Goal: Task Accomplishment & Management: Use online tool/utility

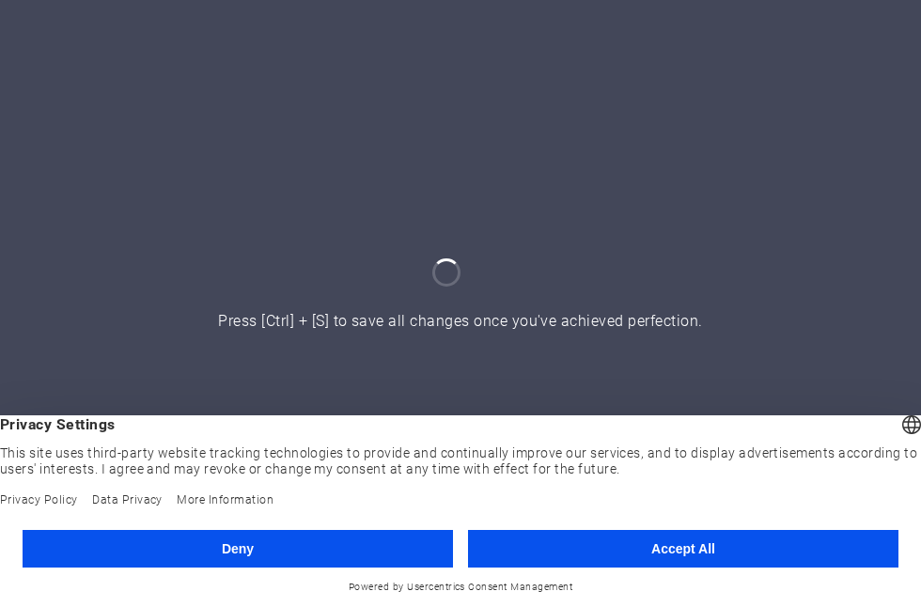
click at [350, 543] on button "Deny" at bounding box center [238, 549] width 430 height 38
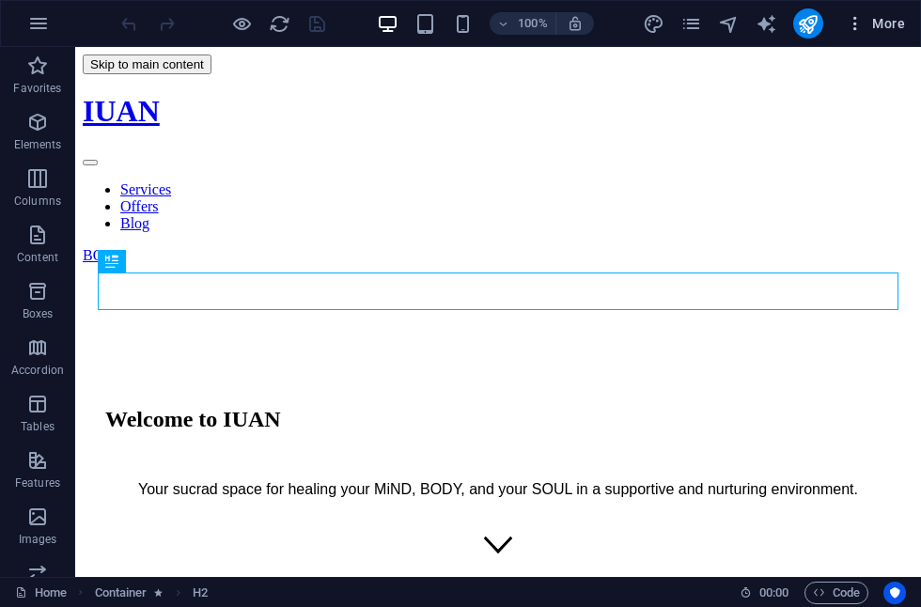
click at [860, 19] on icon "button" at bounding box center [855, 23] width 19 height 19
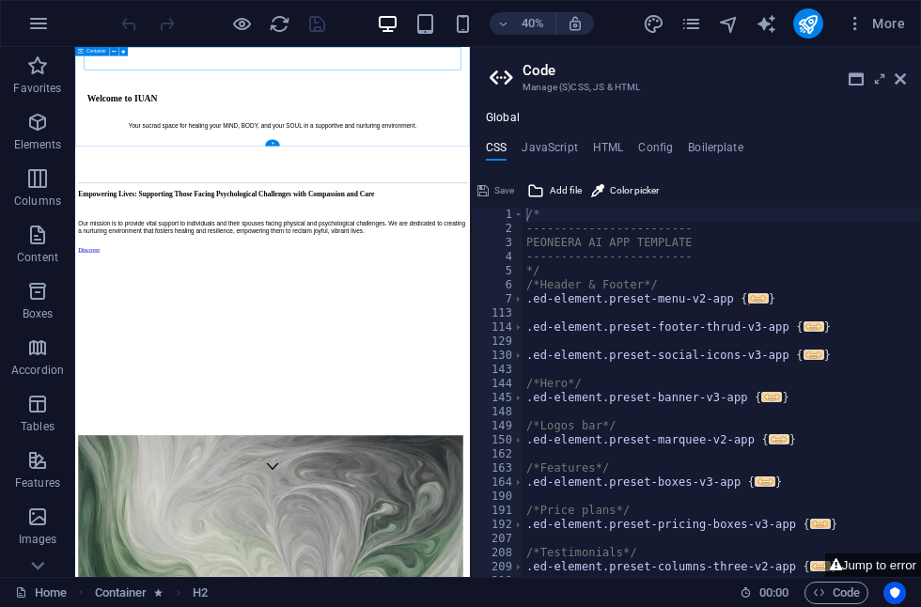
scroll to position [264, 0]
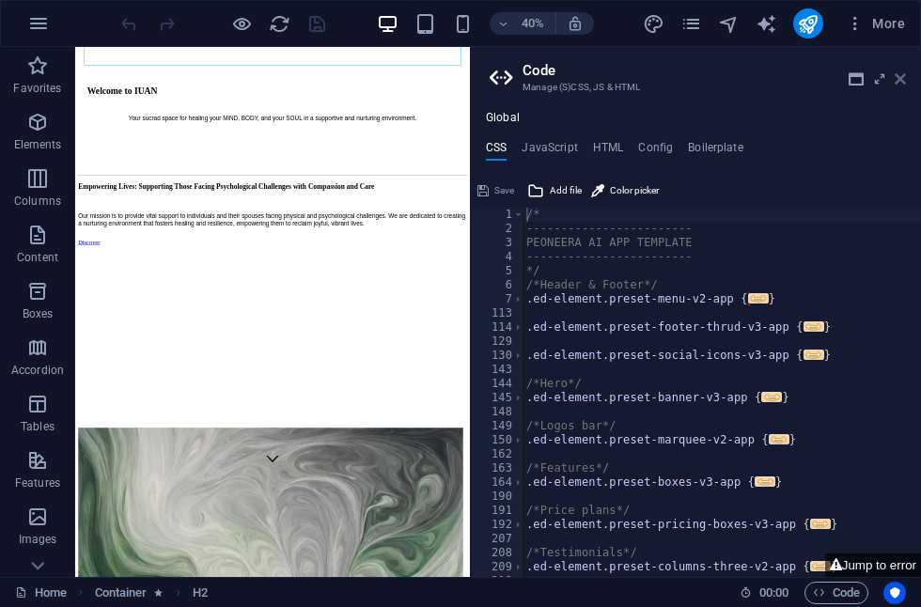
click at [902, 81] on icon at bounding box center [900, 78] width 11 height 15
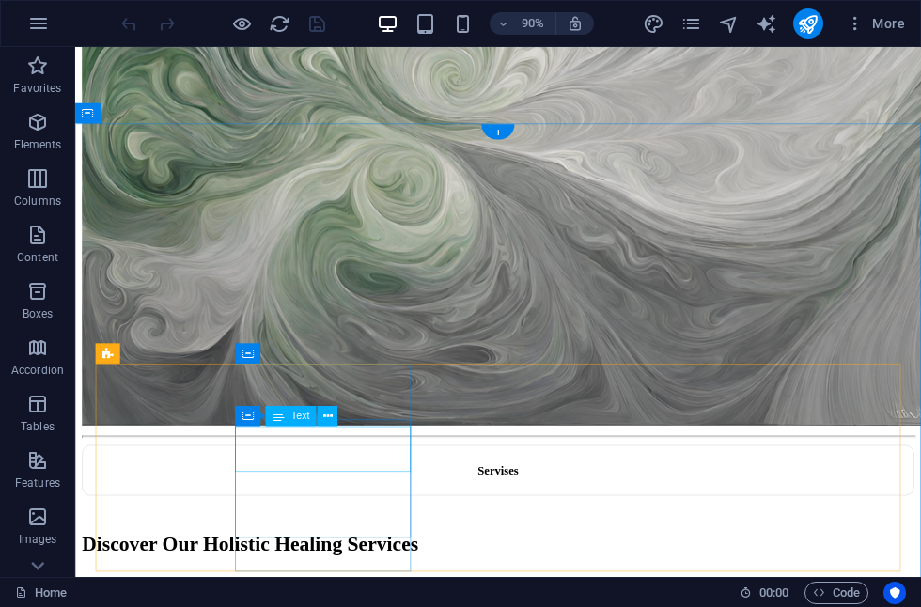
scroll to position [1706, 0]
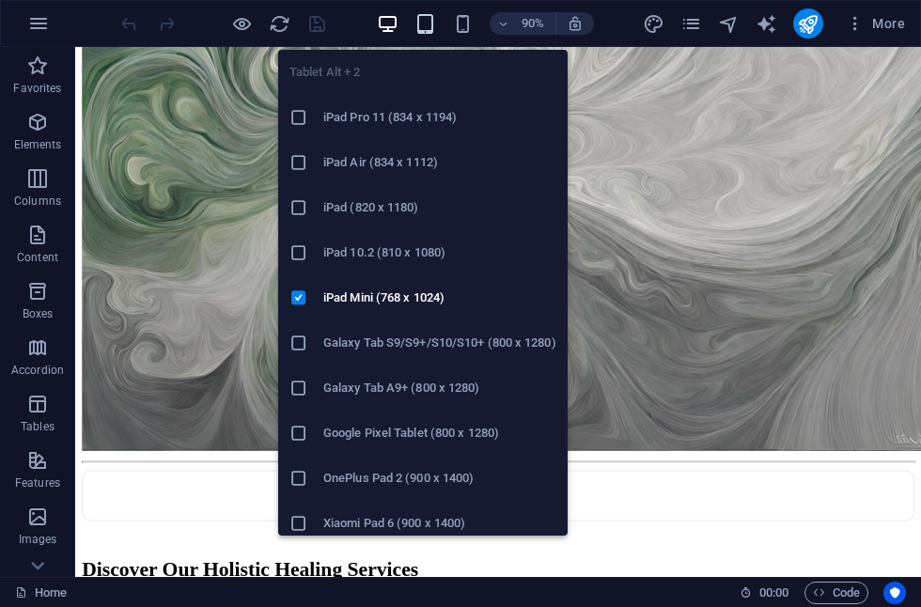
click at [431, 26] on icon "button" at bounding box center [425, 24] width 22 height 22
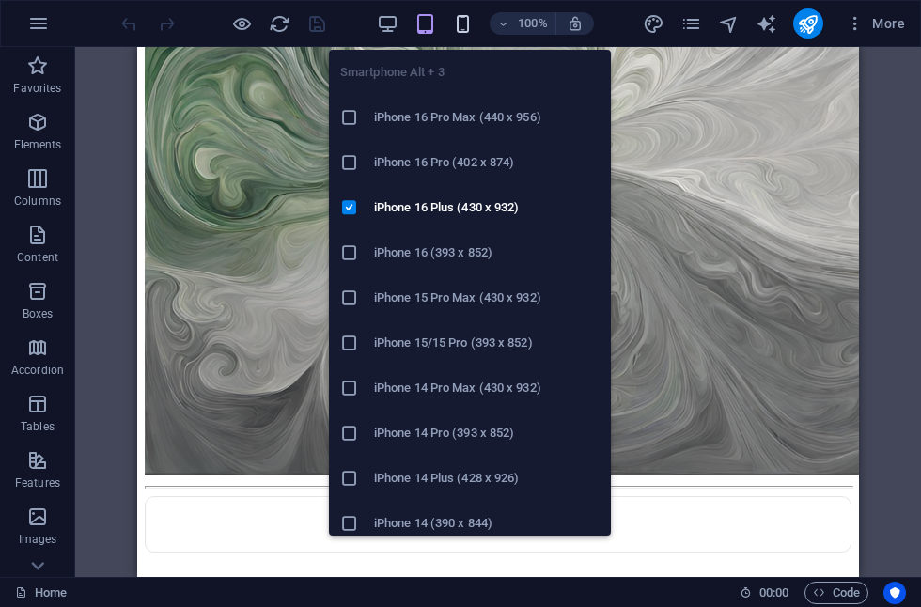
click at [461, 23] on icon "button" at bounding box center [463, 24] width 22 height 22
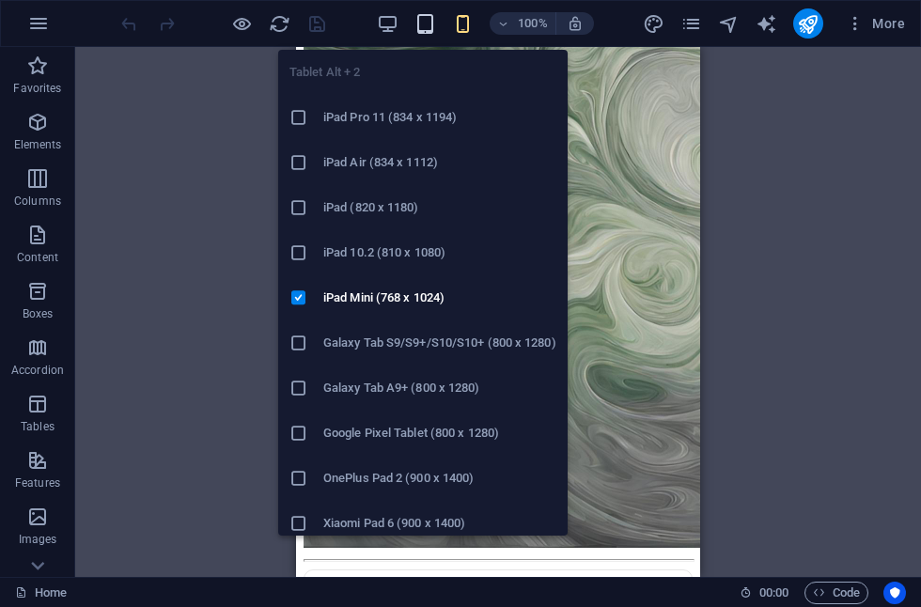
click at [421, 28] on icon "button" at bounding box center [425, 24] width 22 height 22
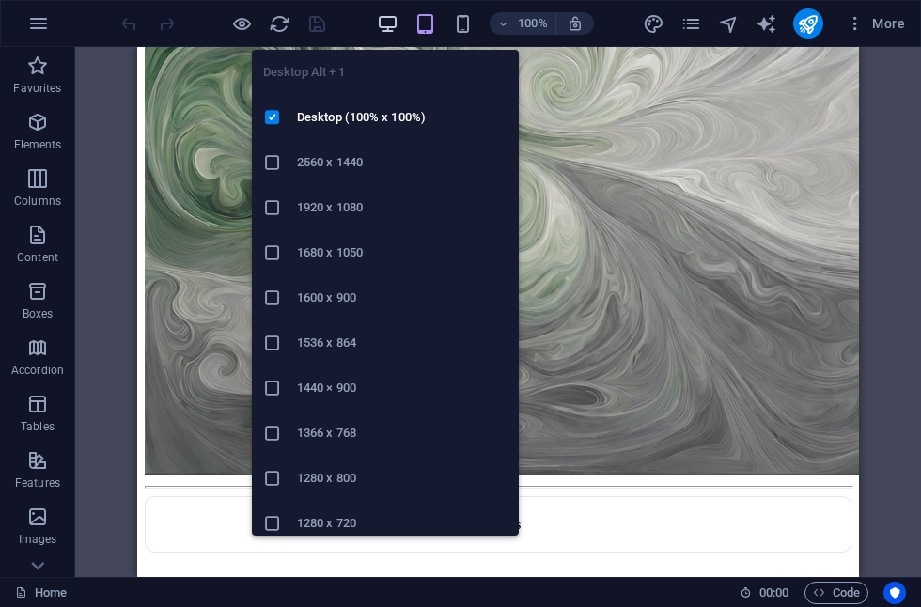
click at [394, 24] on icon "button" at bounding box center [388, 24] width 22 height 22
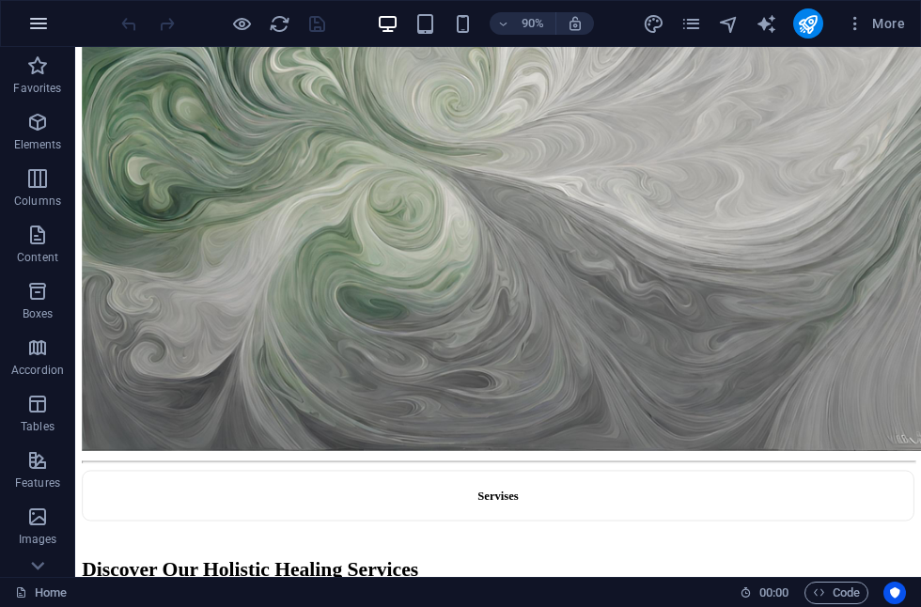
click at [45, 29] on icon "button" at bounding box center [38, 23] width 23 height 23
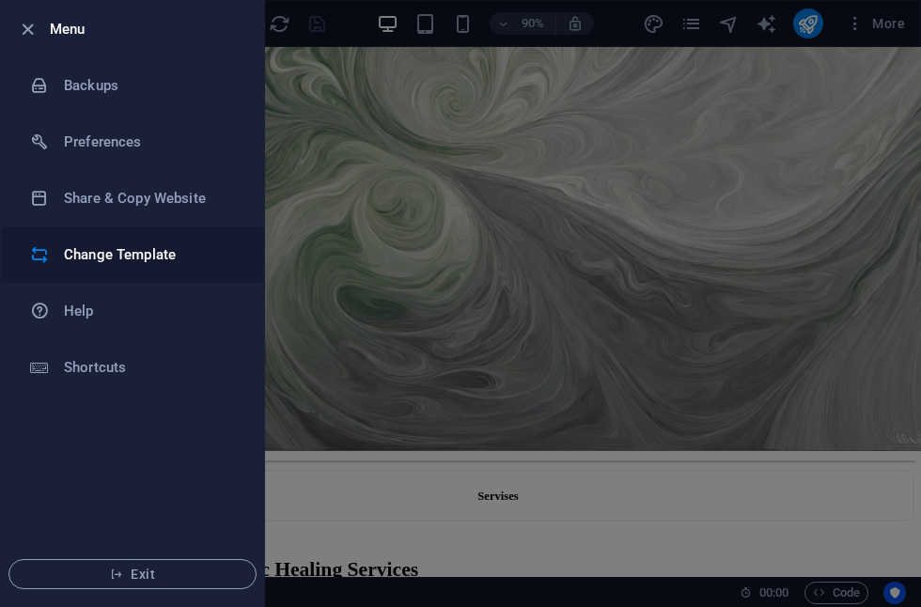
click at [78, 256] on h6 "Change Template" at bounding box center [151, 254] width 174 height 23
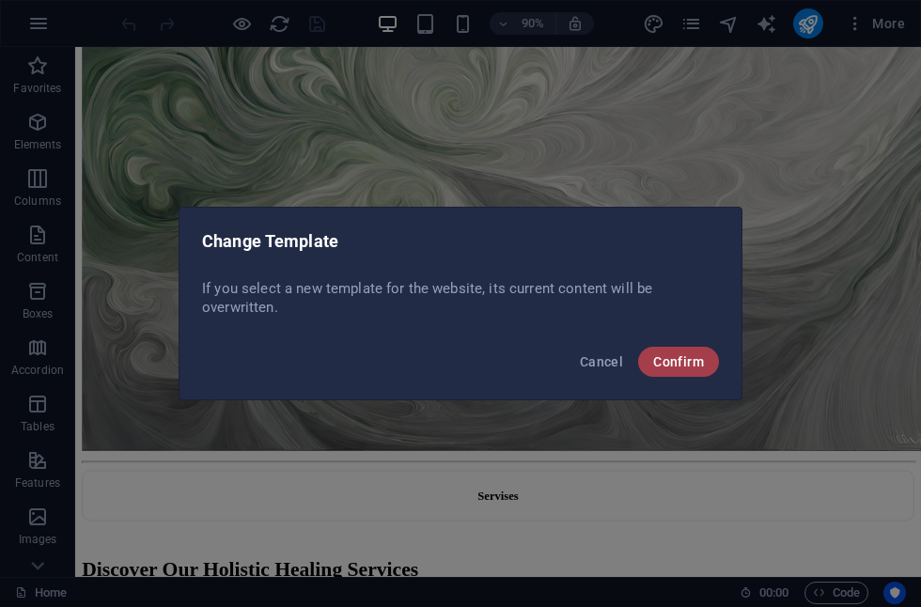
click at [677, 364] on span "Confirm" at bounding box center [678, 361] width 51 height 15
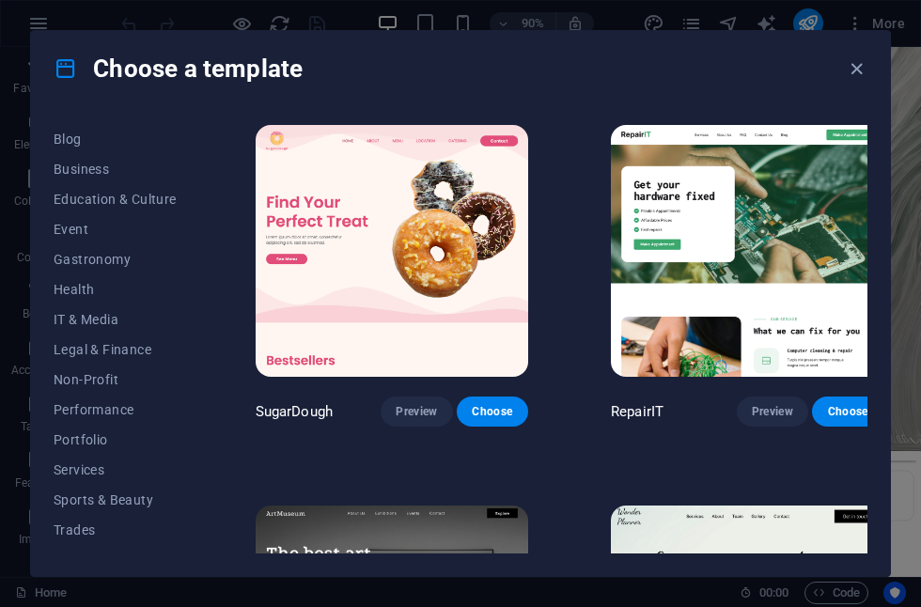
scroll to position [306, 0]
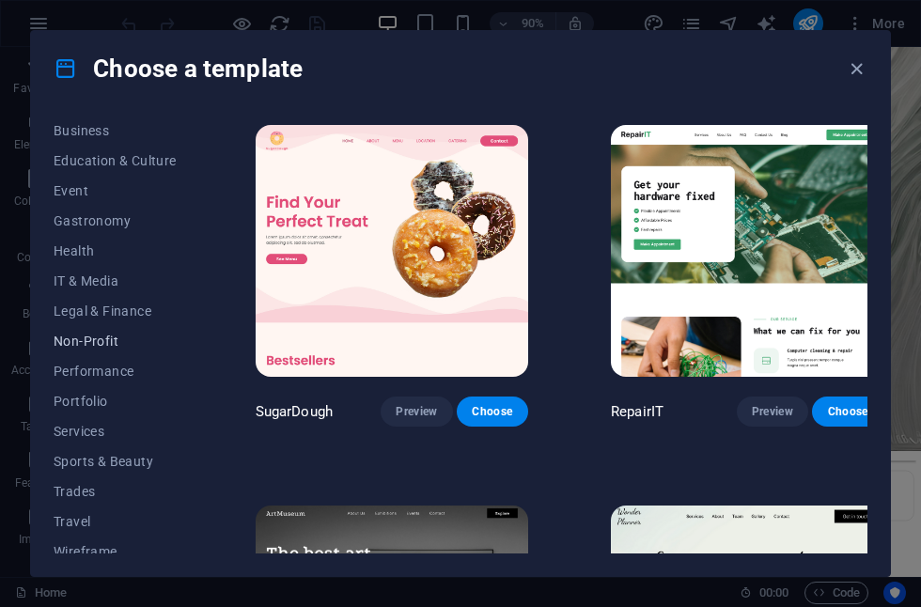
click at [100, 345] on span "Non-Profit" at bounding box center [115, 341] width 123 height 15
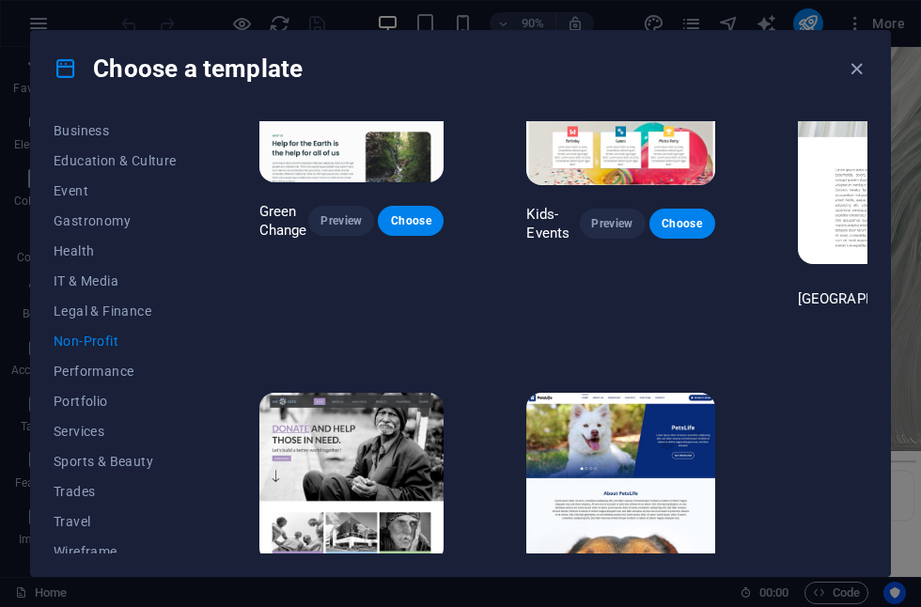
scroll to position [112, 0]
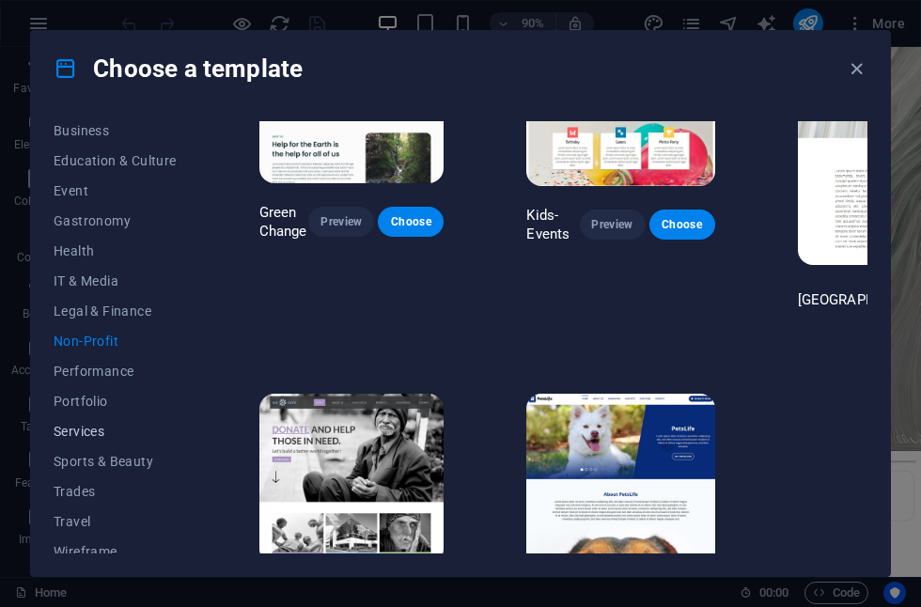
click at [91, 435] on span "Services" at bounding box center [115, 431] width 123 height 15
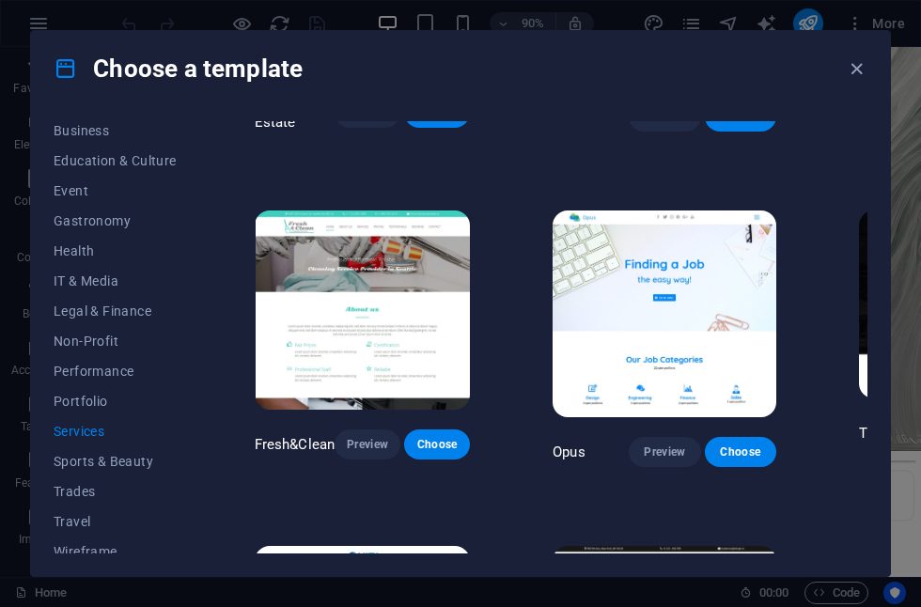
scroll to position [1591, 9]
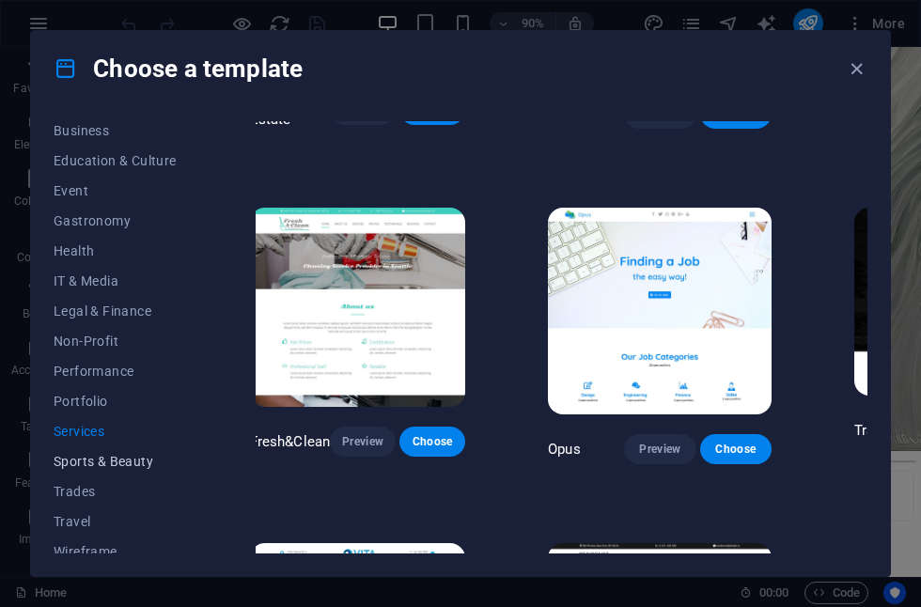
click at [118, 464] on span "Sports & Beauty" at bounding box center [115, 461] width 123 height 15
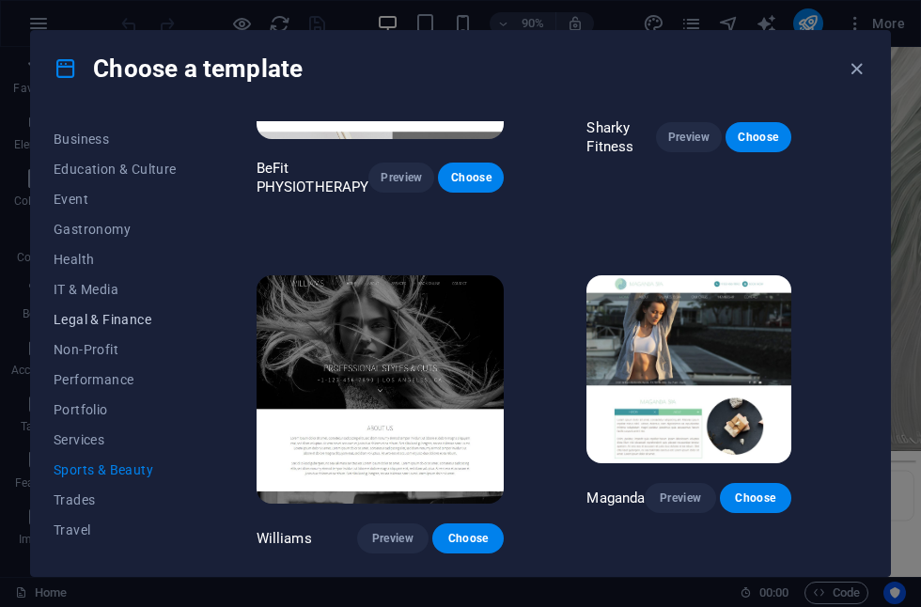
scroll to position [297, 0]
click at [83, 262] on span "Health" at bounding box center [115, 260] width 123 height 15
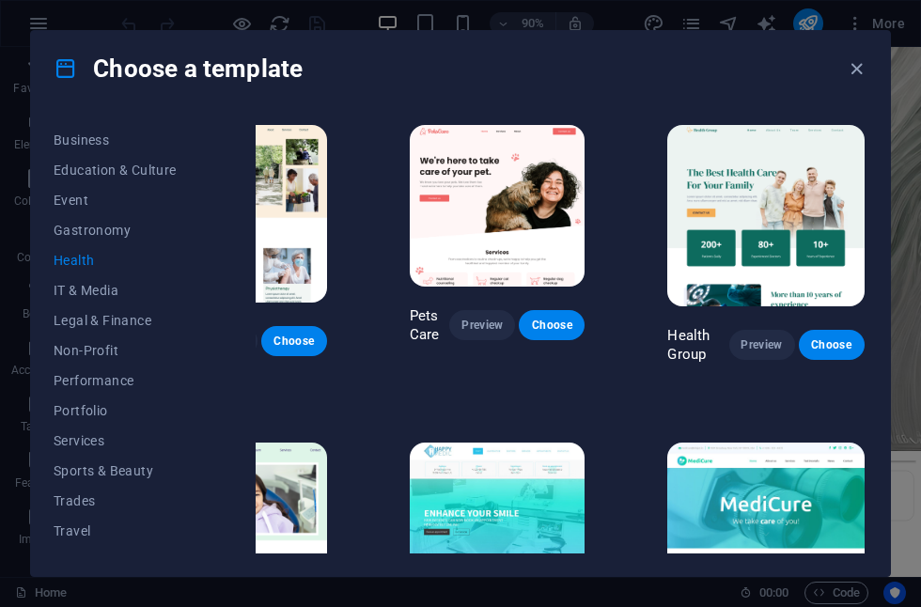
scroll to position [0, 126]
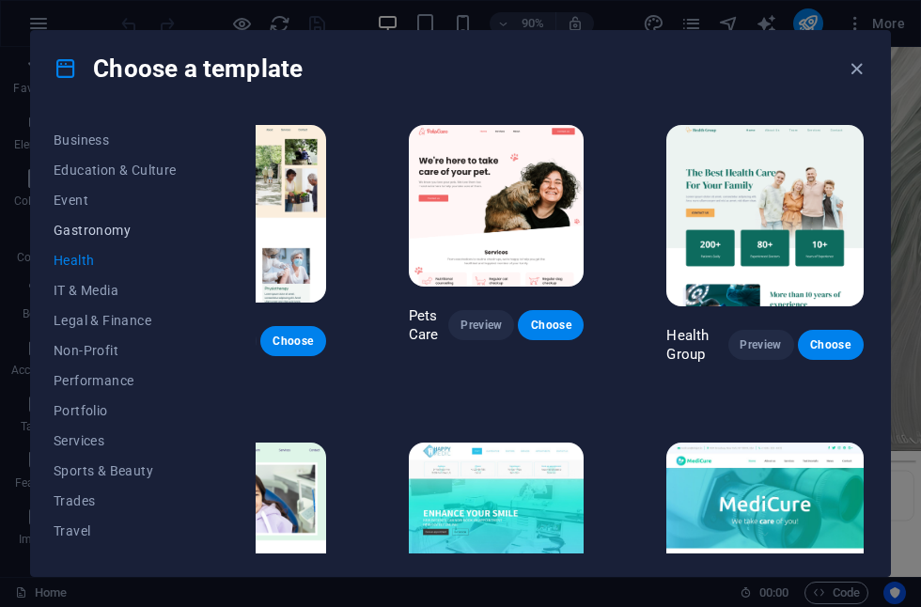
click at [102, 234] on span "Gastronomy" at bounding box center [115, 230] width 123 height 15
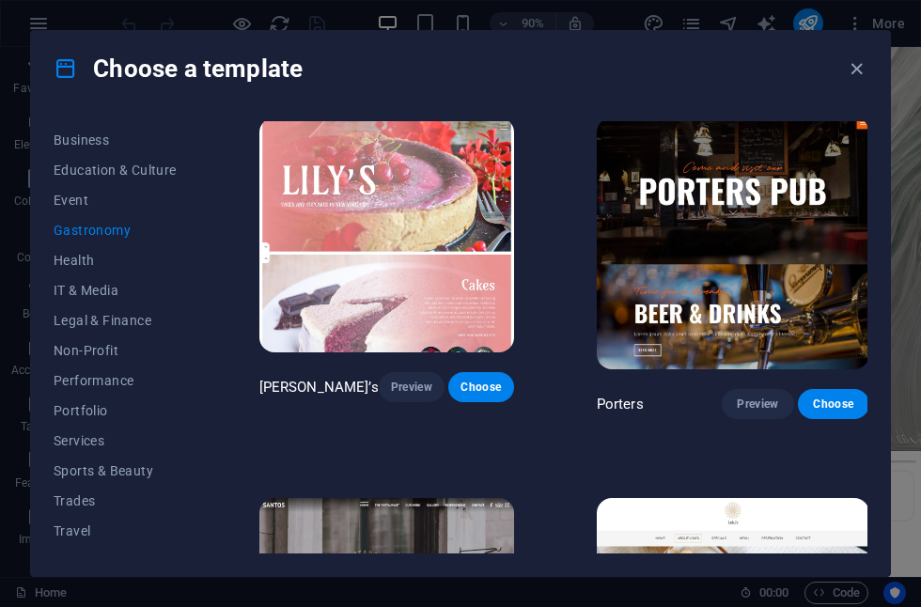
scroll to position [1528, 0]
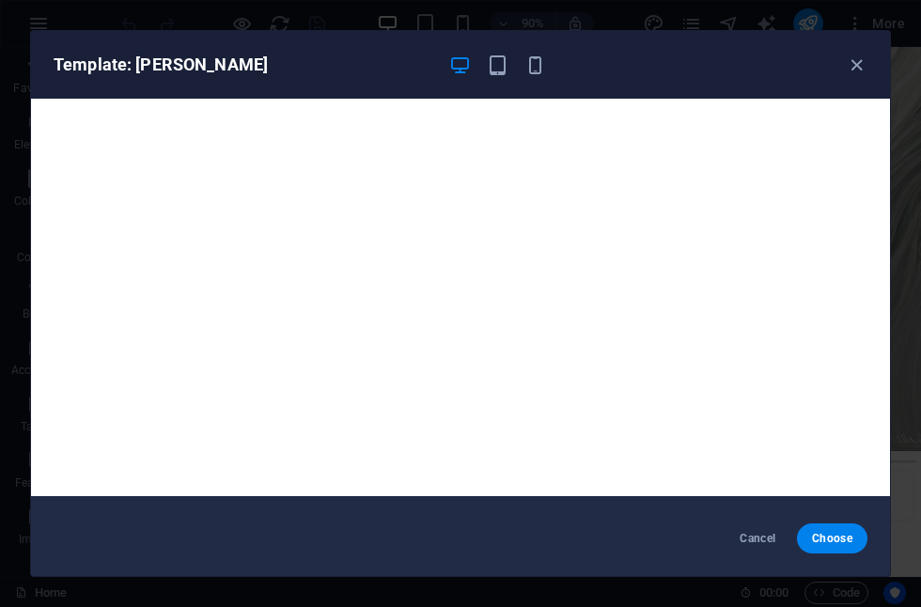
scroll to position [5, 0]
click at [858, 66] on icon "button" at bounding box center [857, 66] width 22 height 22
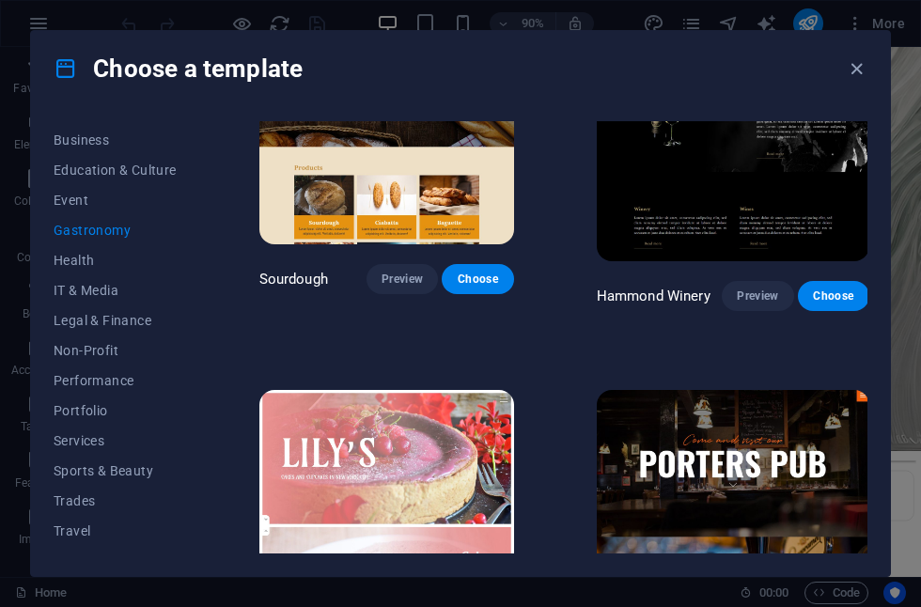
scroll to position [1255, 0]
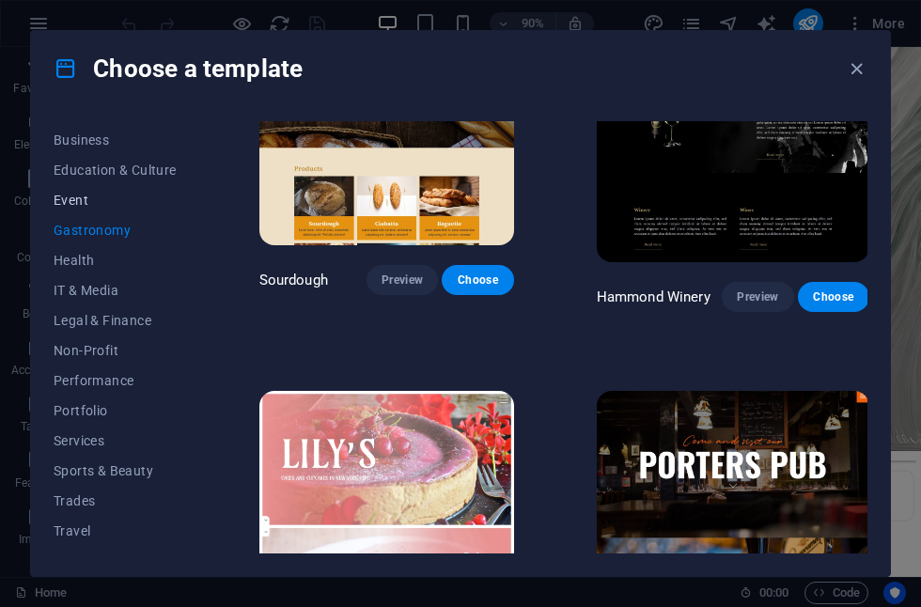
click at [70, 201] on span "Event" at bounding box center [115, 200] width 123 height 15
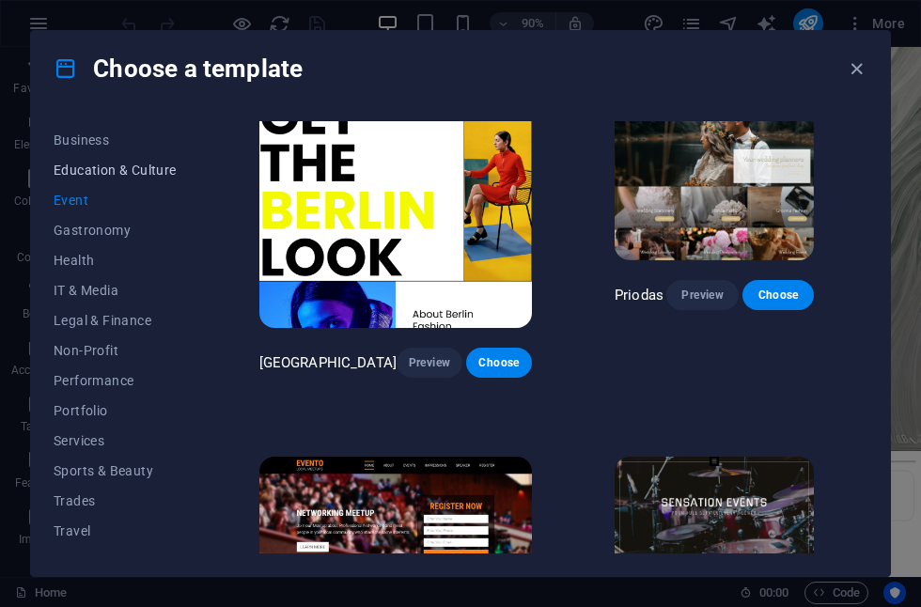
click at [121, 173] on span "Education & Culture" at bounding box center [115, 170] width 123 height 15
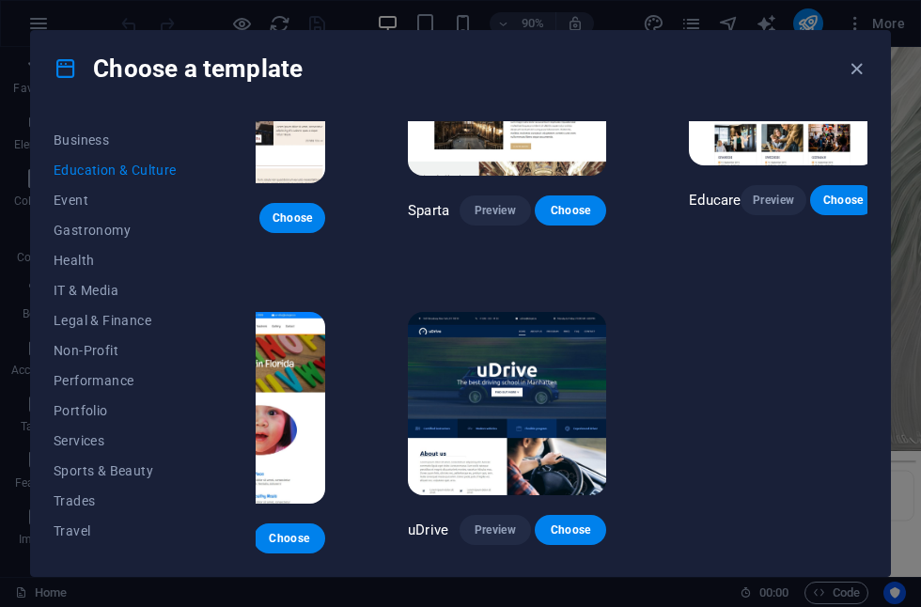
scroll to position [459, 141]
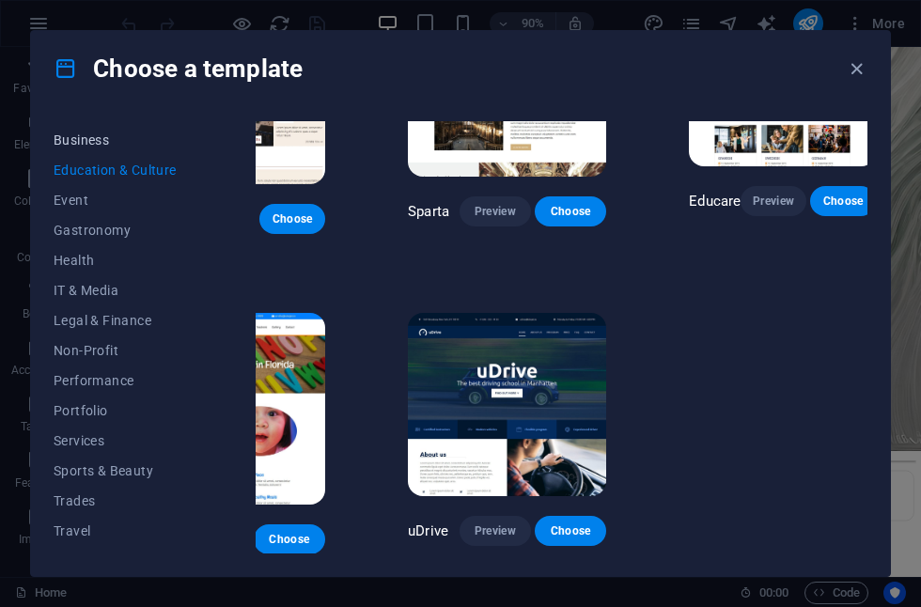
click at [87, 143] on span "Business" at bounding box center [115, 140] width 123 height 15
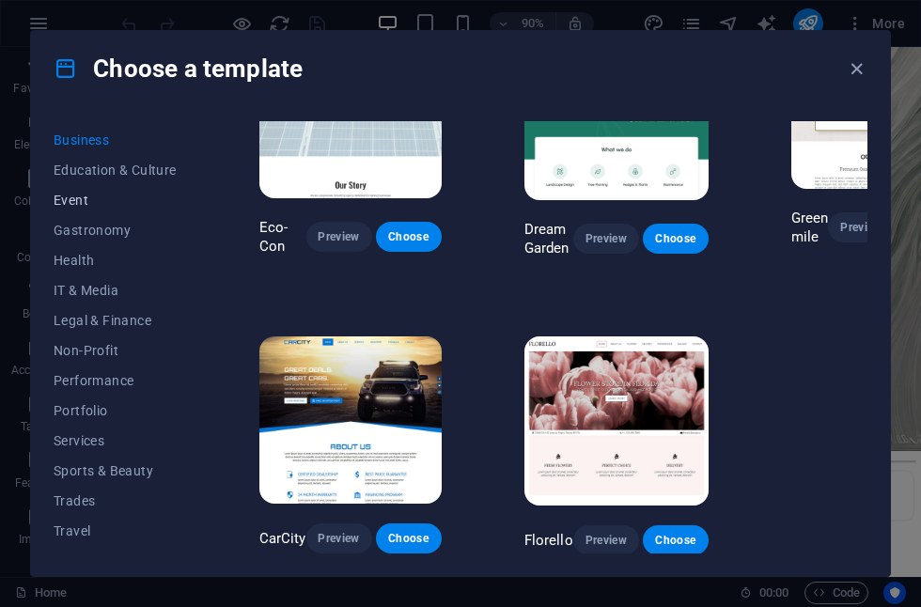
scroll to position [94, 0]
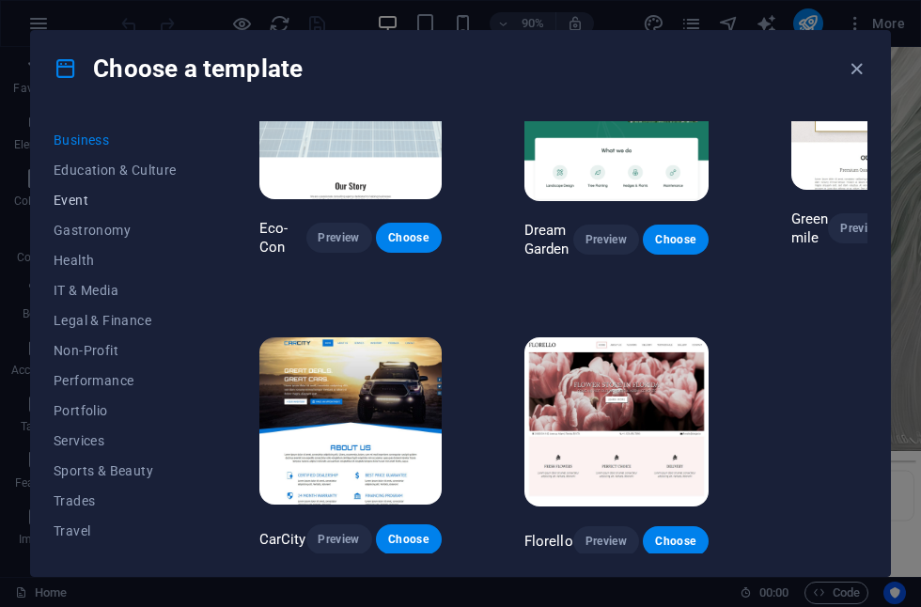
click at [76, 202] on span "Event" at bounding box center [115, 200] width 123 height 15
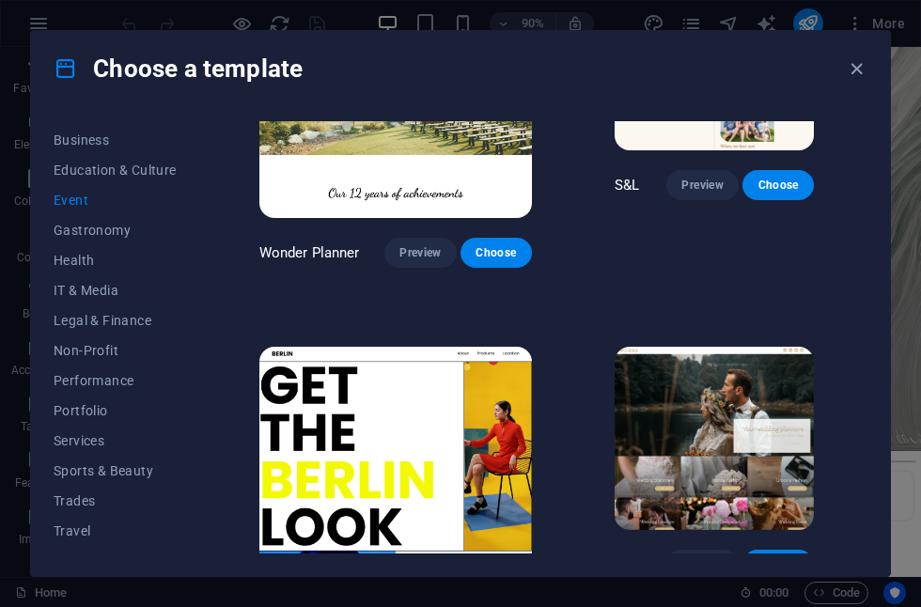
scroll to position [160, 0]
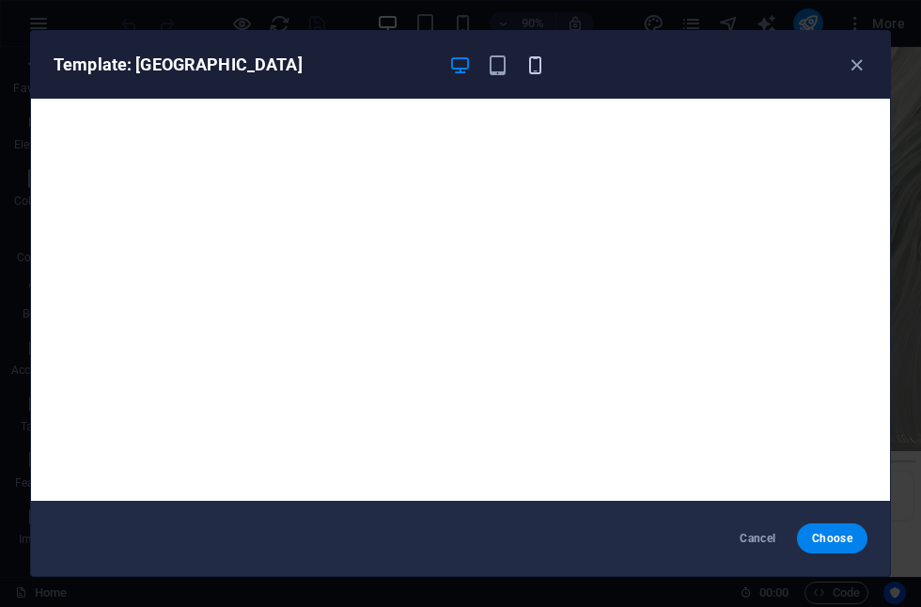
click at [529, 66] on icon "button" at bounding box center [535, 66] width 22 height 22
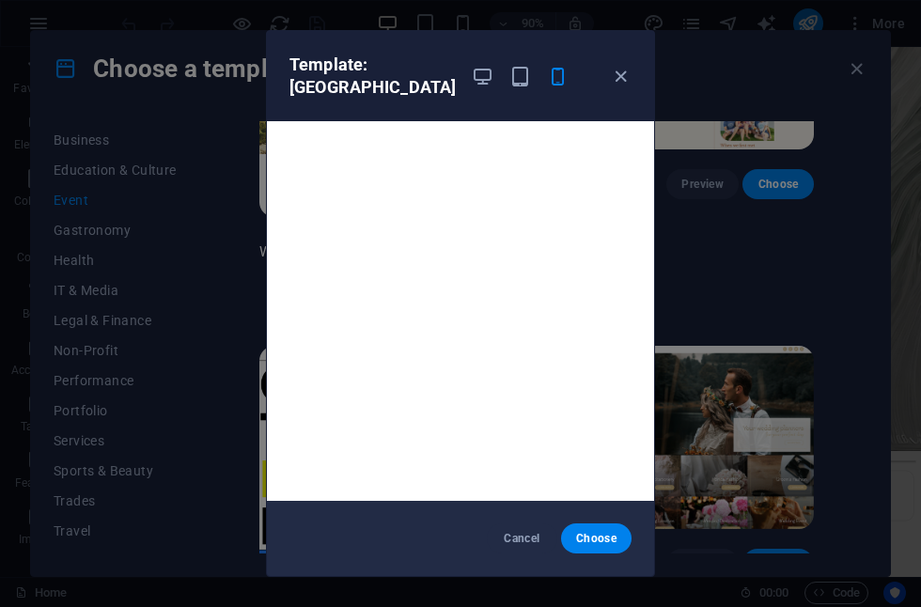
click at [508, 81] on div "Template: [GEOGRAPHIC_DATA]" at bounding box center [460, 76] width 387 height 90
click at [509, 69] on icon "button" at bounding box center [520, 77] width 22 height 22
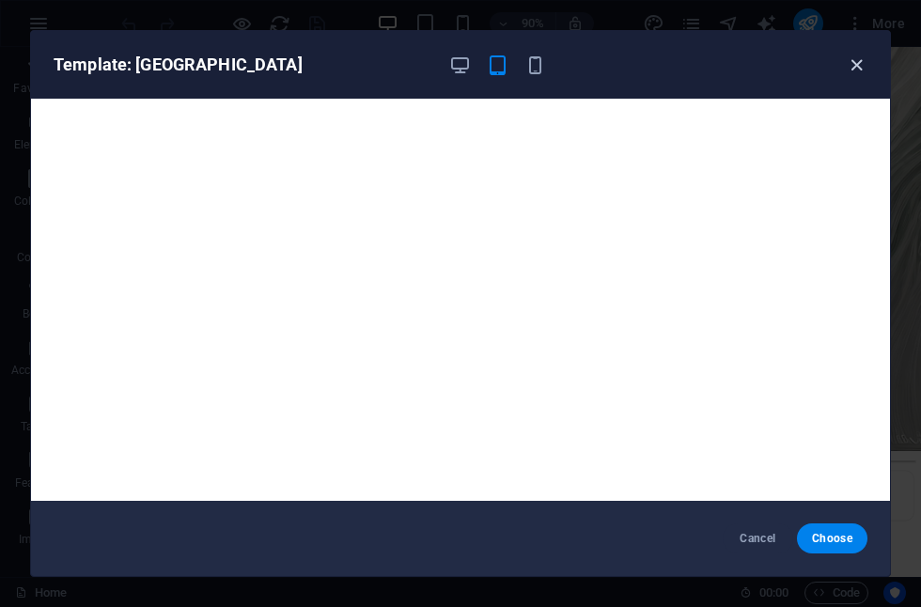
click at [856, 66] on icon "button" at bounding box center [857, 66] width 22 height 22
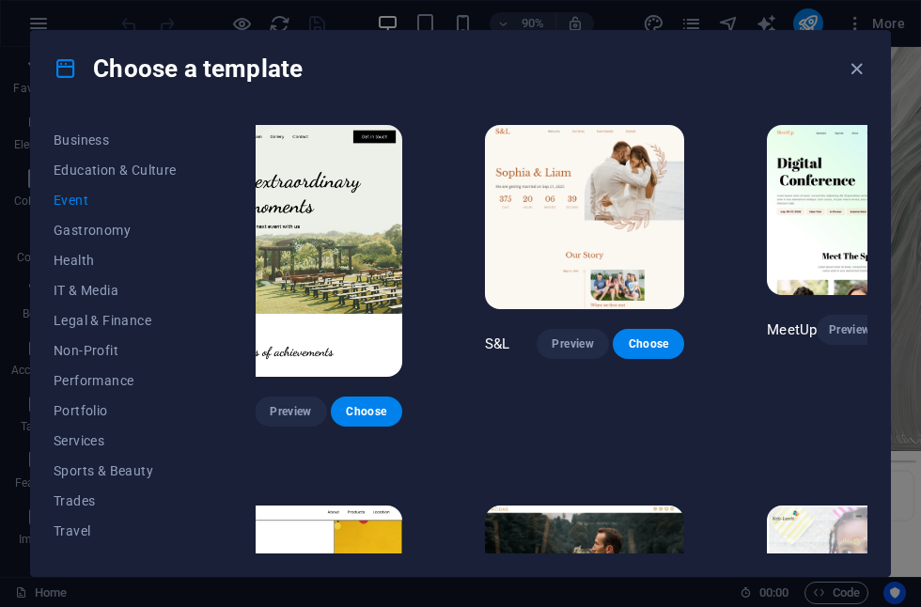
scroll to position [0, 129]
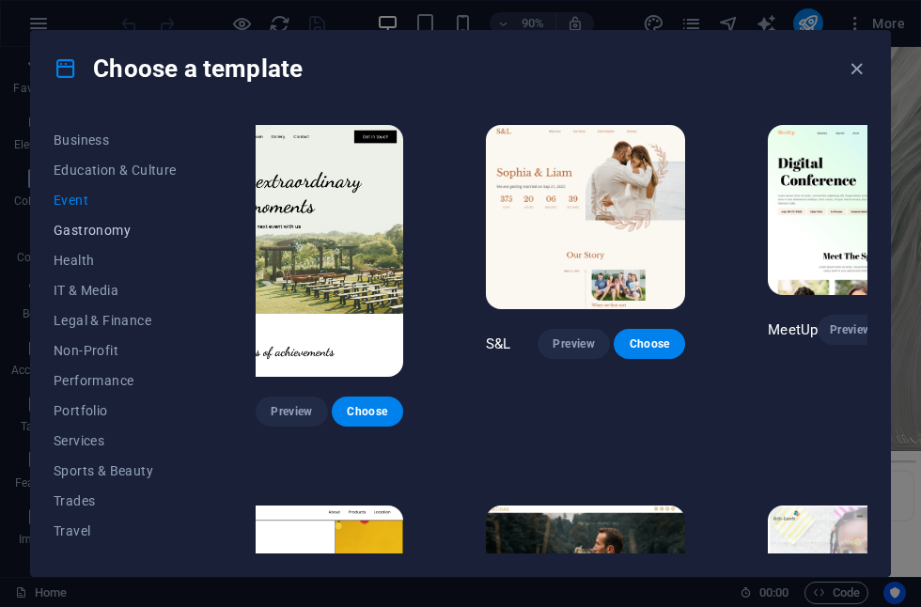
click at [80, 230] on span "Gastronomy" at bounding box center [115, 230] width 123 height 15
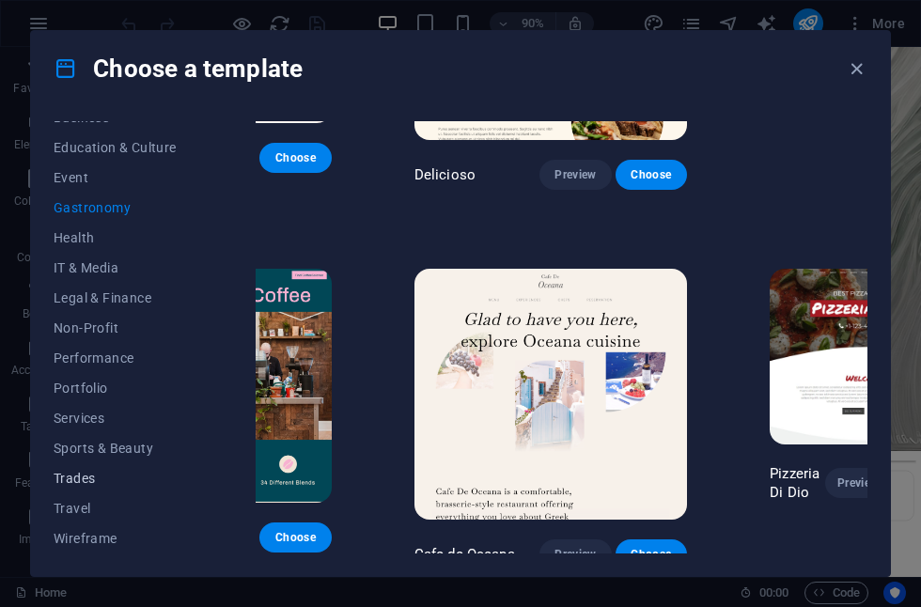
scroll to position [320, 0]
click at [91, 328] on span "Non-Profit" at bounding box center [115, 327] width 123 height 15
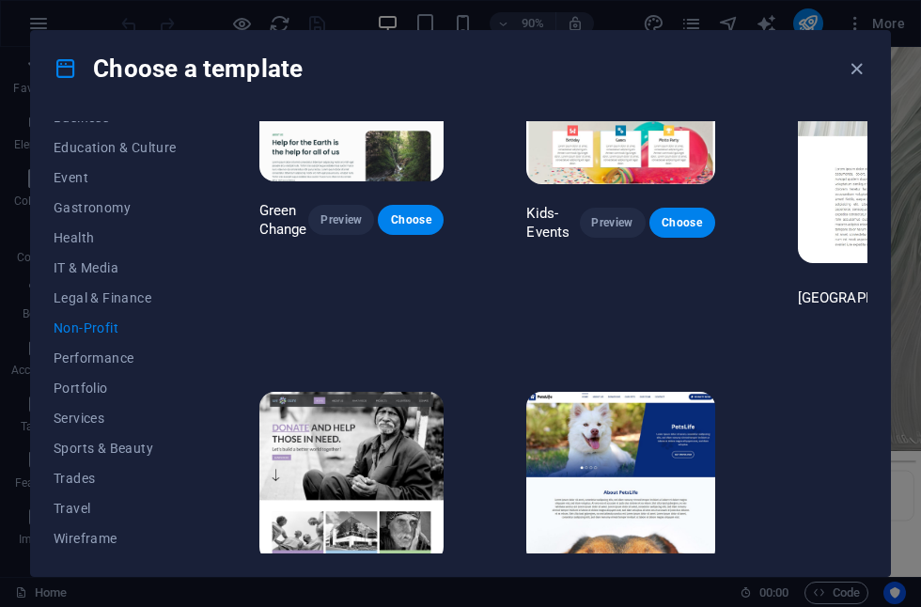
scroll to position [112, 0]
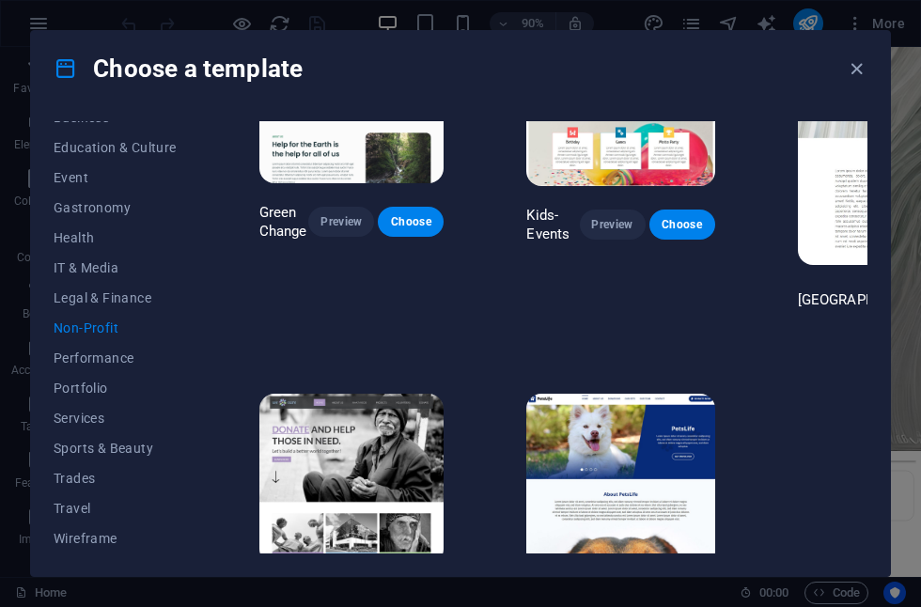
click at [329, 591] on span "Preview" at bounding box center [341, 598] width 36 height 15
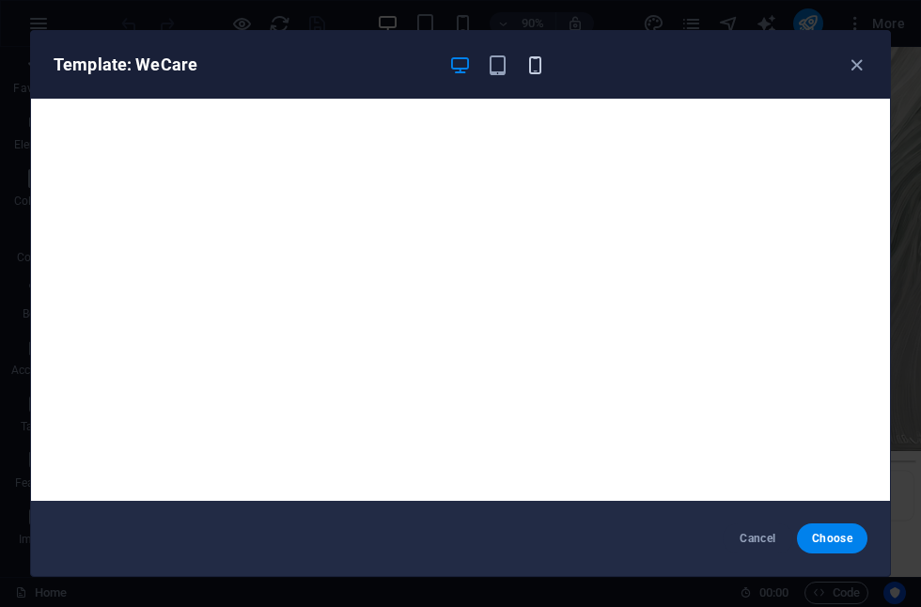
click at [533, 60] on icon "button" at bounding box center [535, 66] width 22 height 22
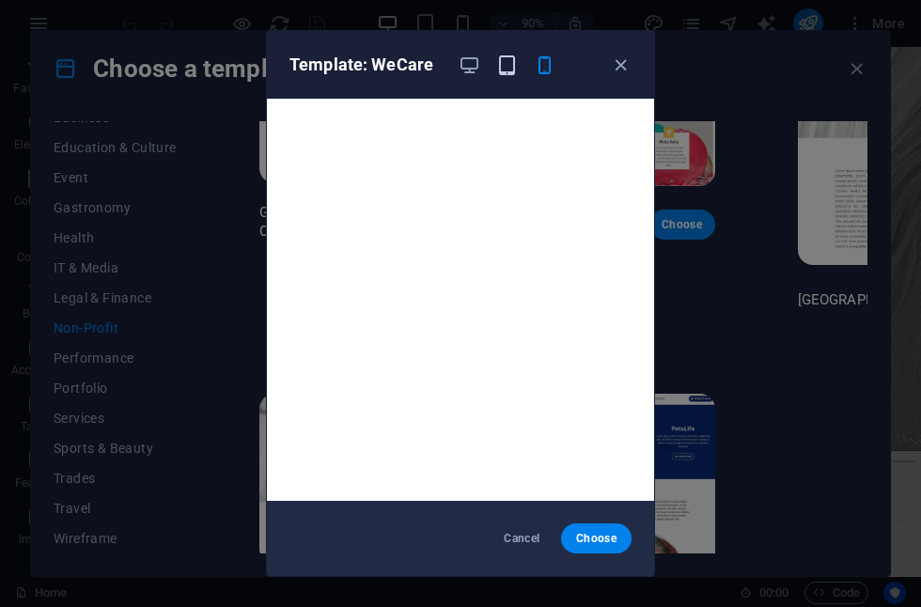
click at [508, 66] on icon "button" at bounding box center [507, 66] width 22 height 22
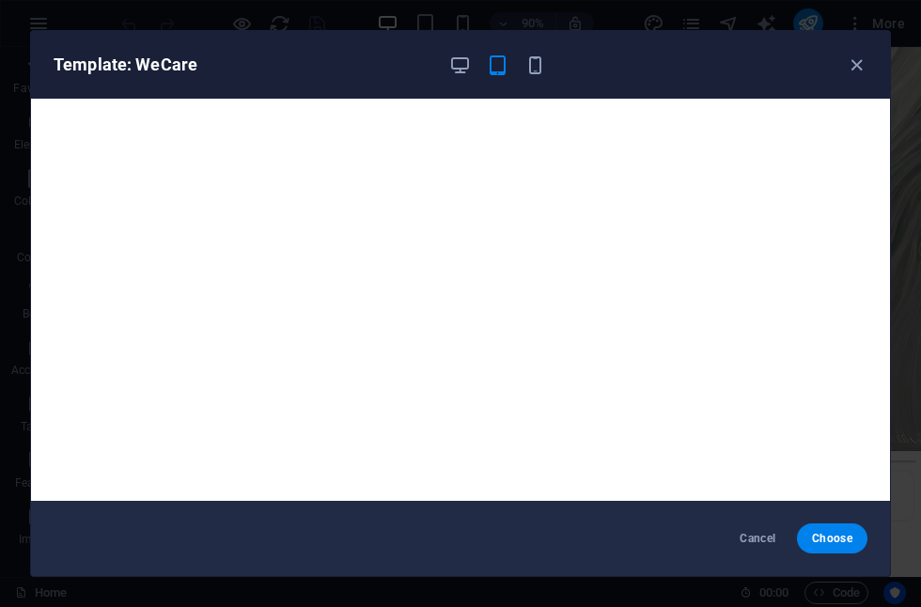
click at [548, 68] on div "Template: WeCare" at bounding box center [449, 65] width 791 height 23
click at [537, 67] on icon "button" at bounding box center [535, 66] width 22 height 22
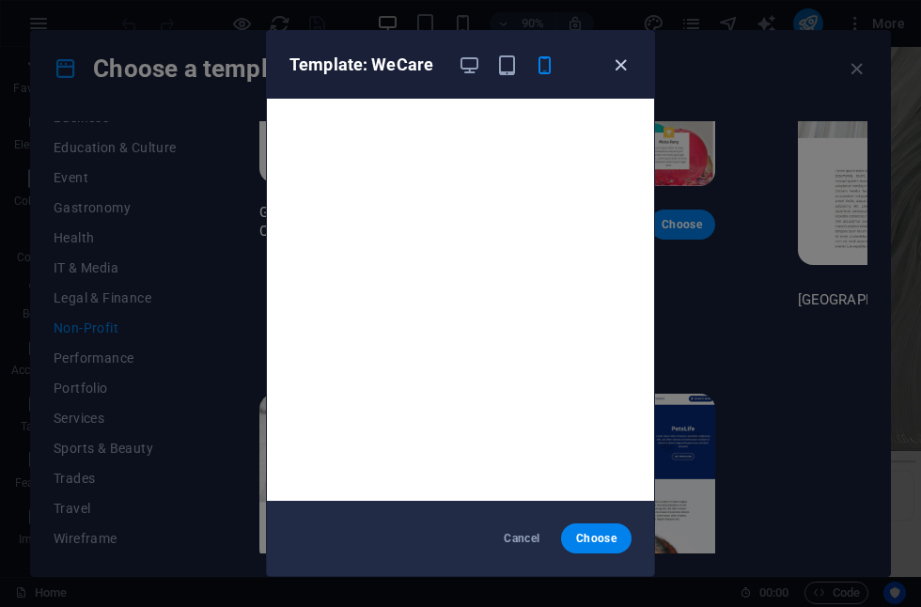
click at [624, 72] on icon "button" at bounding box center [621, 66] width 22 height 22
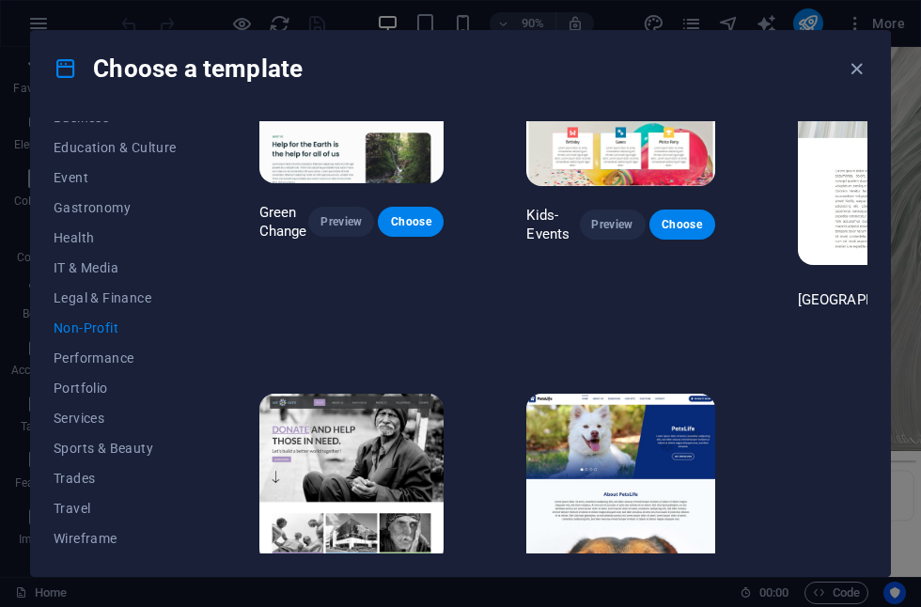
click at [355, 591] on span "Preview" at bounding box center [341, 598] width 36 height 15
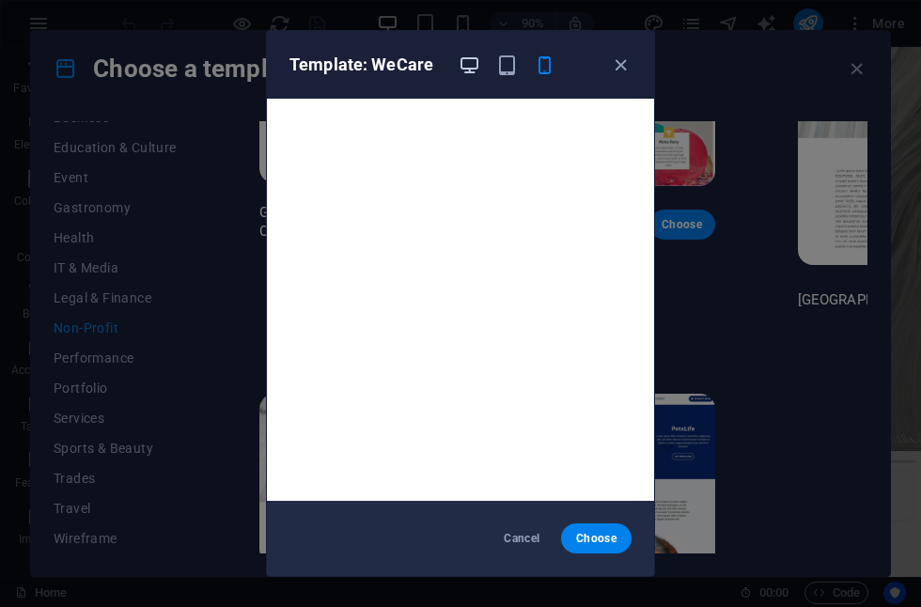
click at [469, 61] on icon "button" at bounding box center [470, 66] width 22 height 22
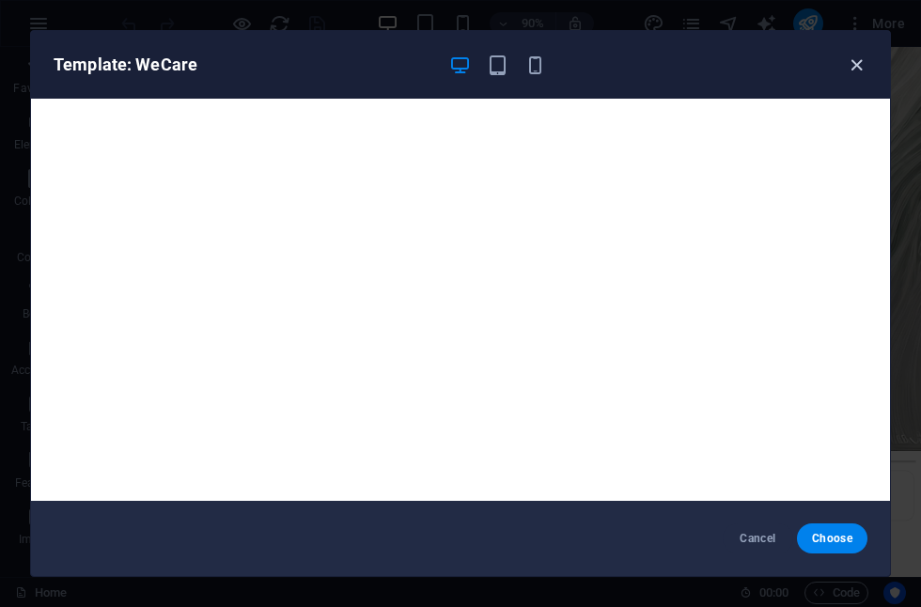
click at [861, 69] on icon "button" at bounding box center [857, 66] width 22 height 22
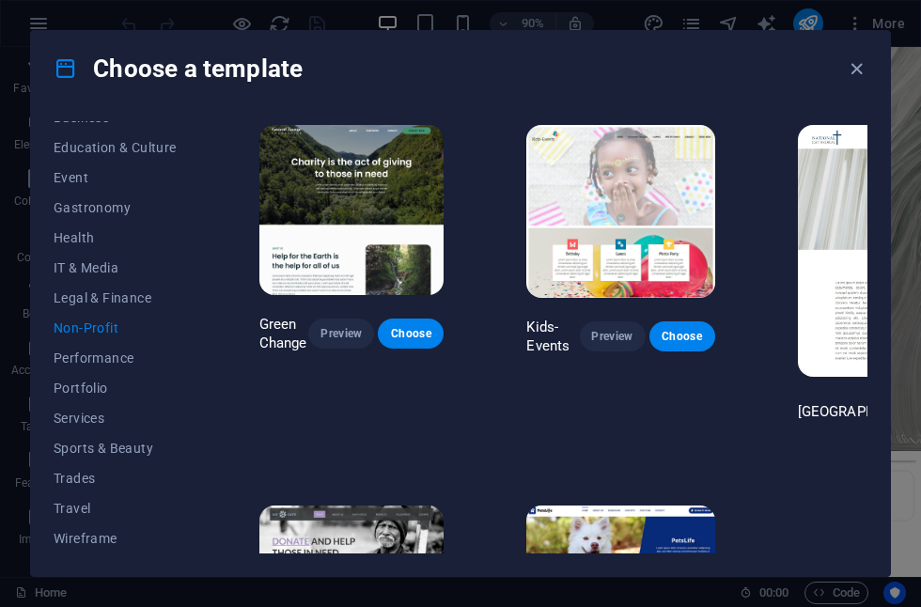
scroll to position [0, 0]
click at [602, 346] on button "Preview" at bounding box center [613, 336] width 66 height 30
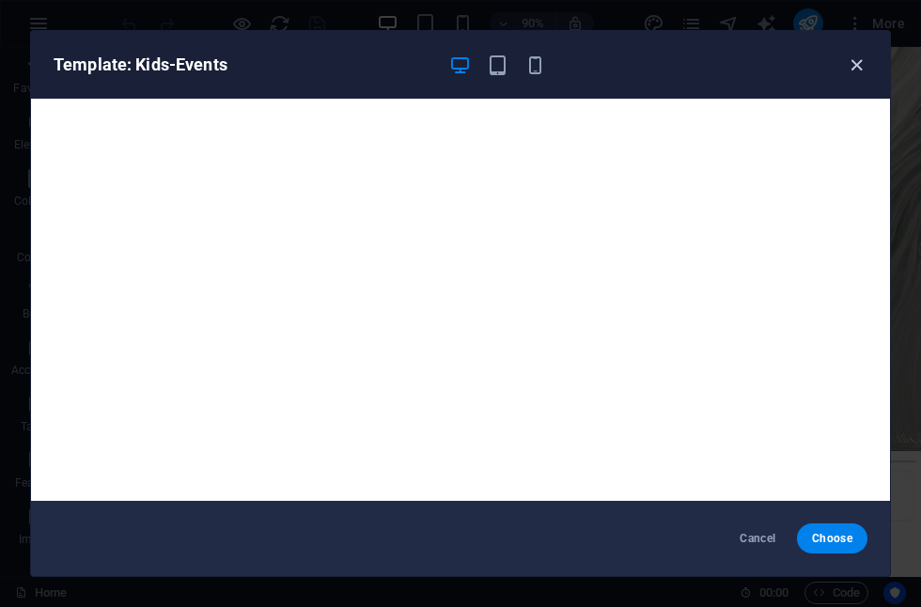
click at [859, 70] on icon "button" at bounding box center [857, 66] width 22 height 22
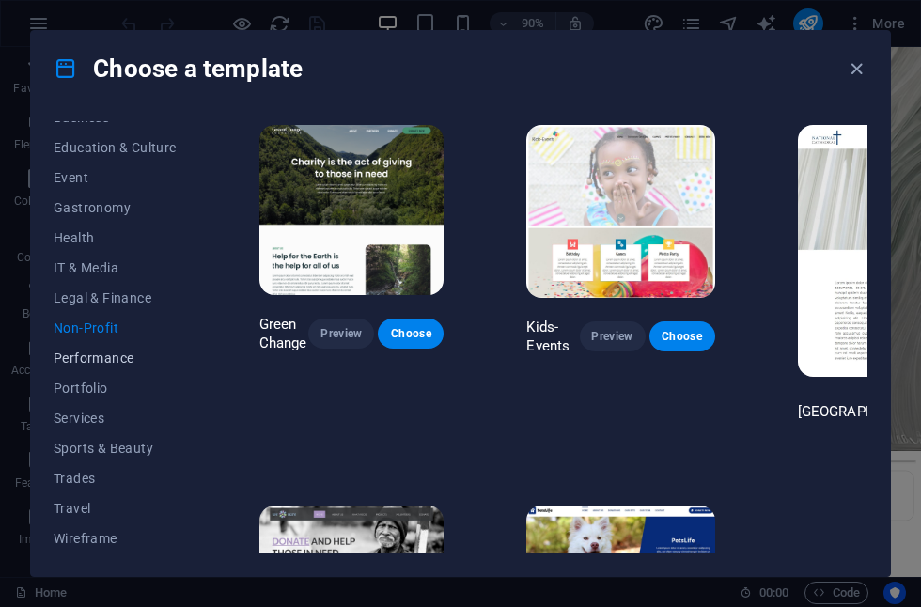
click at [110, 357] on span "Performance" at bounding box center [115, 358] width 123 height 15
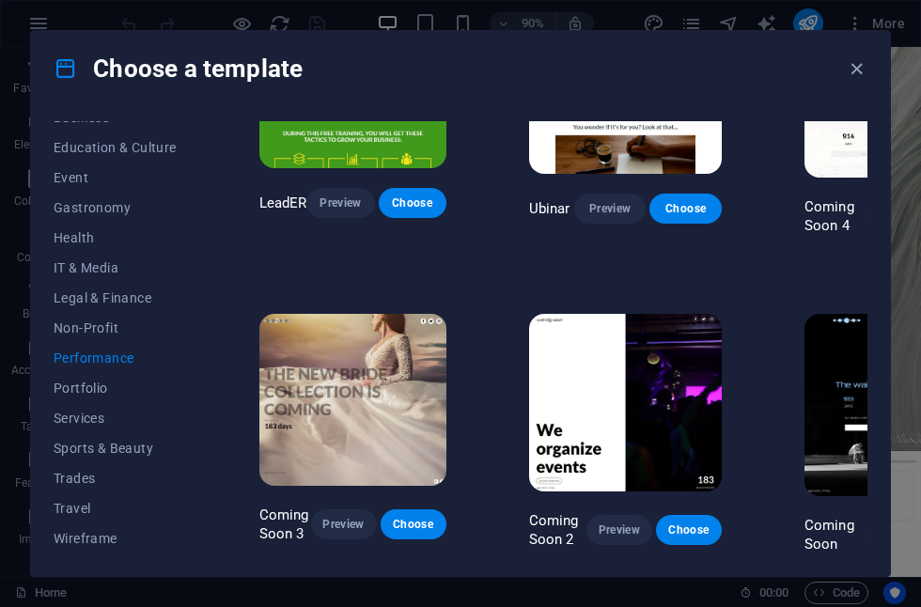
scroll to position [1387, 0]
click at [621, 538] on button "Preview" at bounding box center [619, 530] width 66 height 30
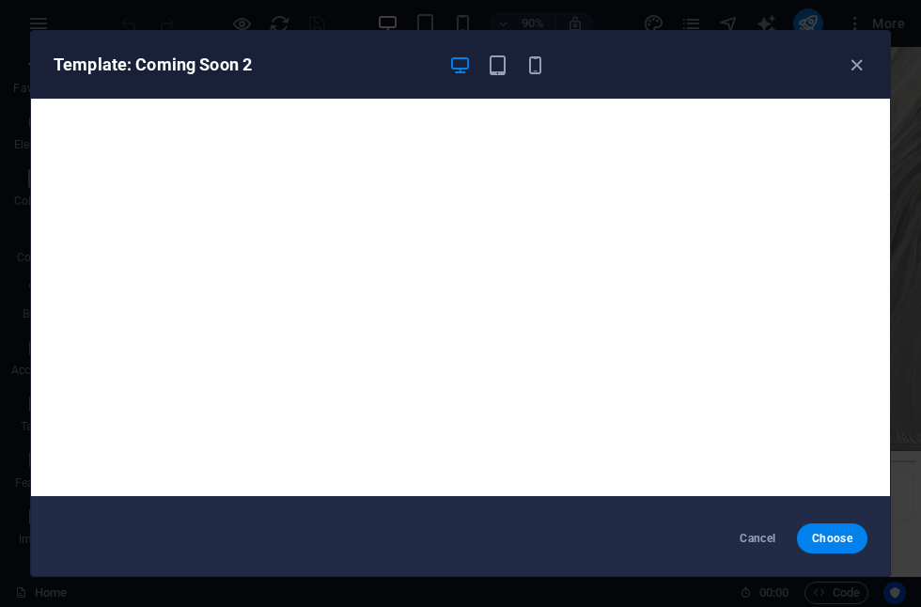
scroll to position [5, 0]
click at [858, 64] on icon "button" at bounding box center [857, 66] width 22 height 22
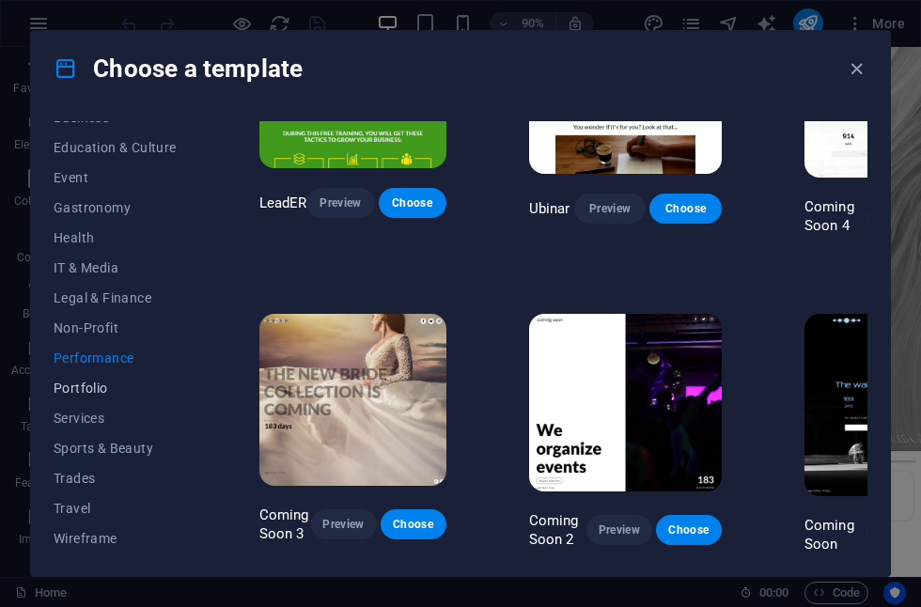
click at [89, 390] on span "Portfolio" at bounding box center [115, 388] width 123 height 15
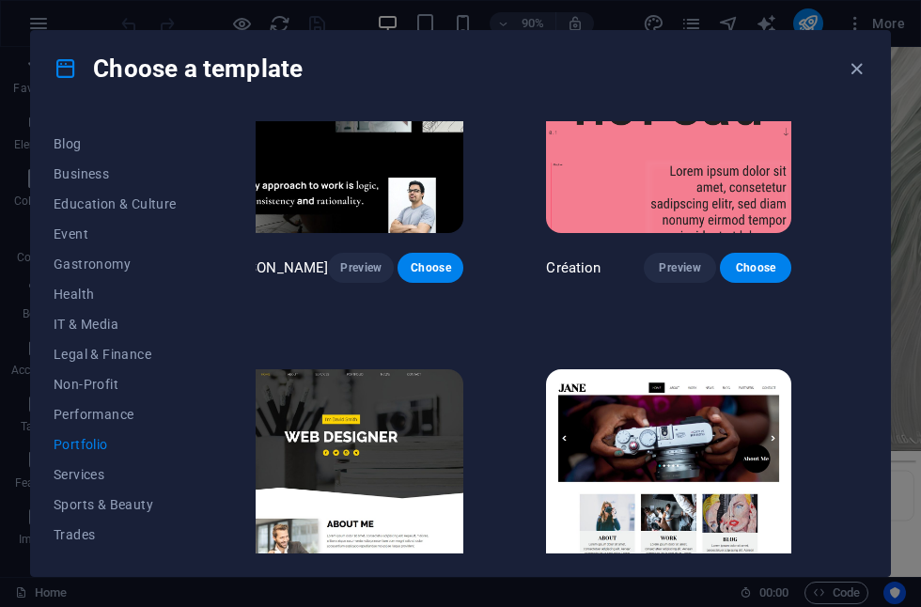
scroll to position [479, 43]
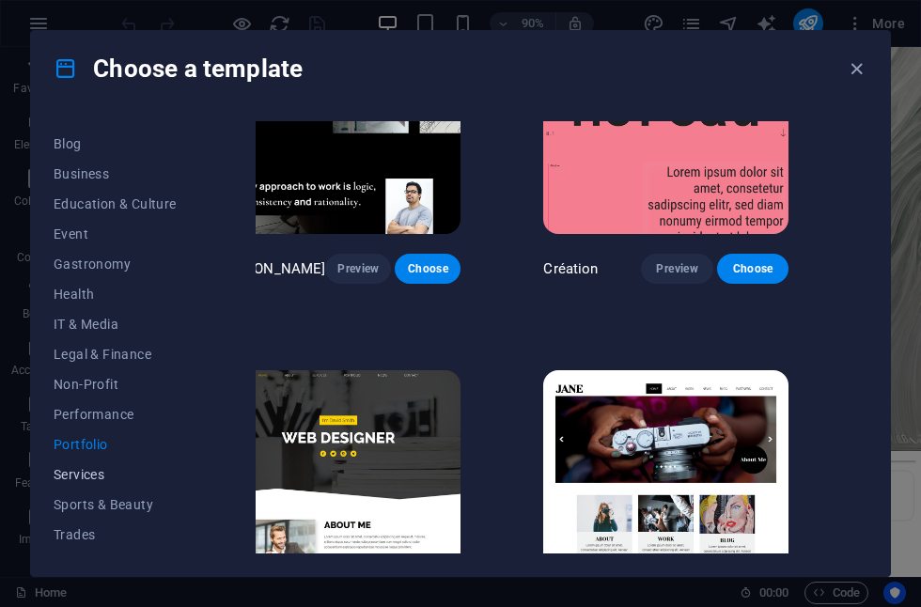
click at [87, 481] on span "Services" at bounding box center [115, 474] width 123 height 15
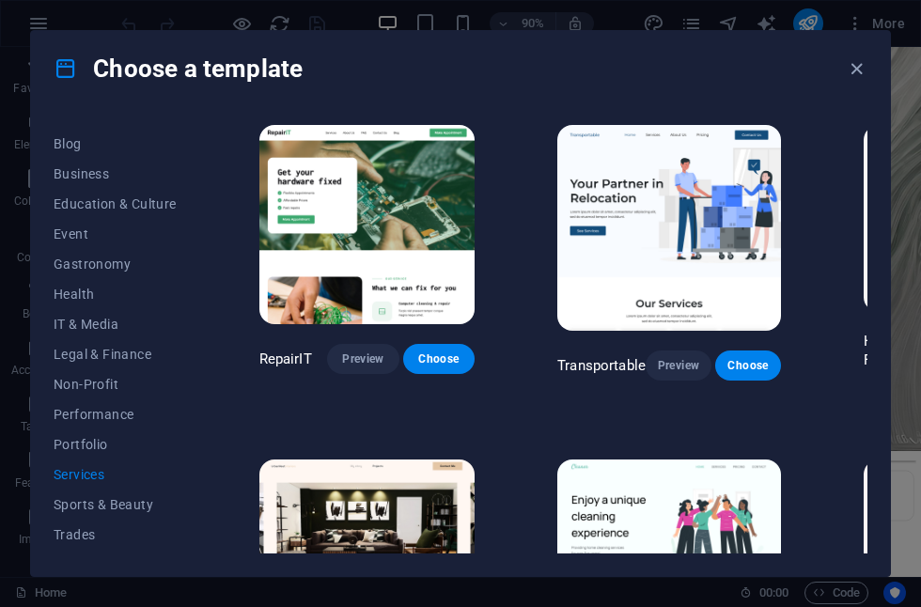
scroll to position [0, 0]
click at [74, 504] on span "Sports & Beauty" at bounding box center [115, 504] width 123 height 15
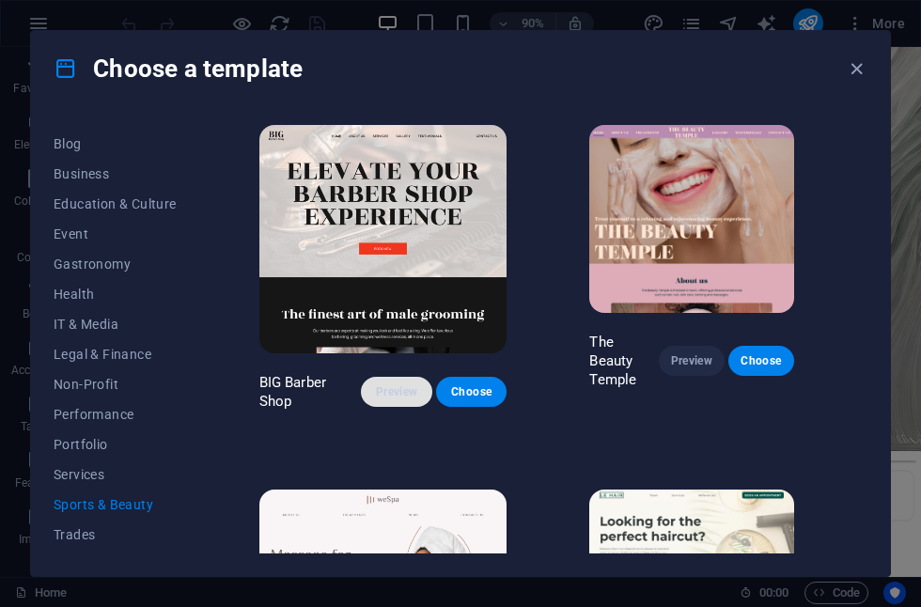
click at [385, 392] on span "Preview" at bounding box center [396, 391] width 40 height 15
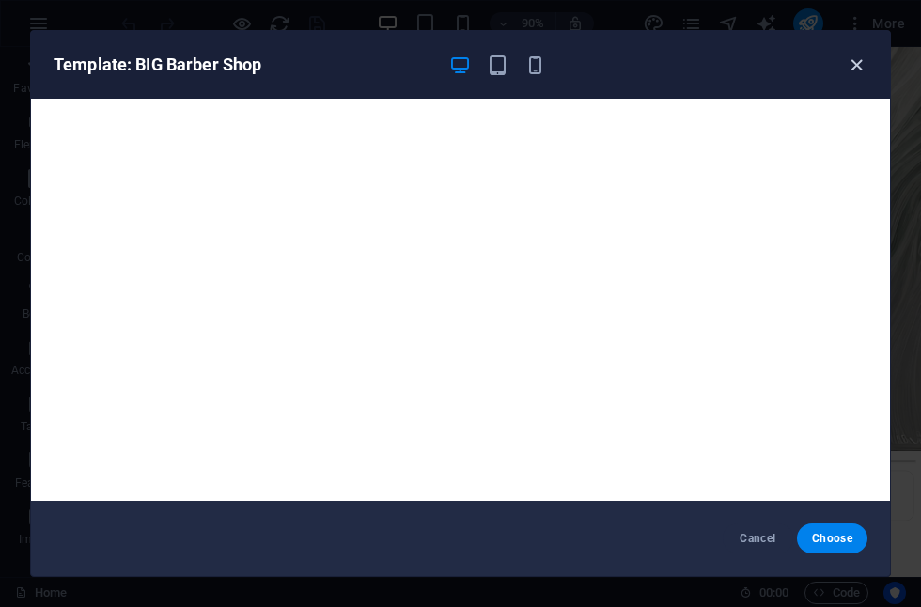
click at [852, 70] on icon "button" at bounding box center [857, 66] width 22 height 22
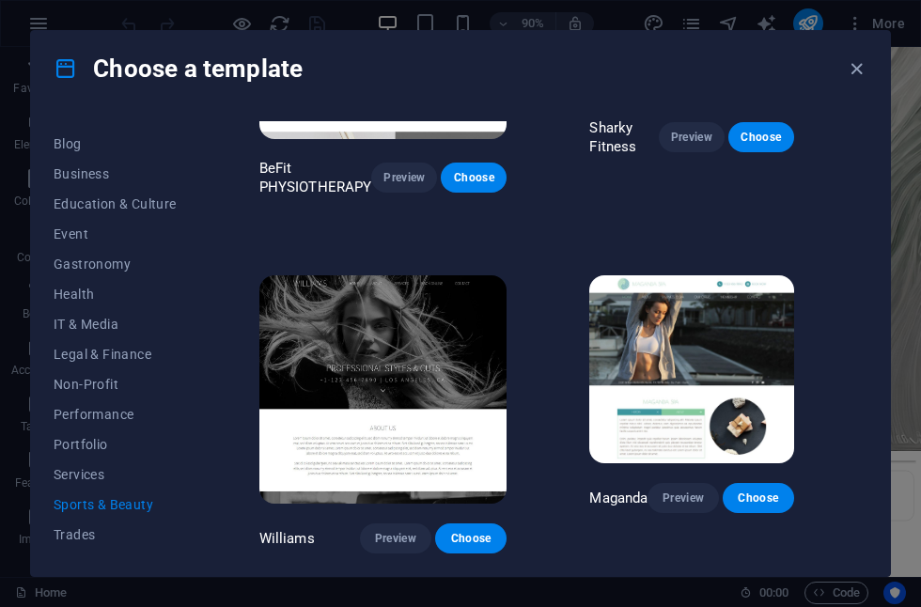
scroll to position [1293, 0]
click at [449, 348] on img at bounding box center [383, 389] width 248 height 228
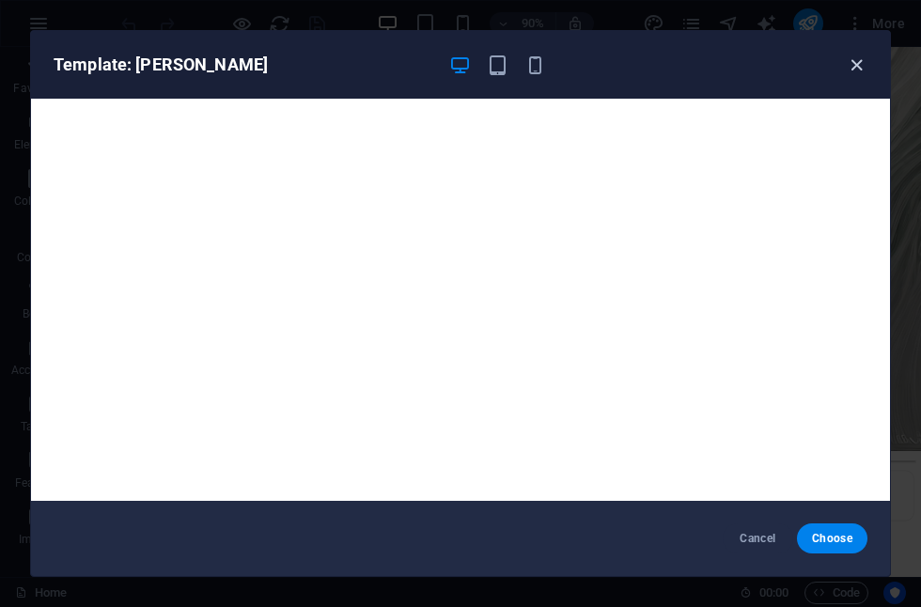
click at [855, 67] on icon "button" at bounding box center [857, 66] width 22 height 22
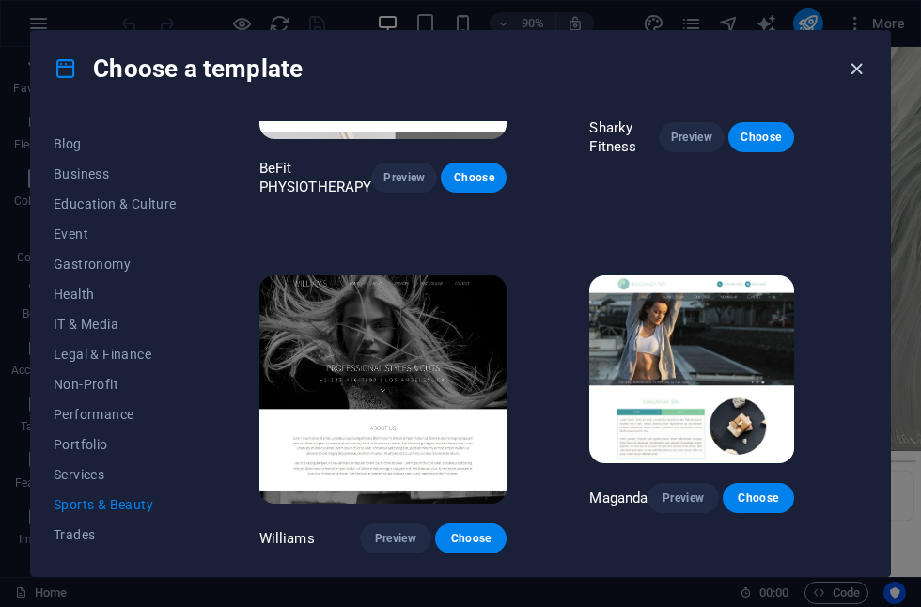
click at [859, 67] on icon "button" at bounding box center [857, 69] width 22 height 22
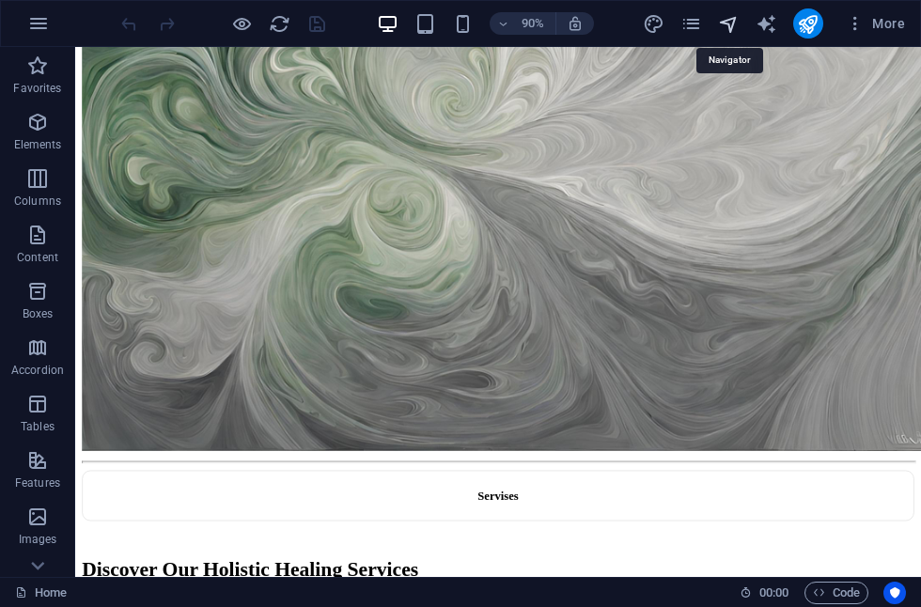
click at [727, 26] on icon "navigator" at bounding box center [729, 24] width 22 height 22
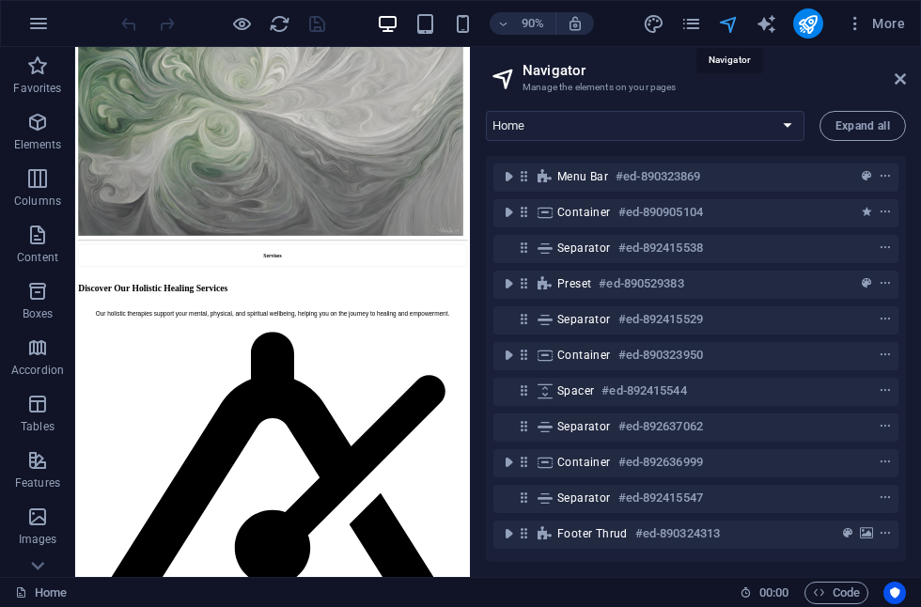
scroll to position [1381, 0]
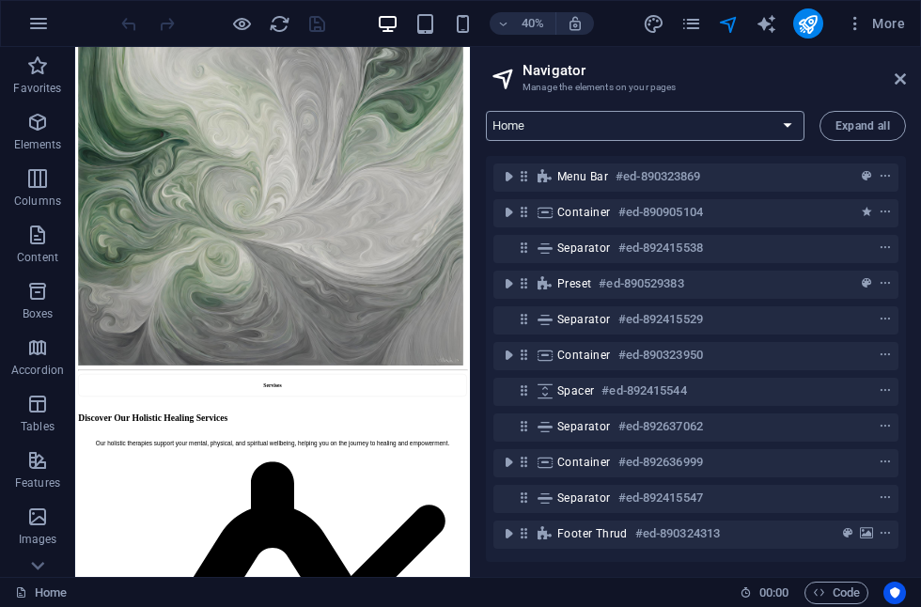
select select "16800093-en"
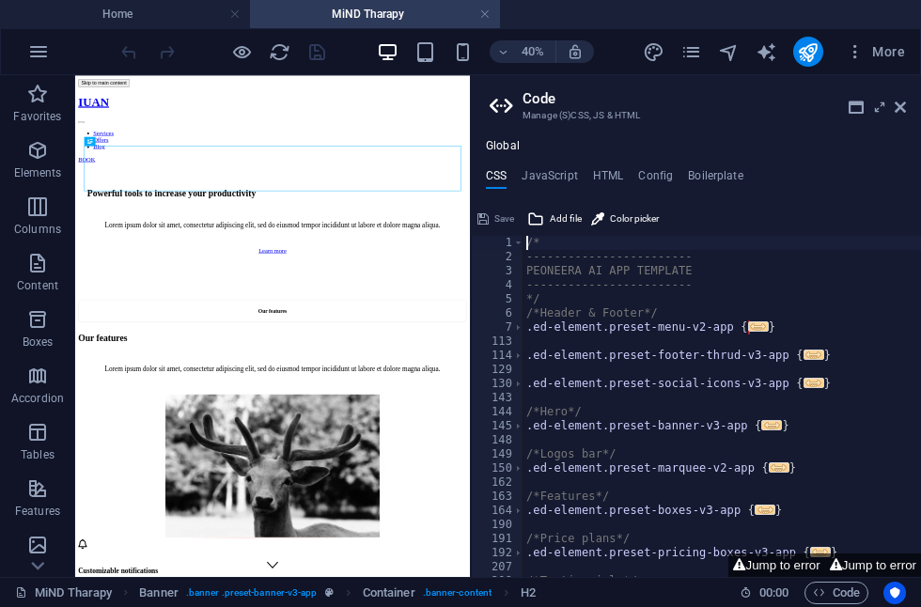
scroll to position [0, 0]
click at [561, 218] on span "Add file" at bounding box center [566, 219] width 32 height 23
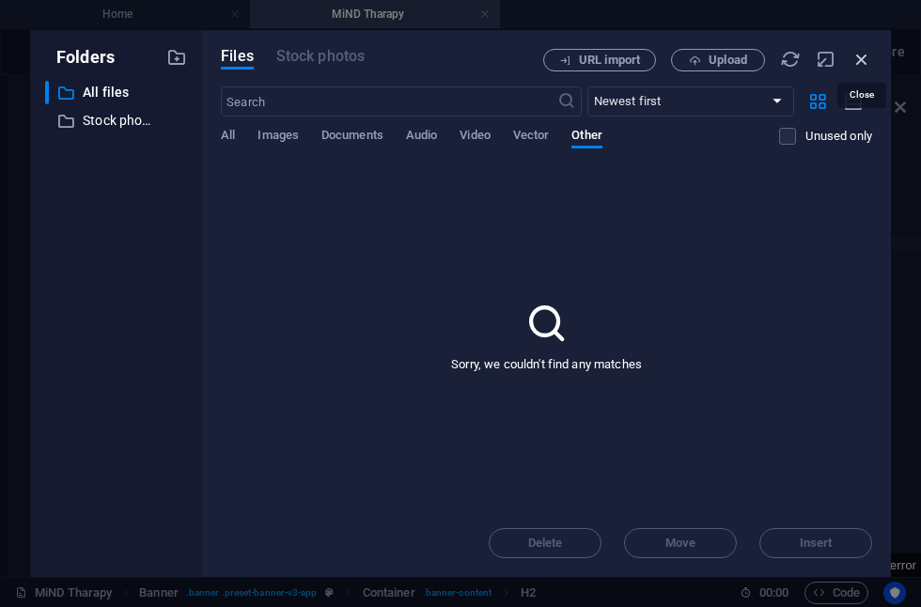
click at [862, 60] on icon "button" at bounding box center [862, 59] width 21 height 21
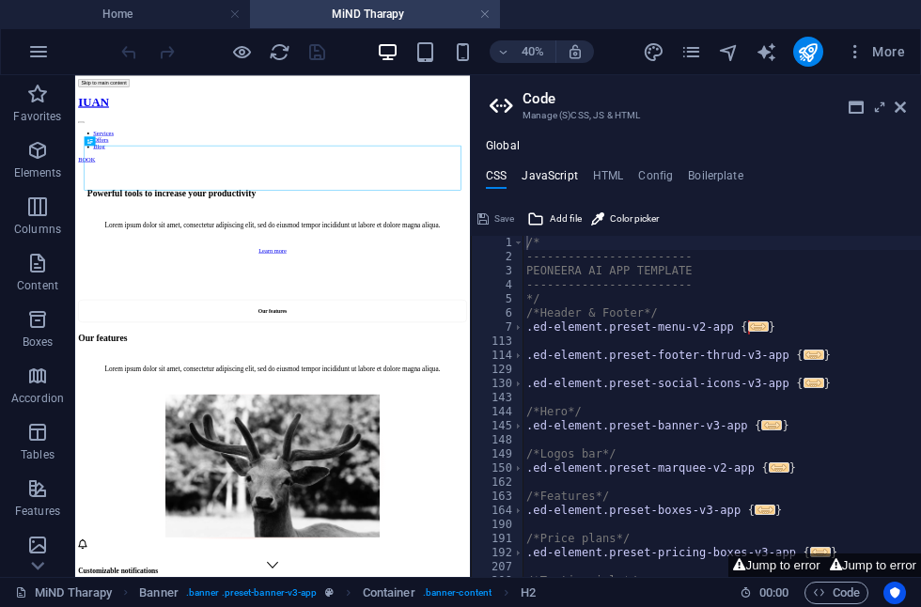
click at [565, 178] on h4 "JavaScript" at bounding box center [549, 179] width 55 height 21
type textarea "abcde fg"
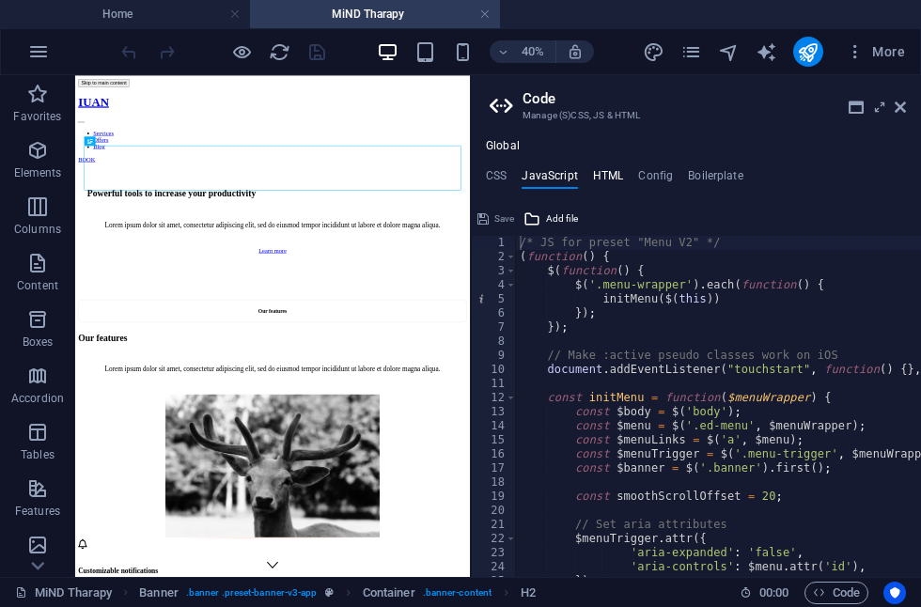
click at [607, 180] on h4 "HTML" at bounding box center [608, 179] width 31 height 21
type textarea "abcde fg"
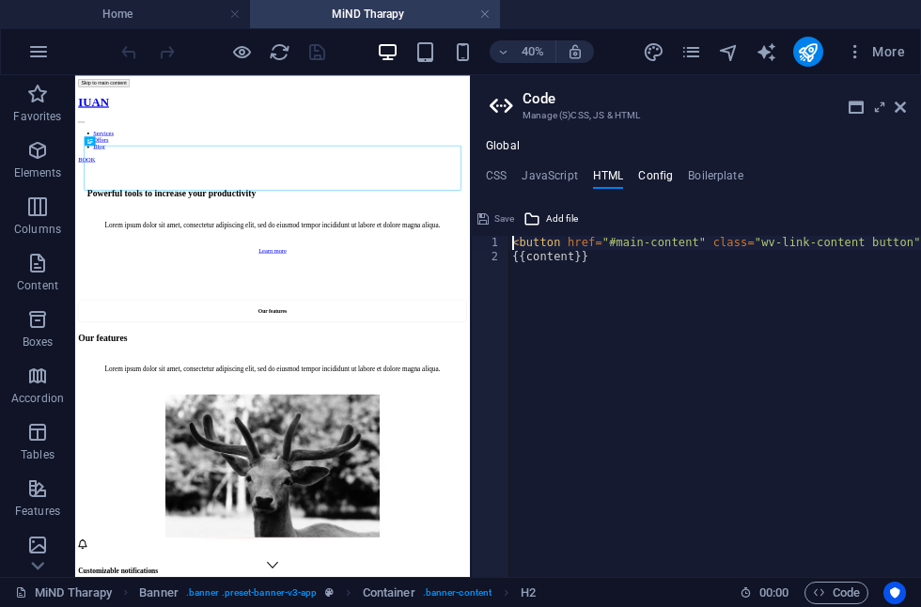
click at [656, 183] on h4 "Config" at bounding box center [655, 179] width 35 height 21
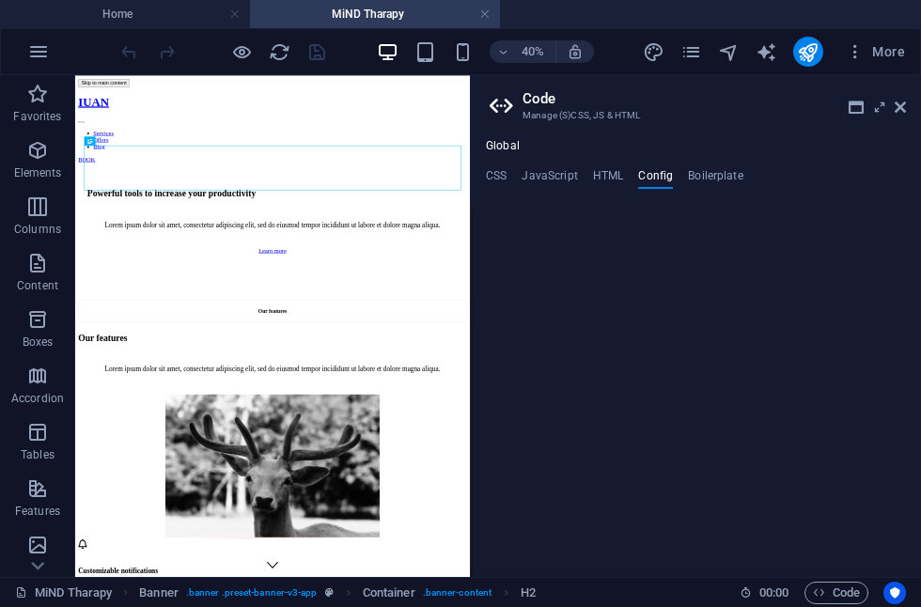
type textarea "abcde fg"
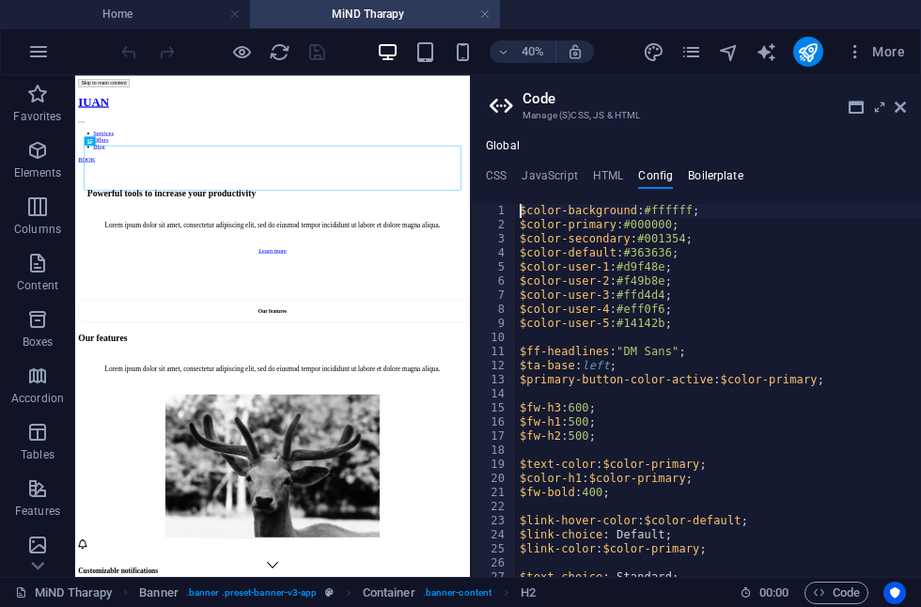
click at [704, 177] on h4 "Boilerplate" at bounding box center [715, 179] width 55 height 21
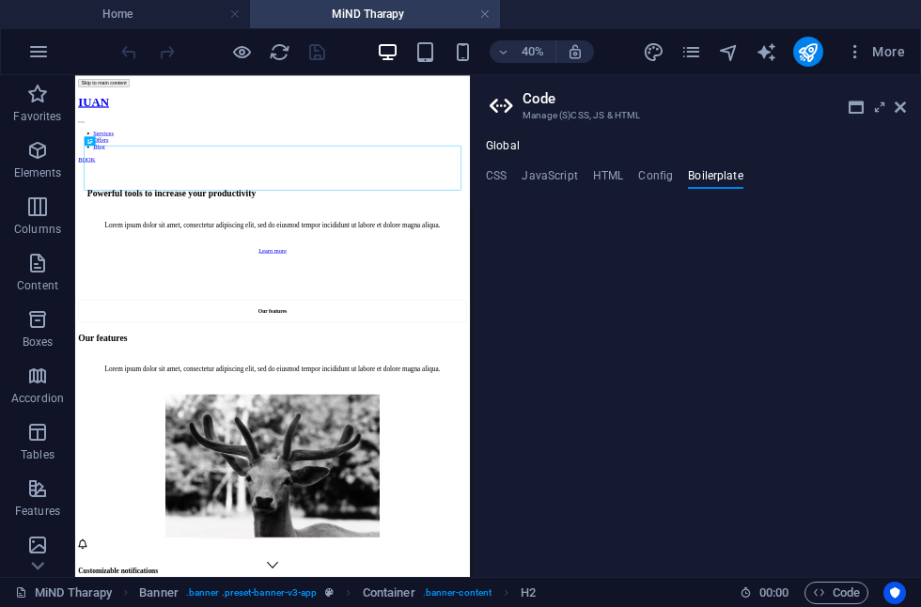
type textarea "abcde fg"
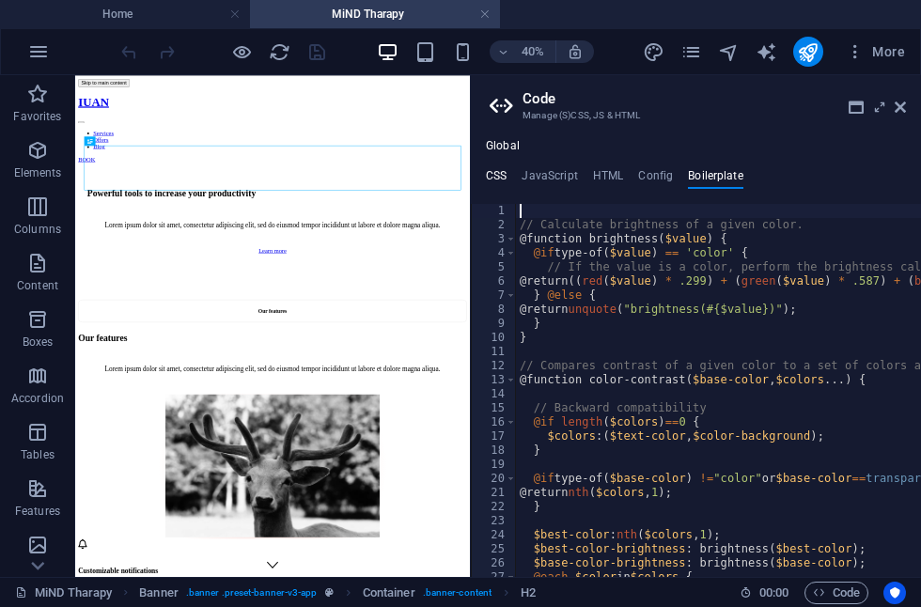
click at [499, 180] on h4 "CSS" at bounding box center [496, 179] width 21 height 21
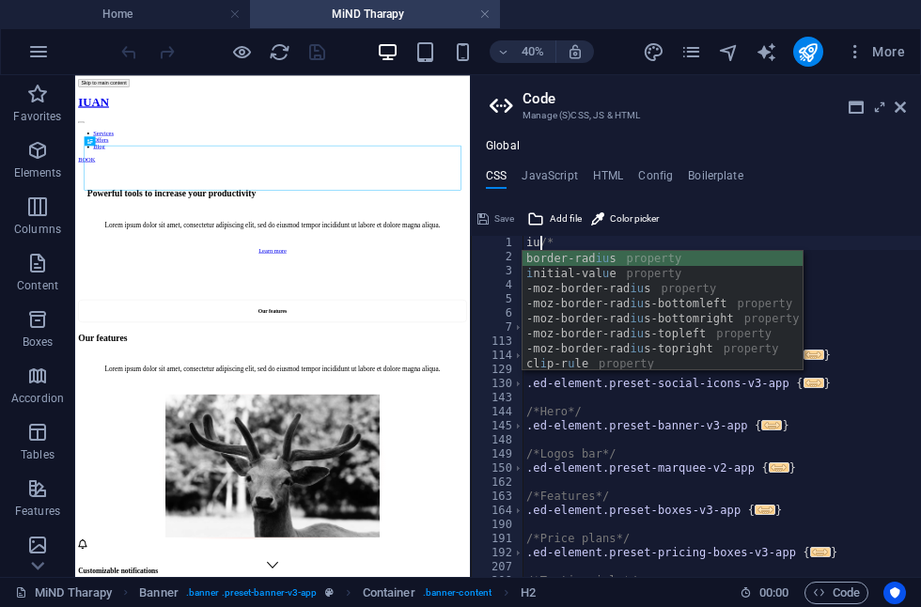
scroll to position [16, 46]
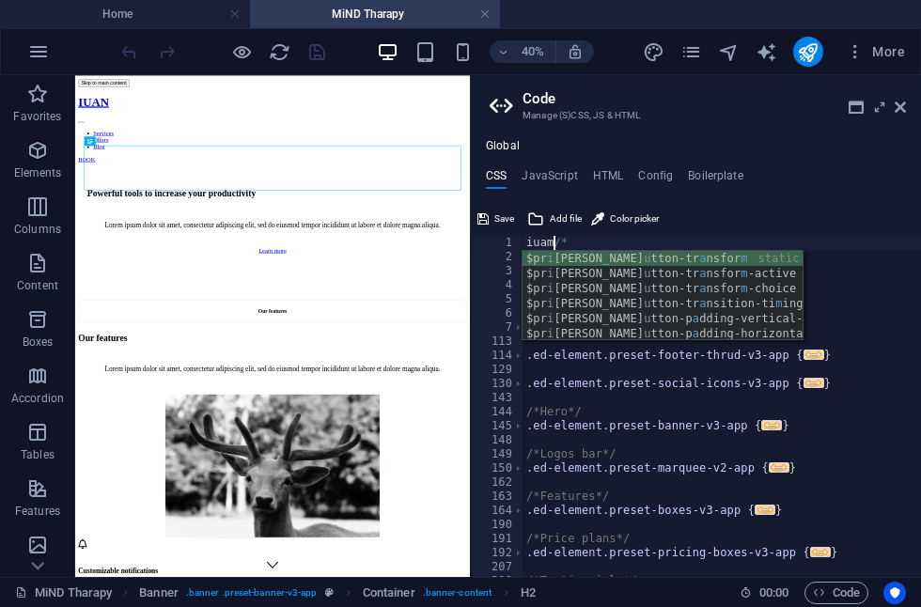
click at [570, 260] on div "$pr i [PERSON_NAME]-b u tton-tr a nsfor m static $pr i [PERSON_NAME]-b u tton-t…" at bounding box center [663, 311] width 280 height 120
type textarea "abcde fg"
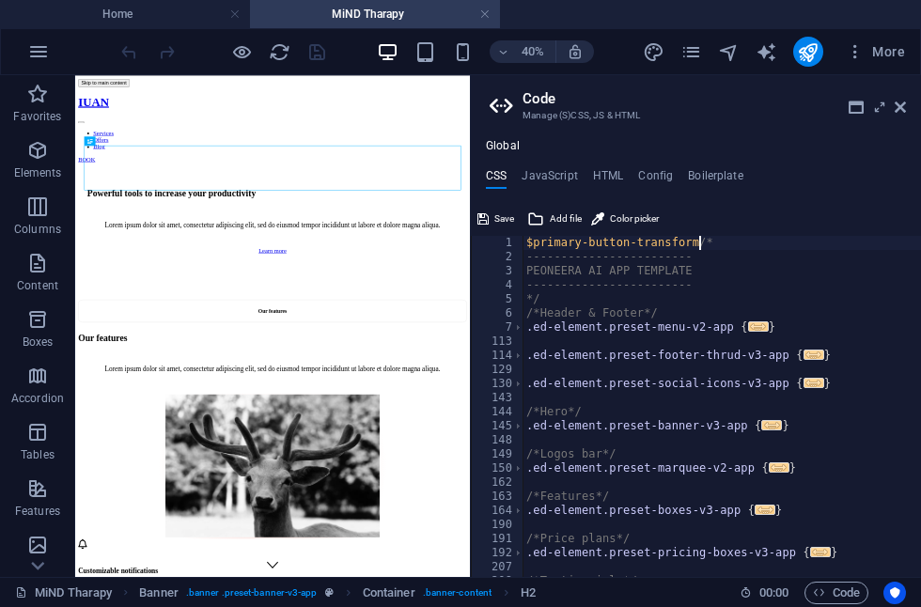
click at [800, 289] on div "$primary-button-transform /* ------------------------ PEONEERA AI APP TEMPLATE …" at bounding box center [722, 421] width 399 height 370
click at [733, 215] on div "Save Add file Color picker" at bounding box center [696, 216] width 450 height 27
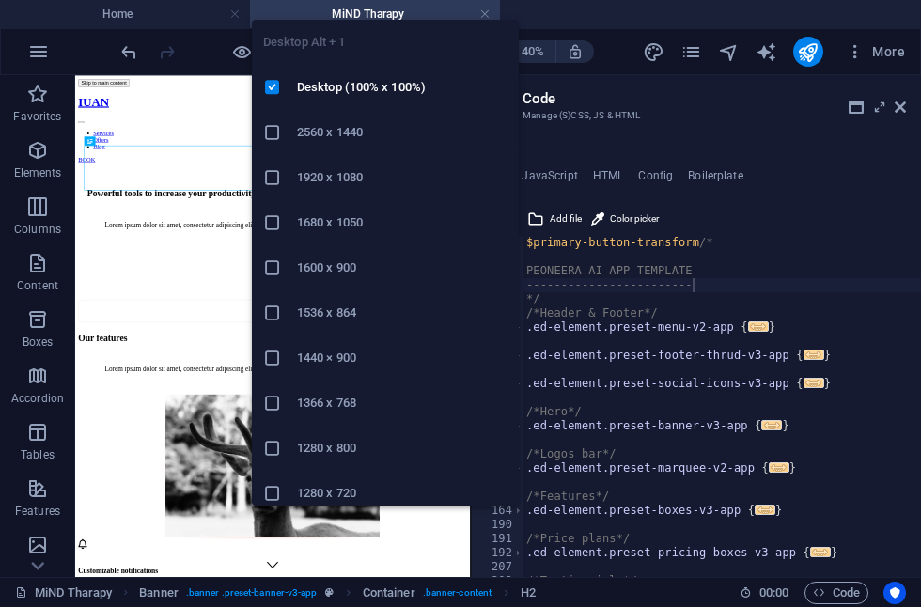
click at [330, 135] on h6 "2560 x 1440" at bounding box center [402, 132] width 211 height 23
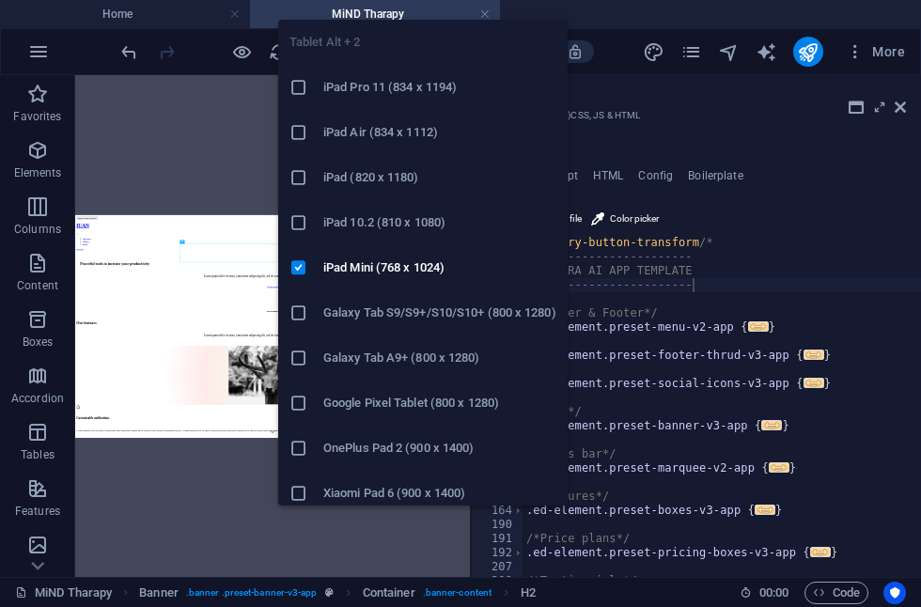
click at [405, 362] on h6 "Galaxy Tab A9+ (800 x 1280)" at bounding box center [439, 358] width 233 height 23
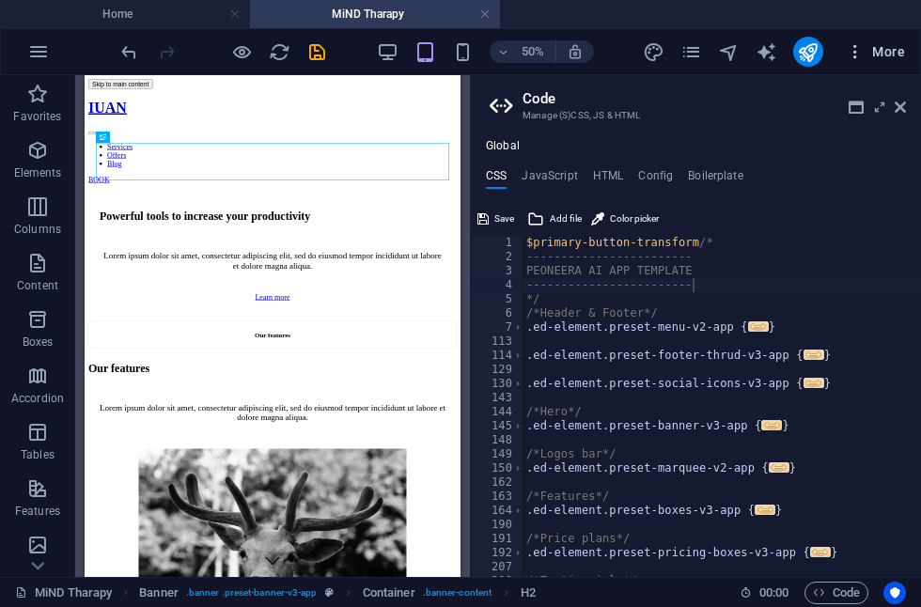
click at [856, 59] on icon "button" at bounding box center [855, 51] width 19 height 19
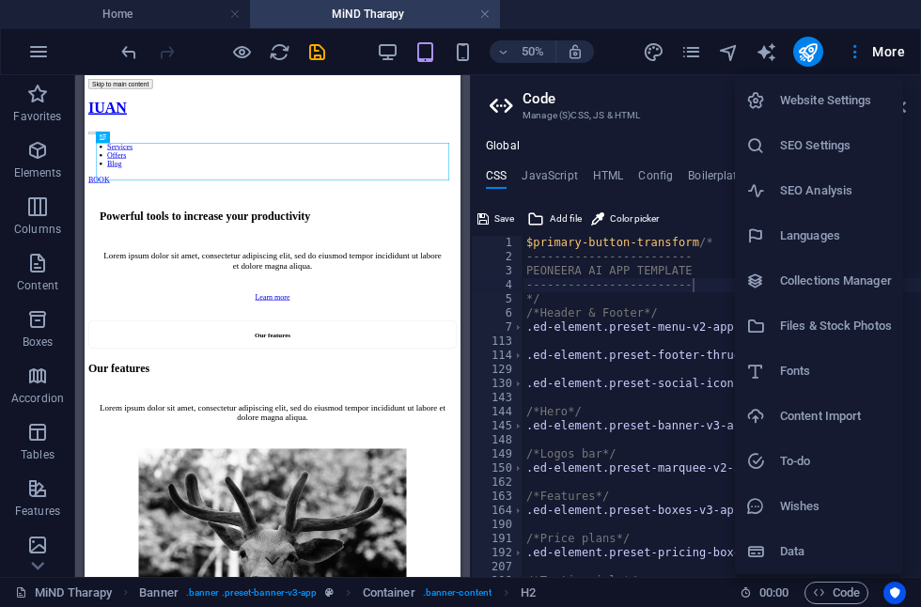
click at [803, 240] on h6 "Languages" at bounding box center [836, 236] width 112 height 23
select select "41"
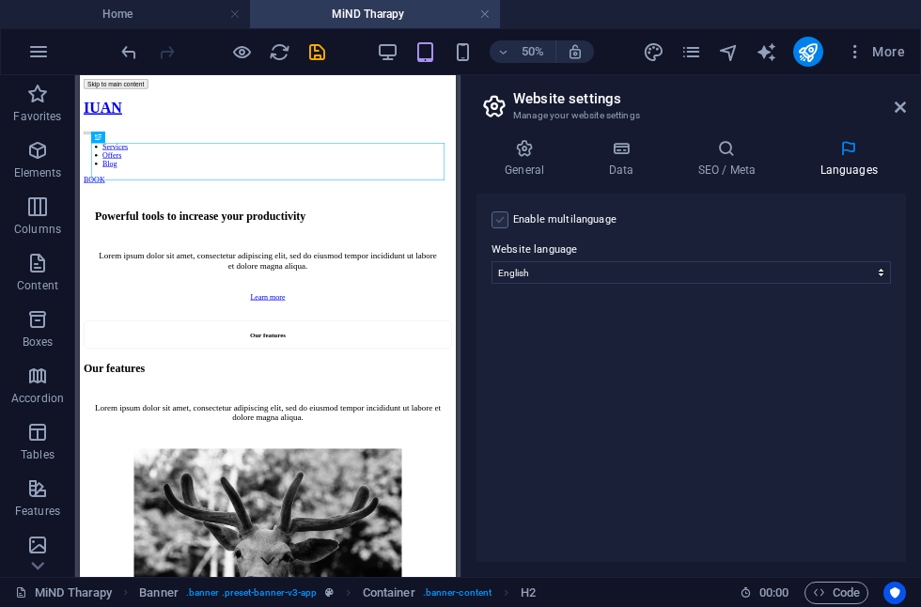
click at [499, 221] on label at bounding box center [500, 219] width 17 height 17
click at [0, 0] on input "Enable multilanguage To disable multilanguage delete all languages until only o…" at bounding box center [0, 0] width 0 height 0
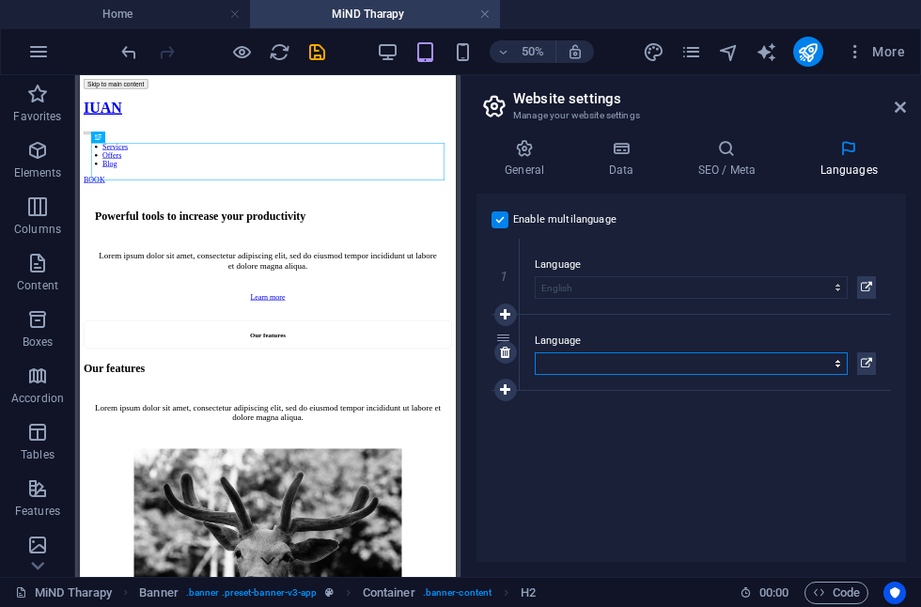
select select "168"
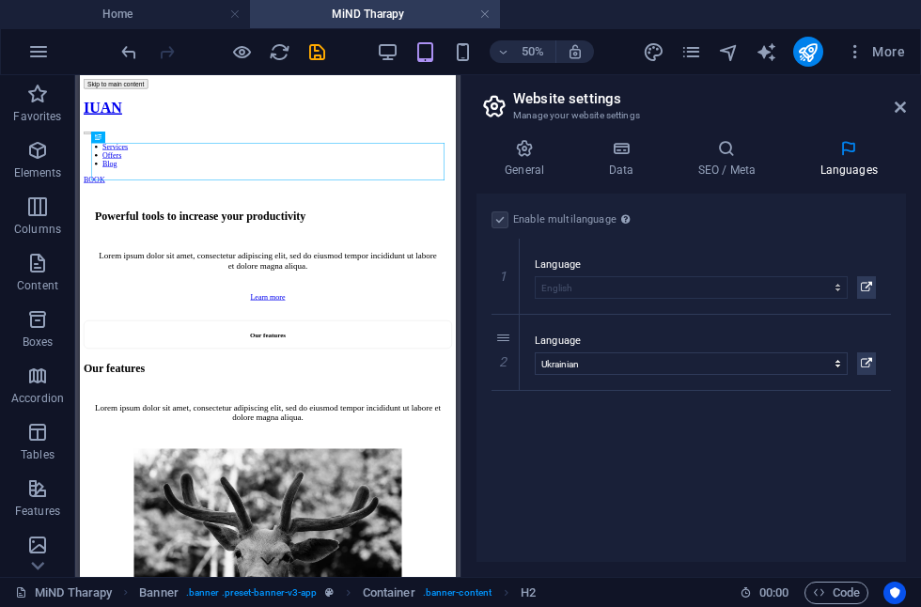
click at [742, 470] on div "Enable multilanguage To disable multilanguage delete all languages until only o…" at bounding box center [692, 378] width 430 height 368
click at [733, 170] on h4 "SEO / Meta" at bounding box center [730, 158] width 122 height 39
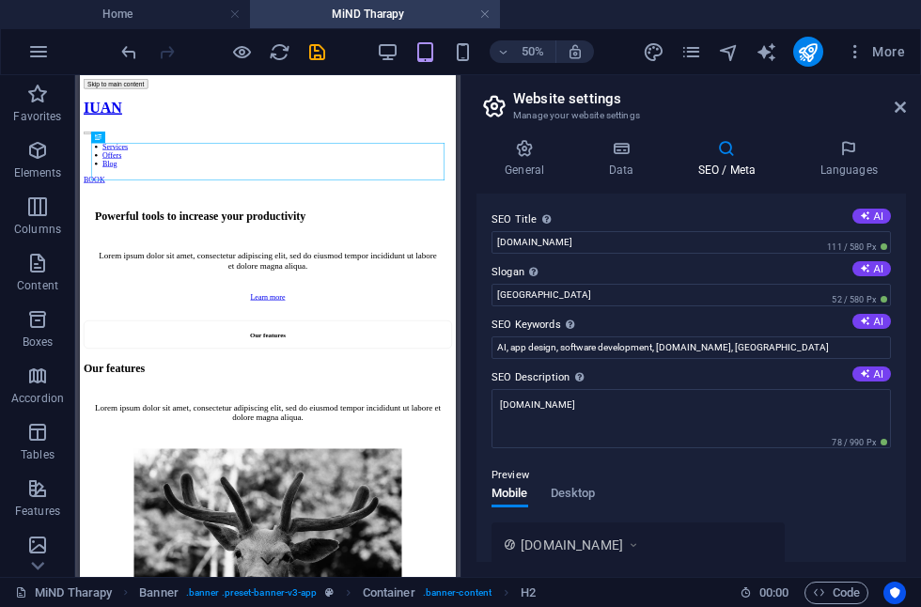
scroll to position [0, 0]
click at [622, 162] on h4 "Data" at bounding box center [624, 158] width 89 height 39
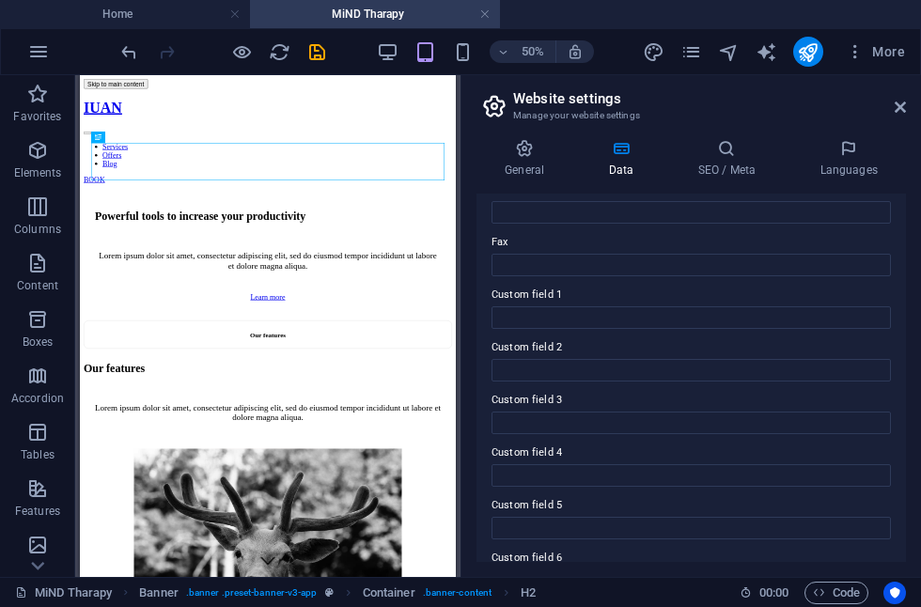
scroll to position [476, 0]
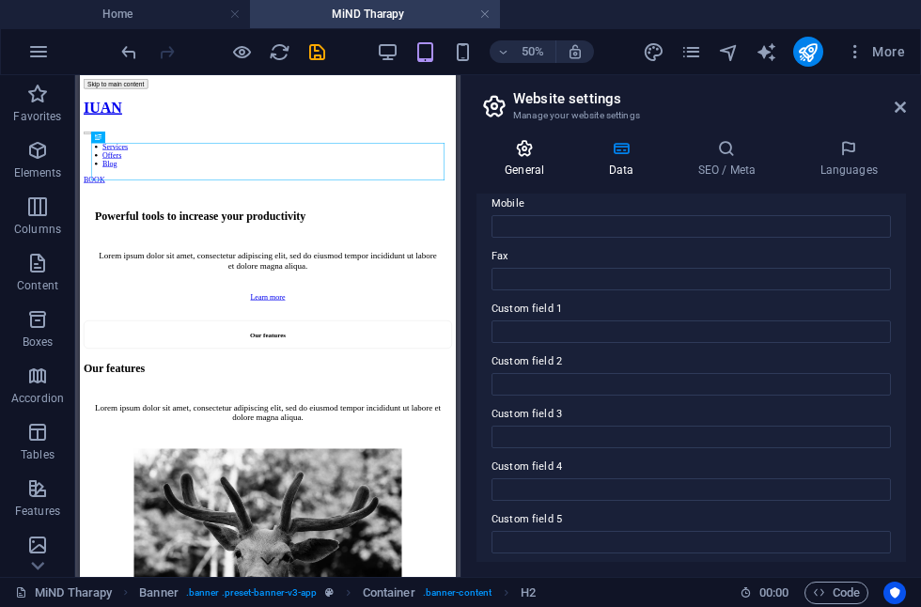
click at [527, 156] on icon at bounding box center [525, 148] width 96 height 19
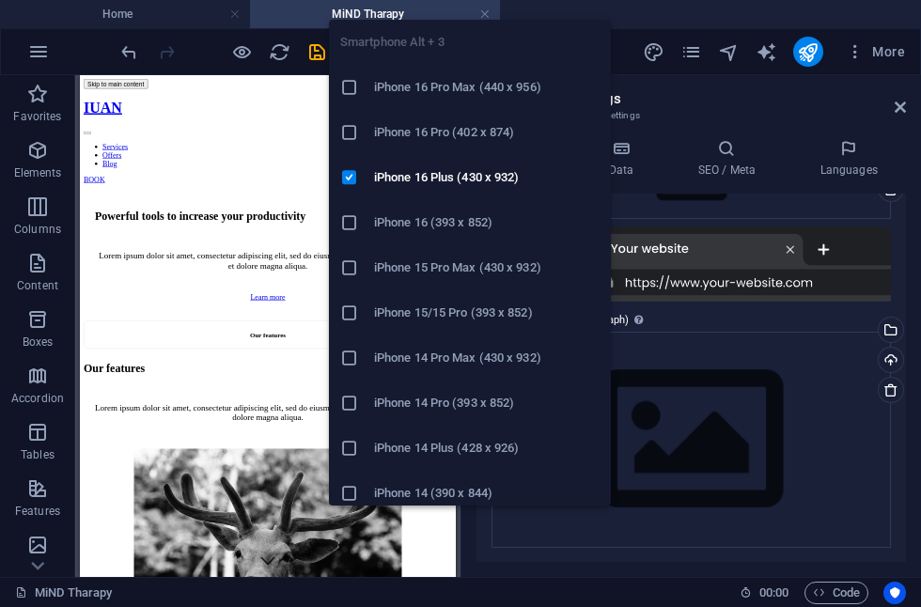
scroll to position [0, 0]
click at [432, 84] on h6 "iPhone 16 Pro Max (440 x 956)" at bounding box center [487, 87] width 226 height 23
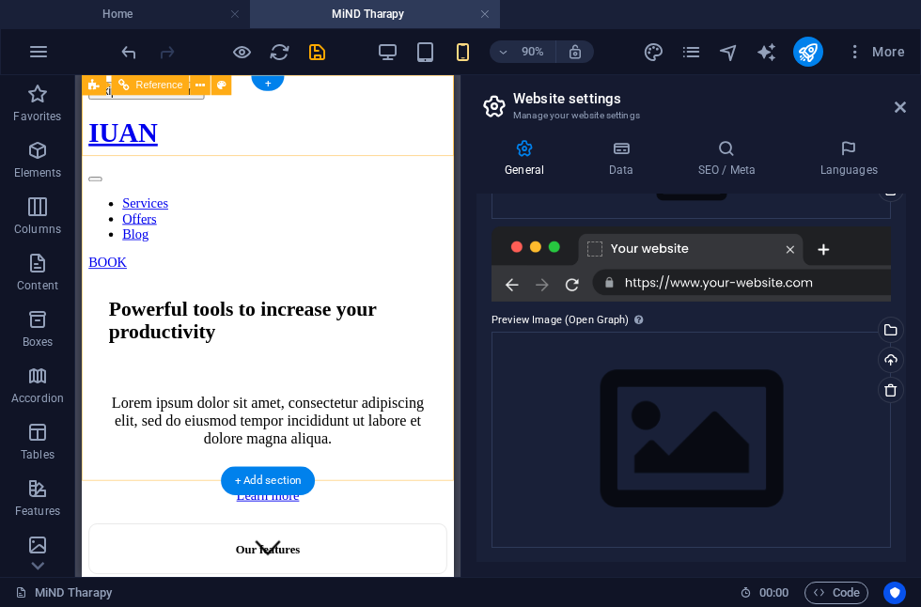
click at [463, 178] on div at bounding box center [288, 186] width 399 height 17
click at [458, 178] on div at bounding box center [288, 186] width 399 height 17
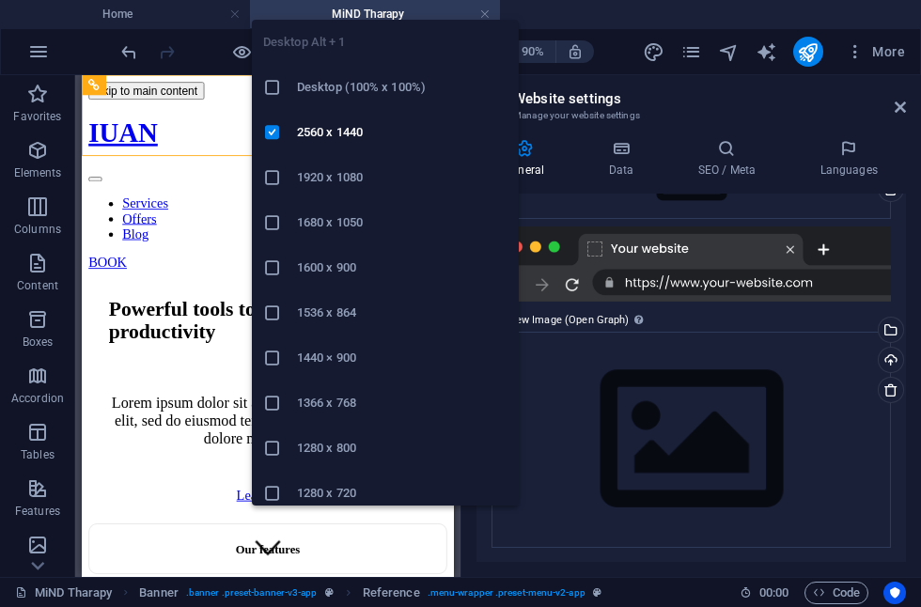
click at [386, 55] on ul "Desktop Alt + 1 Desktop (100% x 100%) 2560 x 1440 1920 x 1080 1680 x [PHONE_NUM…" at bounding box center [385, 313] width 267 height 586
click at [406, 74] on li "Desktop (100% x 100%)" at bounding box center [385, 87] width 267 height 45
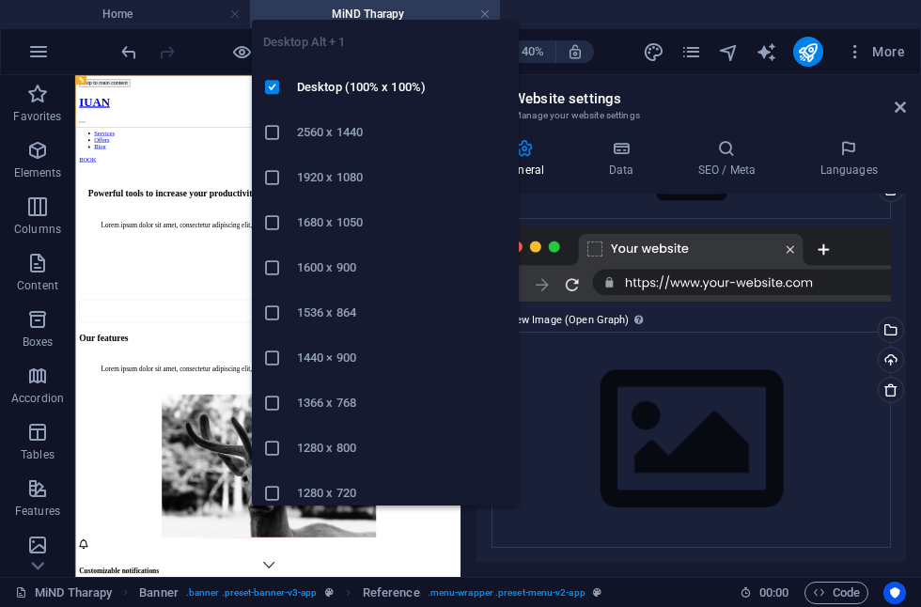
click at [390, 60] on ul "Desktop Alt + 1 Desktop (100% x 100%) 2560 x 1440 1920 x 1080 1680 x [PHONE_NUM…" at bounding box center [385, 313] width 267 height 586
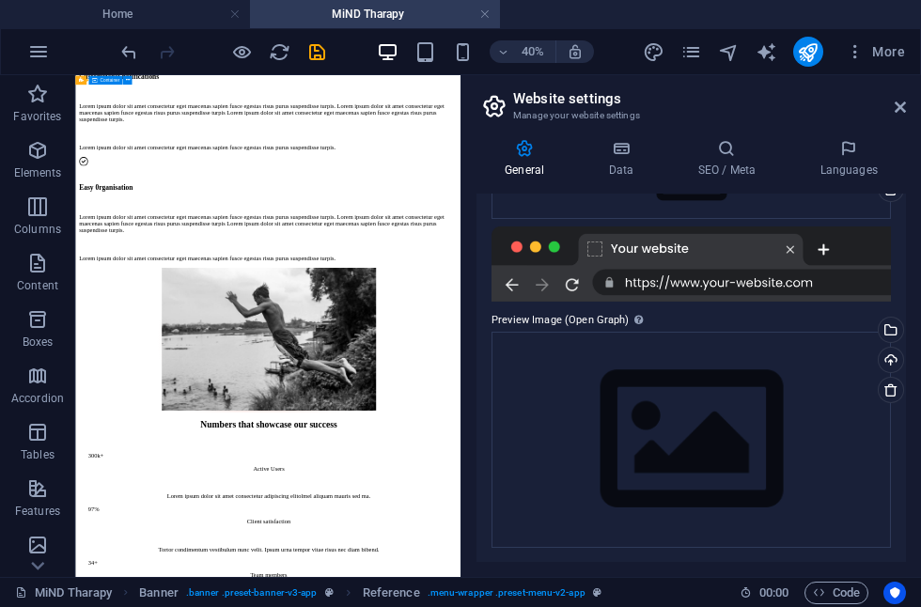
scroll to position [1238, 0]
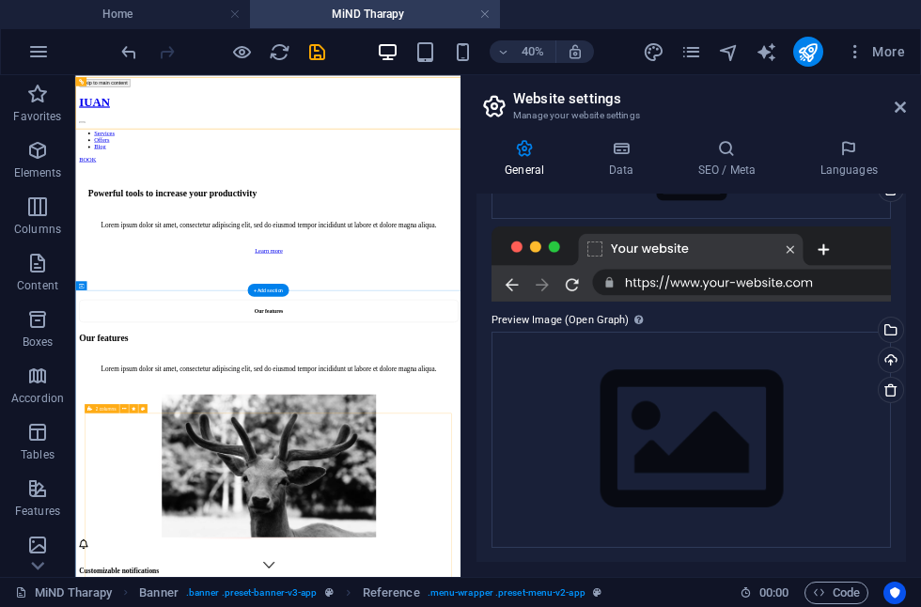
scroll to position [0, 0]
click at [620, 210] on nav "Services Offers Blog" at bounding box center [557, 235] width 948 height 51
click at [653, 55] on icon "design" at bounding box center [654, 52] width 22 height 22
select select "px"
select select "400"
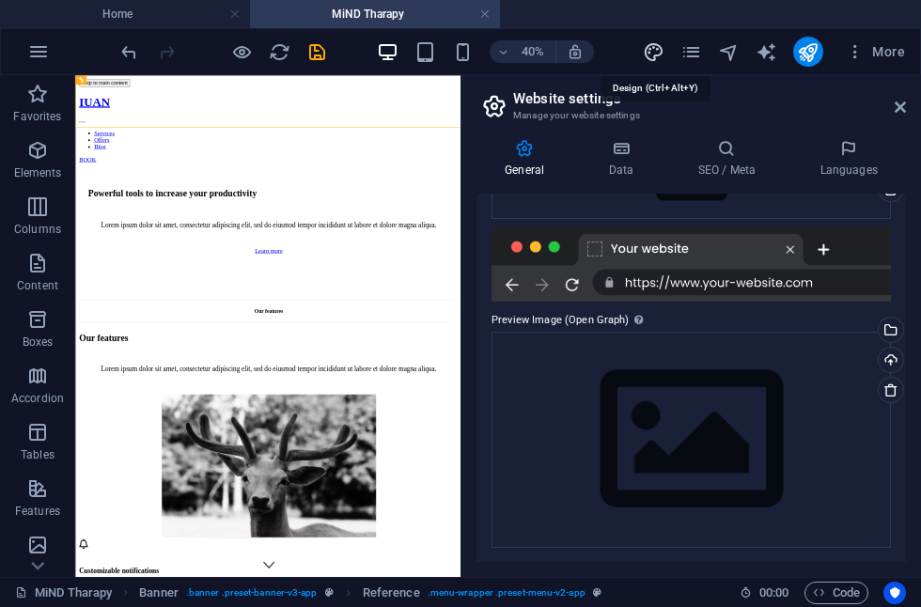
select select "px"
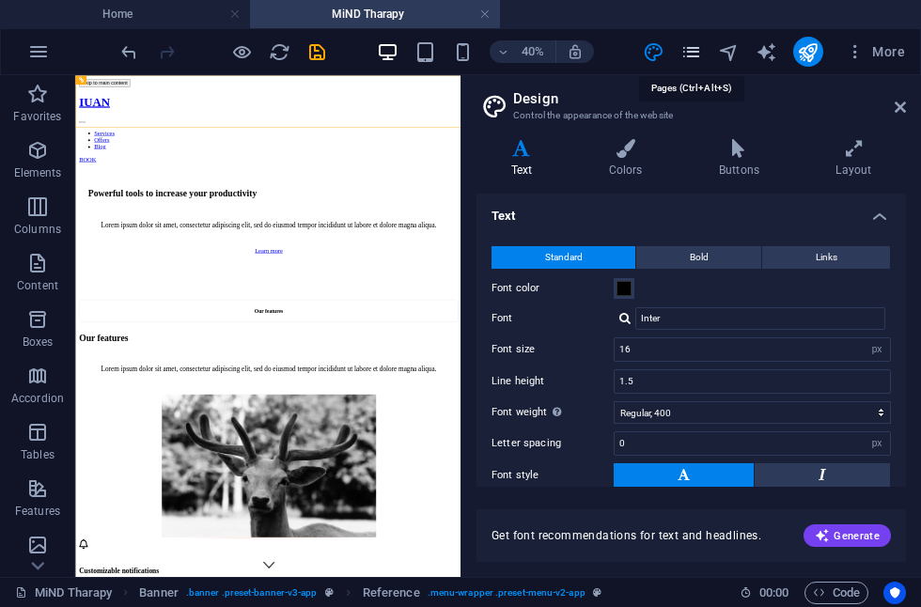
click at [683, 53] on icon "pages" at bounding box center [691, 52] width 22 height 22
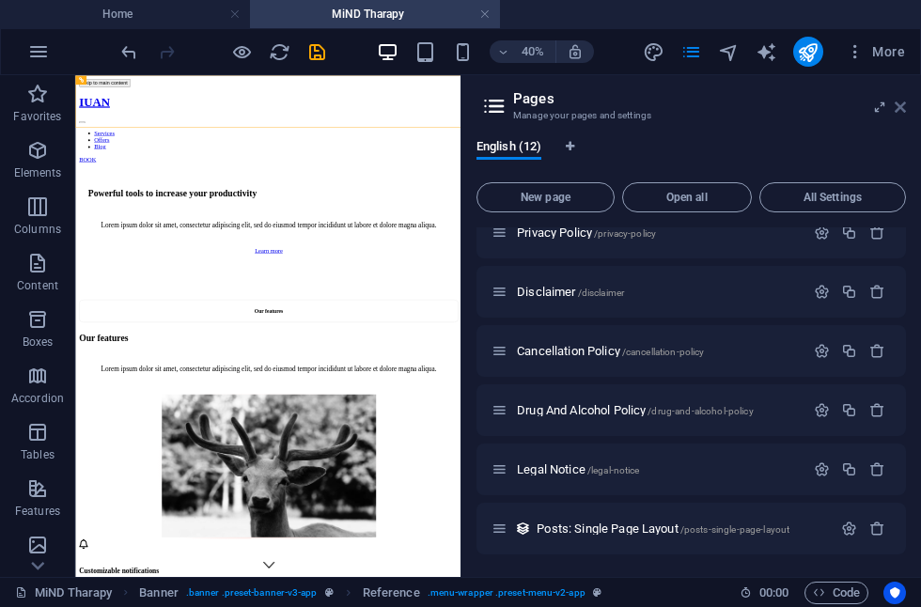
click at [905, 107] on icon at bounding box center [900, 107] width 11 height 15
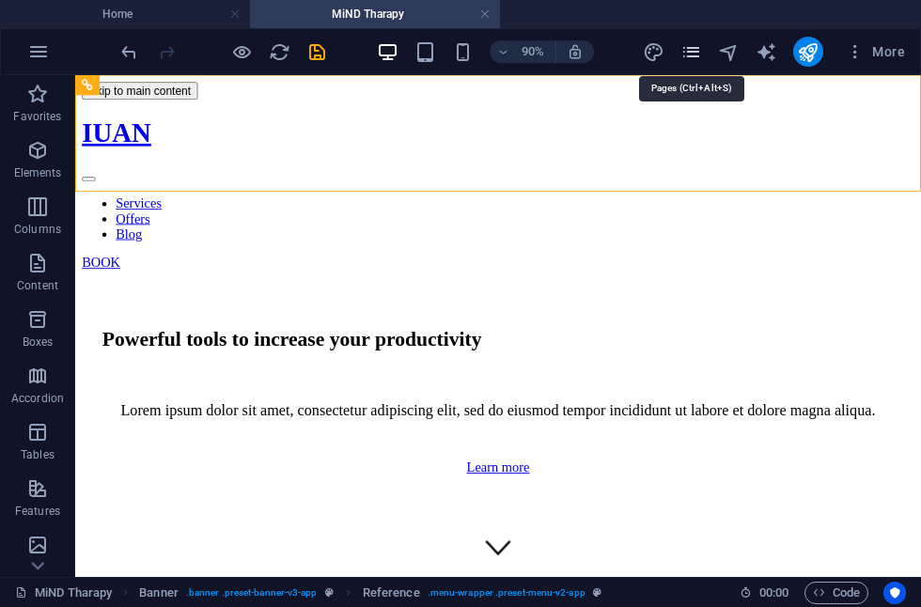
click at [697, 47] on icon "pages" at bounding box center [691, 52] width 22 height 22
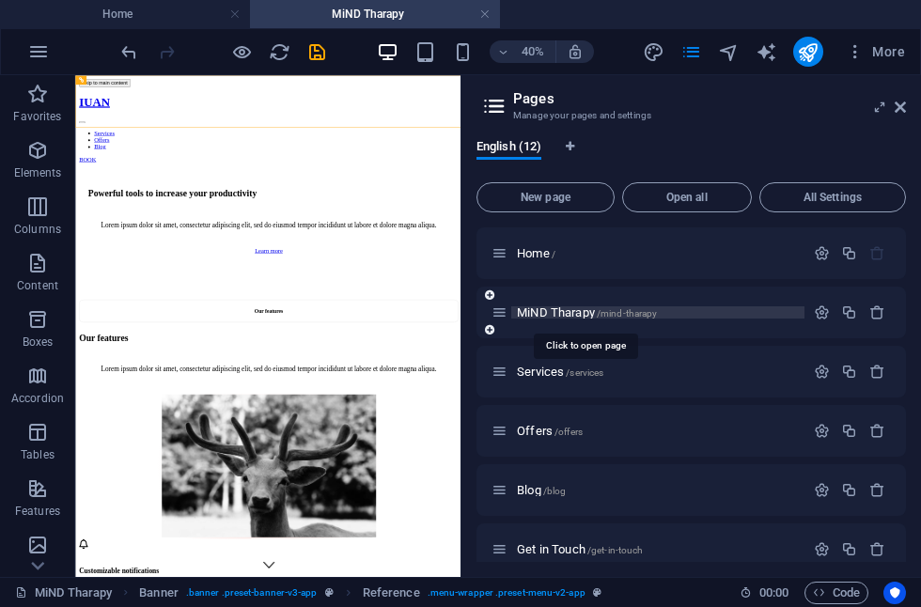
click at [545, 313] on span "MiND Tharapy /mind-tharapy" at bounding box center [587, 312] width 140 height 14
click at [485, 14] on link at bounding box center [484, 15] width 11 height 18
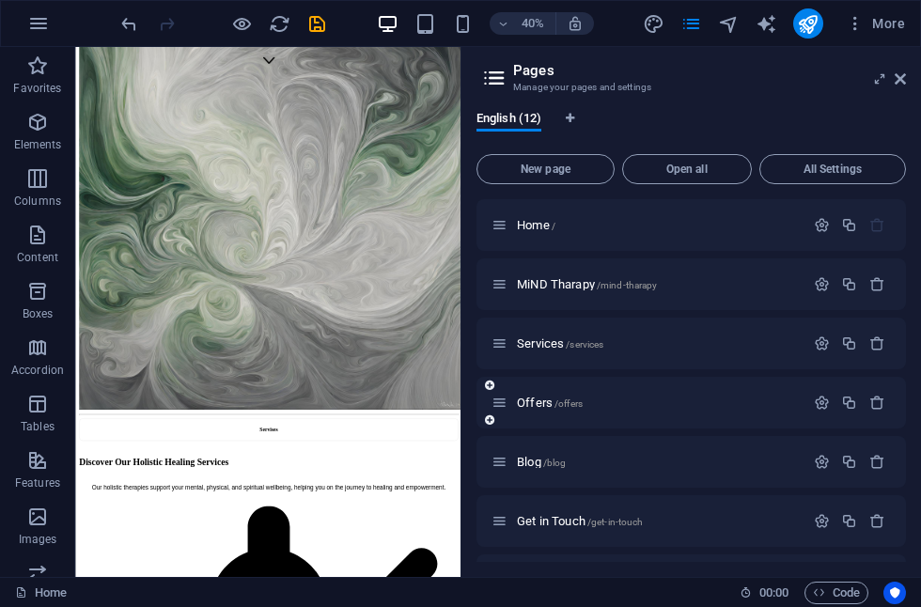
click at [554, 410] on div "Offers /offers" at bounding box center [648, 403] width 313 height 22
click at [547, 406] on span "Offers /offers" at bounding box center [550, 403] width 66 height 14
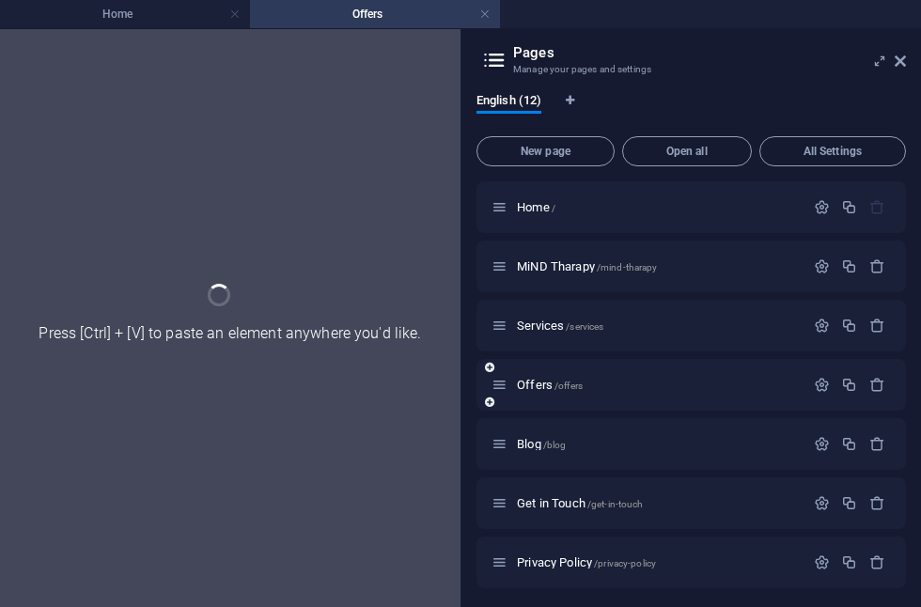
click at [547, 406] on div "Offers /offers" at bounding box center [692, 385] width 430 height 52
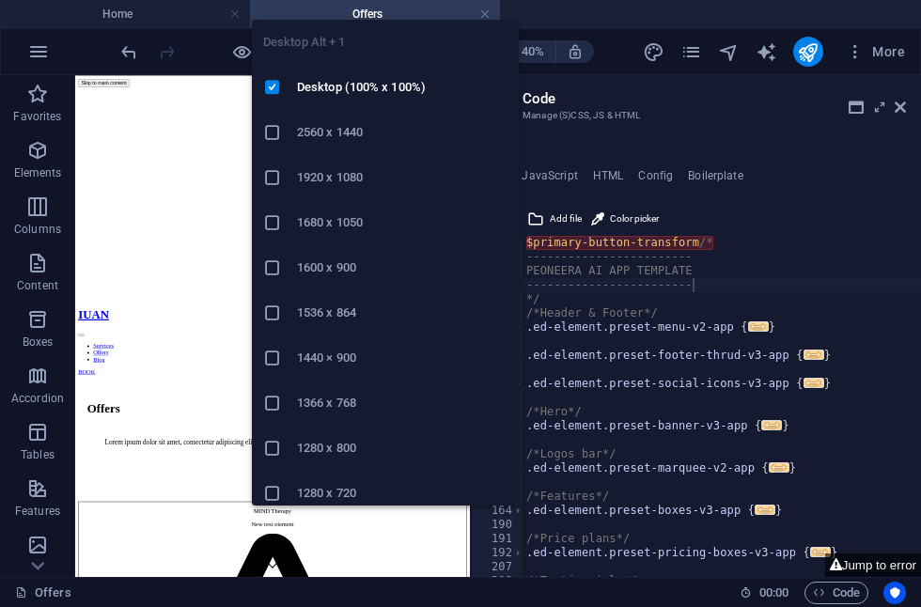
click at [345, 174] on h6 "1920 x 1080" at bounding box center [402, 177] width 211 height 23
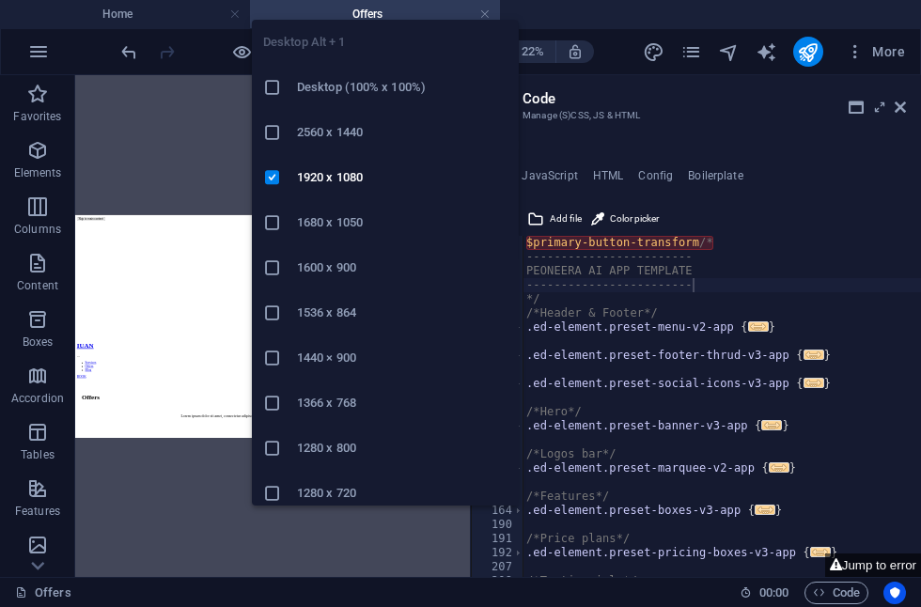
click at [383, 46] on ul "Desktop Alt + 1 Desktop (100% x 100%) 2560 x 1440 1920 x 1080 1680 x [PHONE_NUM…" at bounding box center [385, 313] width 267 height 586
click at [321, 223] on h6 "1680 x 1050" at bounding box center [402, 222] width 211 height 23
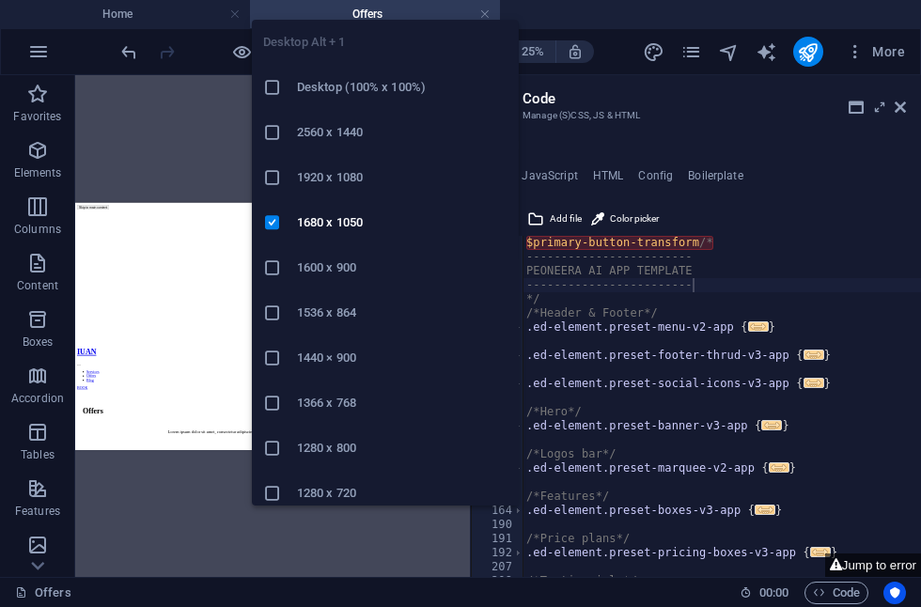
click at [387, 53] on ul "Desktop Alt + 1 Desktop (100% x 100%) 2560 x 1440 1920 x 1080 1680 x [PHONE_NUM…" at bounding box center [385, 313] width 267 height 586
click at [337, 262] on h6 "1600 x 900" at bounding box center [402, 268] width 211 height 23
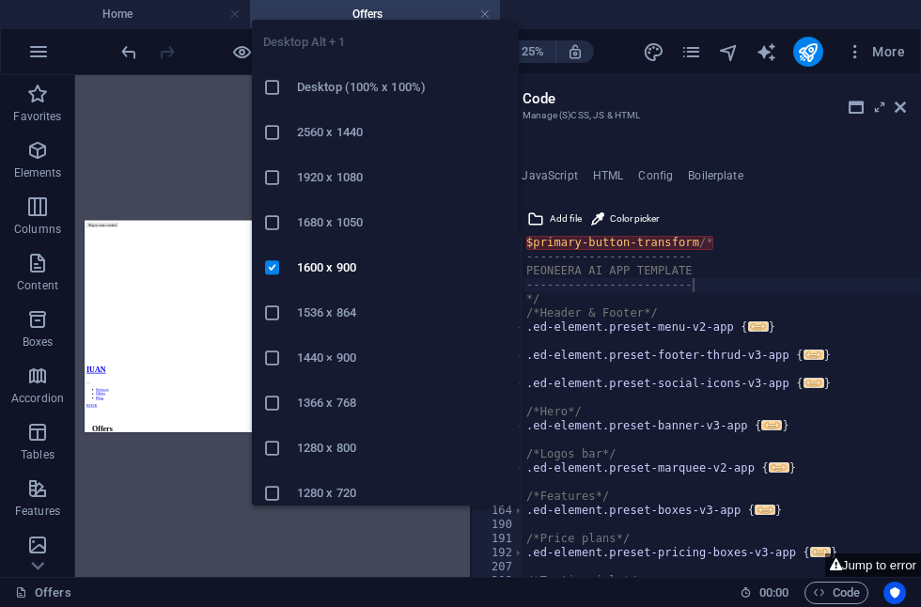
click at [391, 53] on ul "Desktop Alt + 1 Desktop (100% x 100%) 2560 x 1440 1920 x 1080 1680 x [PHONE_NUM…" at bounding box center [385, 313] width 267 height 586
click at [314, 442] on h6 "1280 x 800" at bounding box center [402, 448] width 211 height 23
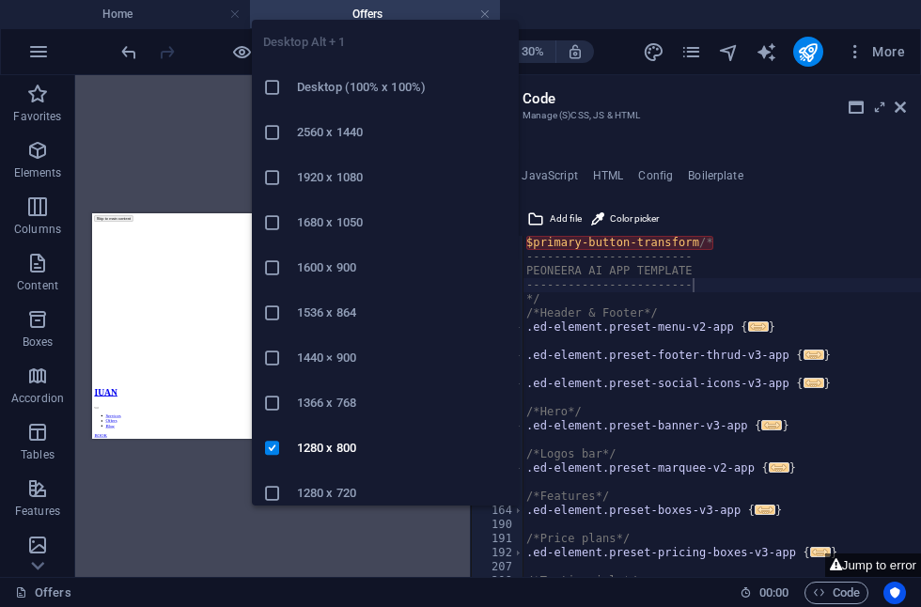
click at [385, 44] on ul "Desktop Alt + 1 Desktop (100% x 100%) 2560 x 1440 1920 x 1080 1680 x [PHONE_NUM…" at bounding box center [385, 313] width 267 height 586
click at [372, 87] on h6 "Desktop (100% x 100%)" at bounding box center [402, 87] width 211 height 23
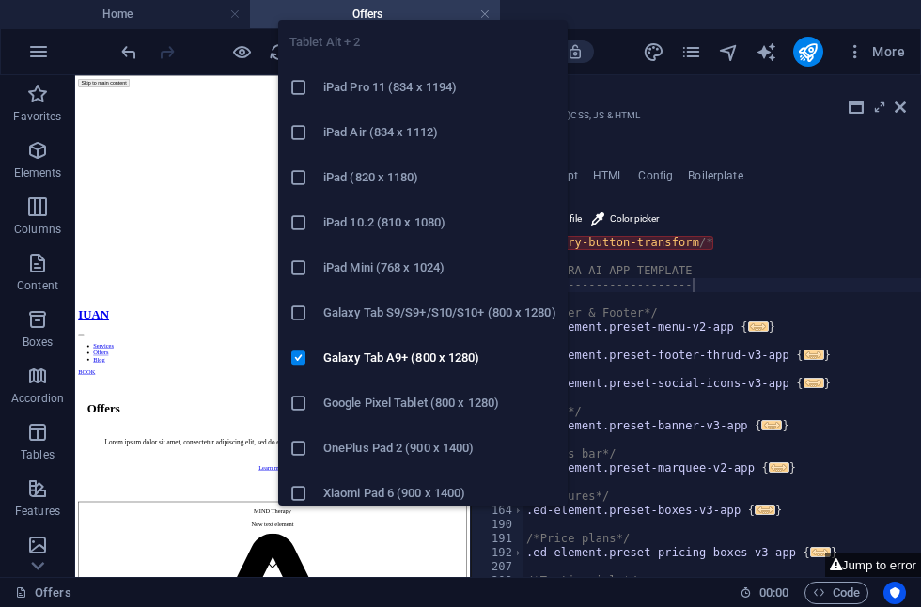
click at [426, 53] on ul "Tablet Alt + 2 iPad Pro 11 (834 x 1194) iPad Air (834 x 1112) iPad (820 x 1180)…" at bounding box center [422, 358] width 289 height 677
click at [384, 85] on h6 "iPad Pro 11 (834 x 1194)" at bounding box center [439, 87] width 233 height 23
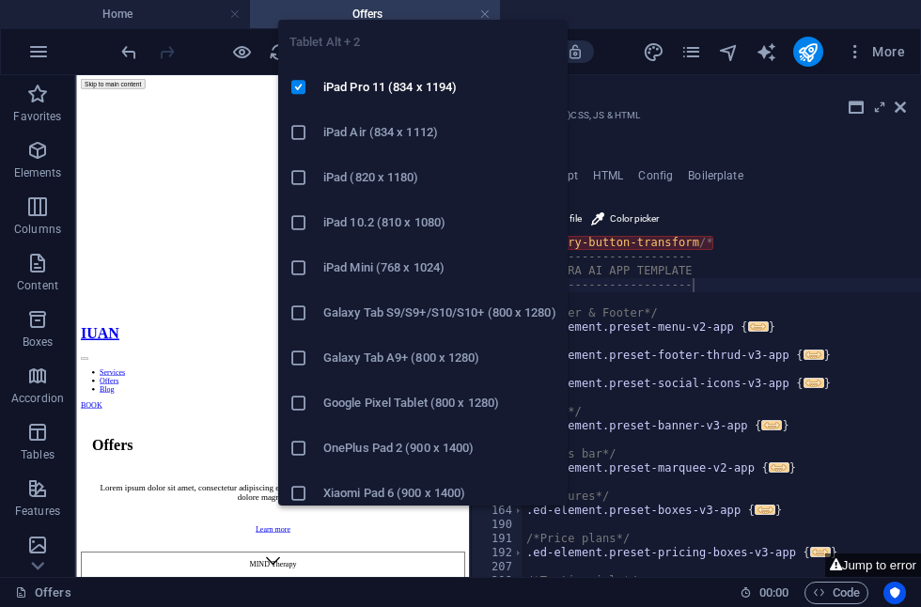
click at [401, 139] on h6 "iPad Air (834 x 1112)" at bounding box center [439, 132] width 233 height 23
click at [425, 54] on ul "Tablet Alt + 2 iPad Pro 11 (834 x 1194) iPad Air (834 x 1112) iPad (820 x 1180)…" at bounding box center [422, 358] width 289 height 677
click at [386, 178] on h6 "iPad (820 x 1180)" at bounding box center [439, 177] width 233 height 23
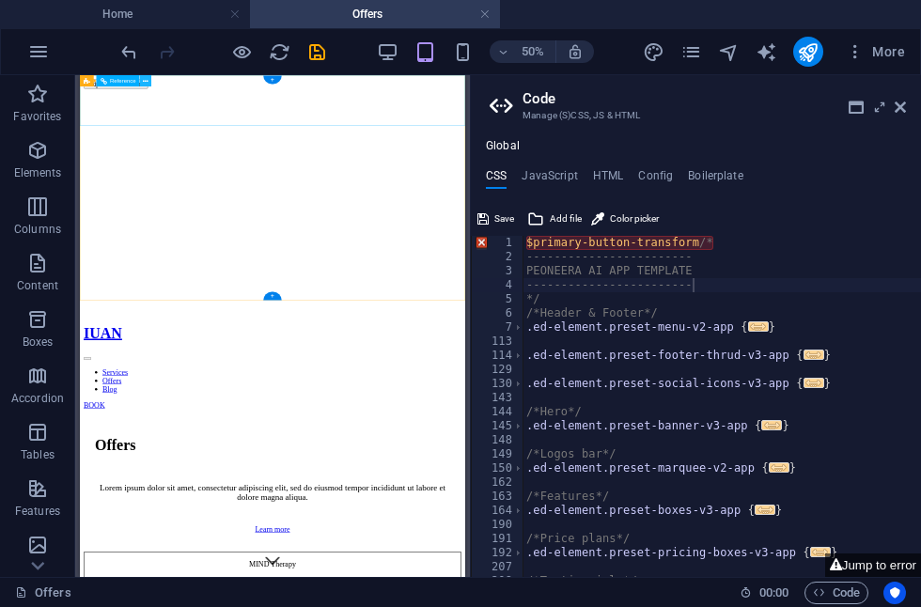
click at [148, 85] on button at bounding box center [145, 80] width 11 height 11
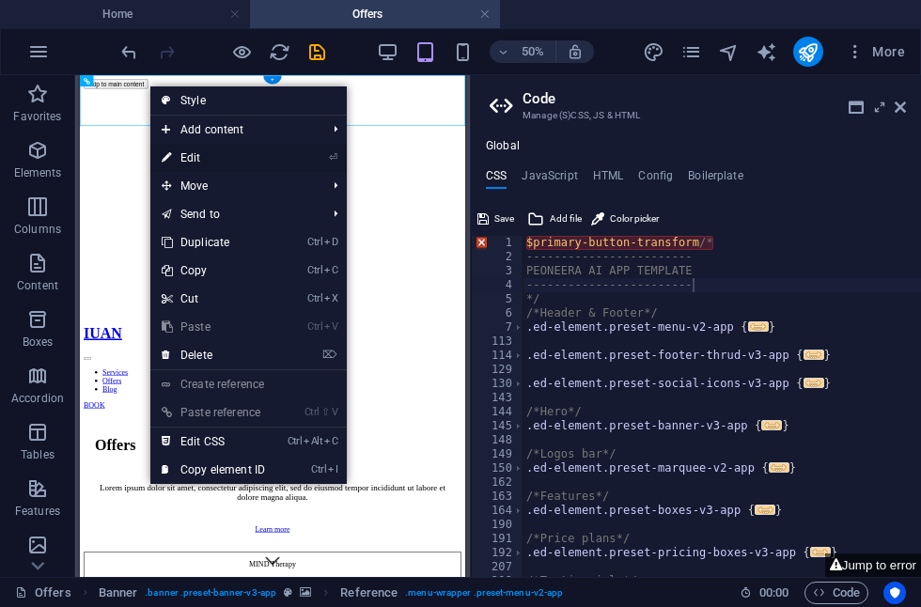
click at [206, 164] on link "⏎ Edit" at bounding box center [213, 158] width 126 height 28
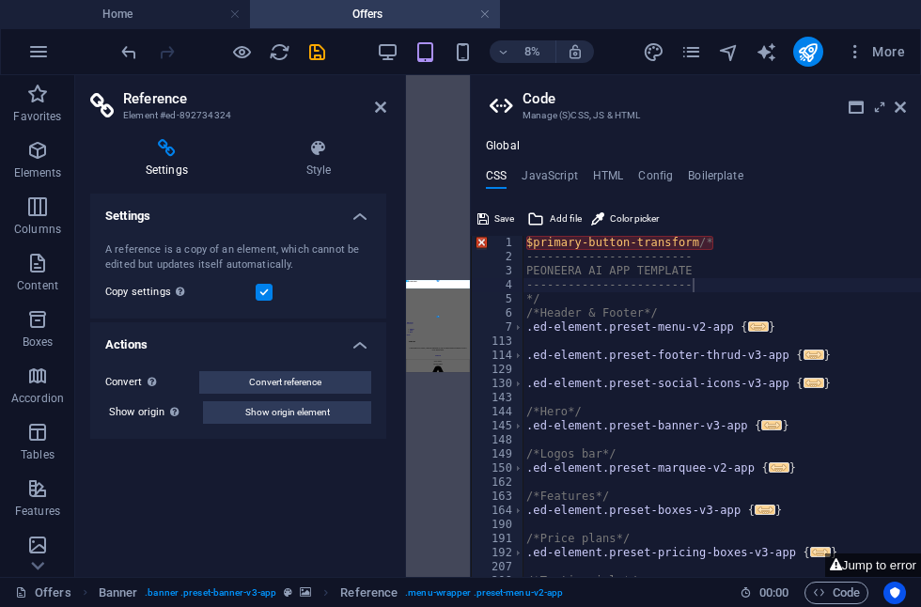
click at [263, 291] on label at bounding box center [264, 292] width 17 height 17
click at [0, 0] on input "Copy settings Use the same settings (flex, animation, position, style) as for t…" at bounding box center [0, 0] width 0 height 0
click at [268, 294] on label at bounding box center [264, 292] width 17 height 17
click at [0, 0] on input "Copy settings Use the same settings (flex, animation, position, style) as for t…" at bounding box center [0, 0] width 0 height 0
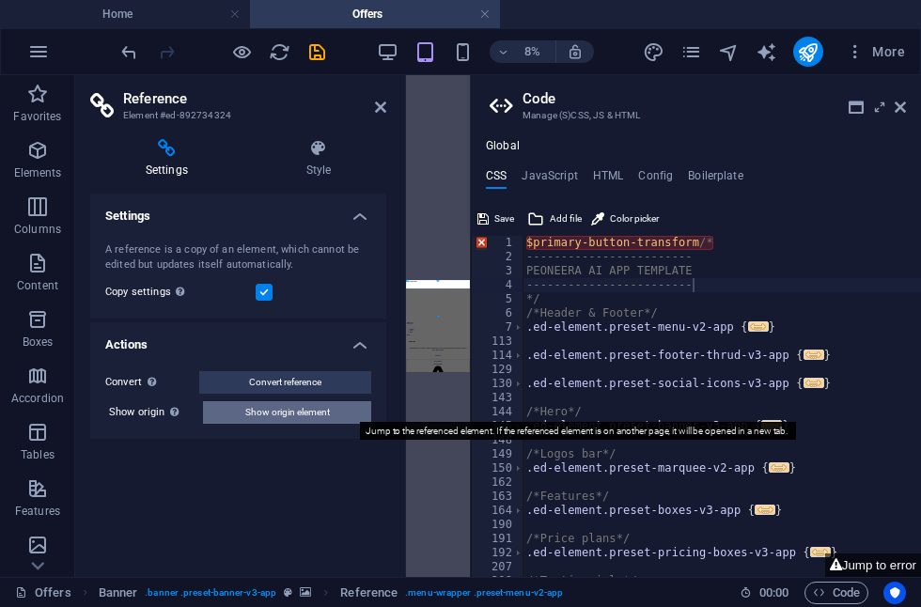
click at [301, 414] on span "Show origin element" at bounding box center [287, 412] width 85 height 23
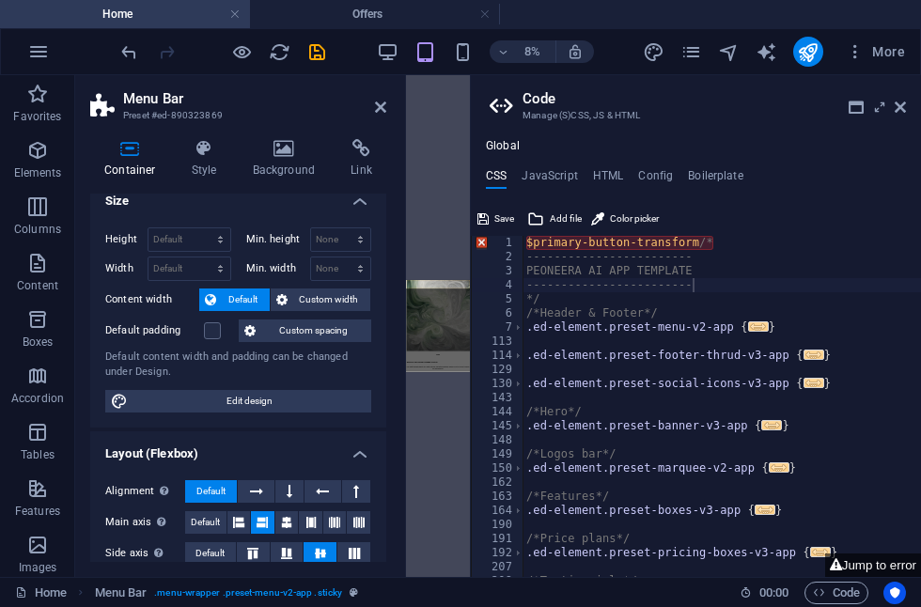
scroll to position [53, 0]
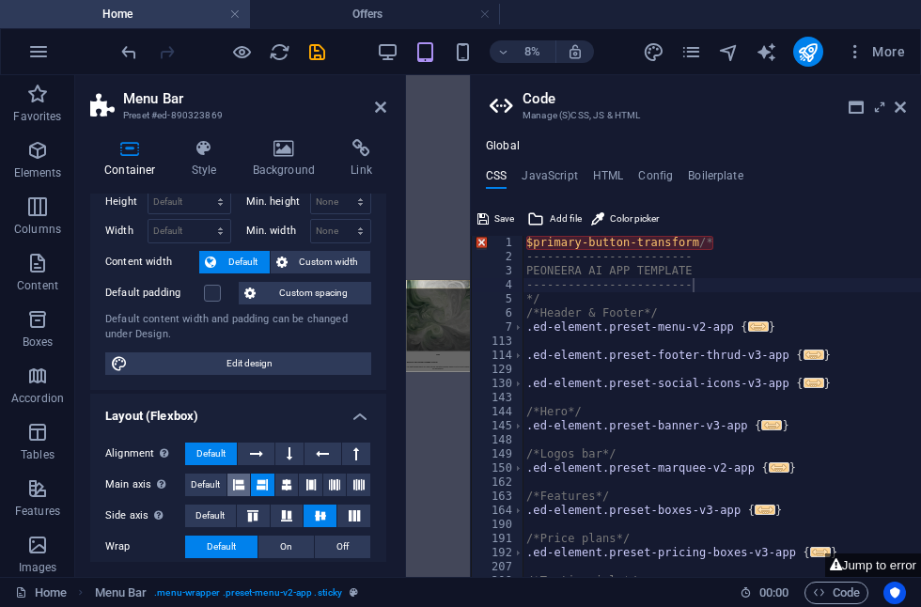
click at [238, 489] on icon at bounding box center [238, 485] width 11 height 23
click at [288, 485] on icon at bounding box center [286, 485] width 11 height 23
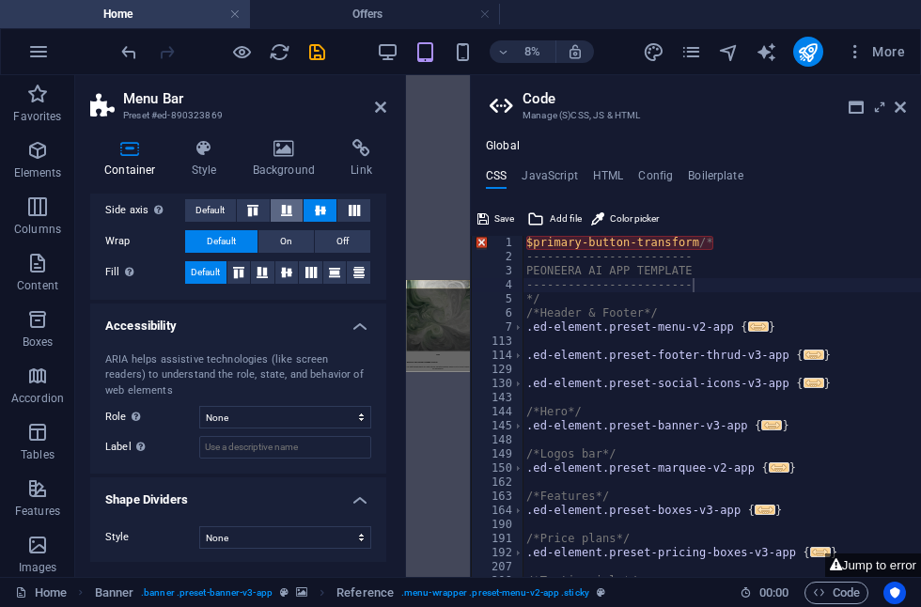
scroll to position [357, 0]
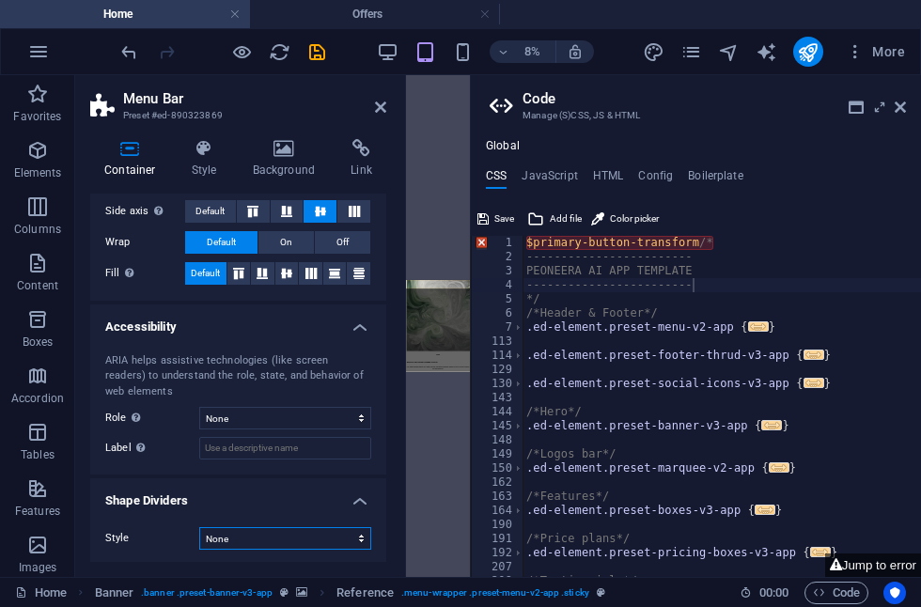
click at [280, 539] on select "None Triangle Square Diagonal Polygon 1 Polygon 2 Zigzag Multiple Zigzags Waves…" at bounding box center [285, 538] width 172 height 23
select select "none"
click at [308, 275] on icon at bounding box center [311, 273] width 23 height 11
click at [282, 242] on span "On" at bounding box center [286, 242] width 12 height 23
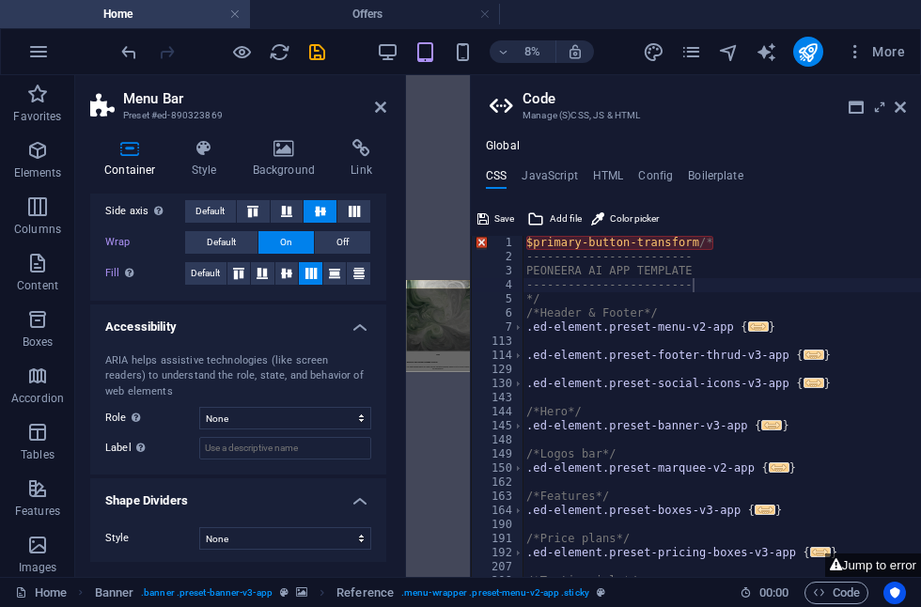
click at [285, 242] on span "On" at bounding box center [286, 242] width 12 height 23
click at [227, 241] on span "Default" at bounding box center [221, 242] width 29 height 23
click at [210, 275] on span "Default" at bounding box center [205, 273] width 29 height 23
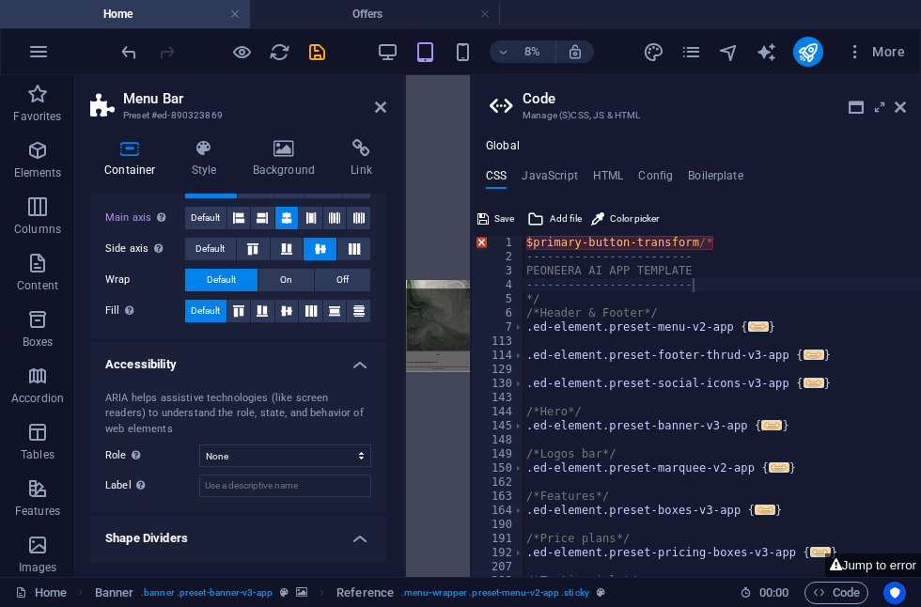
scroll to position [319, 0]
click at [208, 246] on span "Default" at bounding box center [209, 250] width 29 height 23
click at [208, 250] on span "Default" at bounding box center [209, 250] width 29 height 23
click at [318, 251] on icon at bounding box center [320, 249] width 23 height 11
click at [201, 244] on span "Default" at bounding box center [209, 250] width 29 height 23
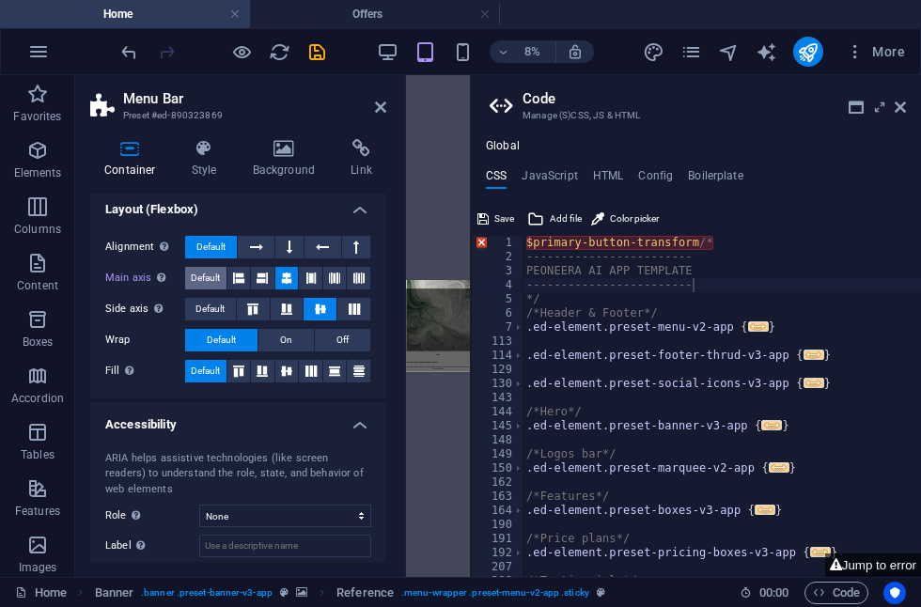
scroll to position [256, 0]
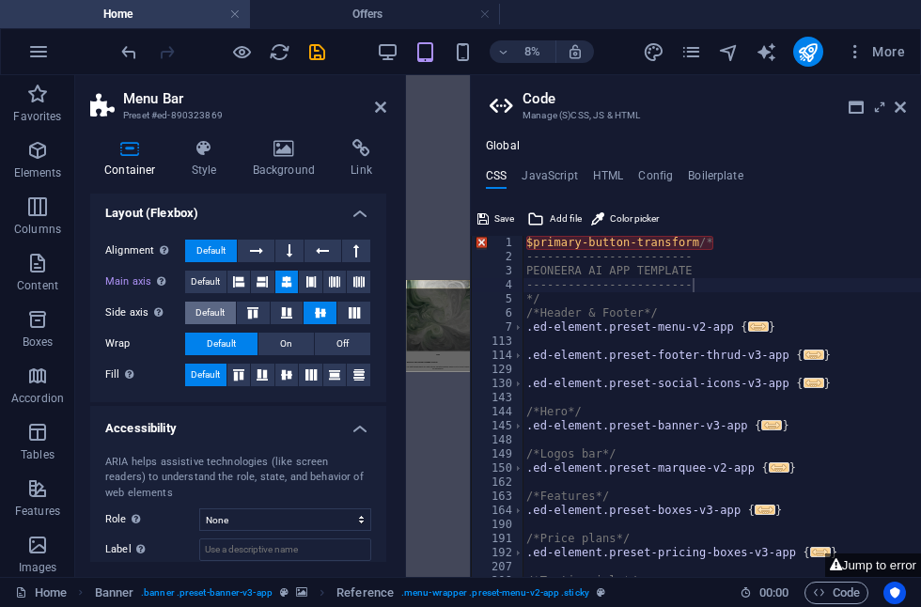
click at [204, 308] on span "Default" at bounding box center [209, 313] width 29 height 23
click at [289, 314] on icon at bounding box center [286, 312] width 23 height 11
click at [259, 315] on icon at bounding box center [253, 312] width 23 height 11
click at [320, 314] on icon at bounding box center [320, 312] width 23 height 11
click at [354, 315] on icon at bounding box center [354, 312] width 23 height 11
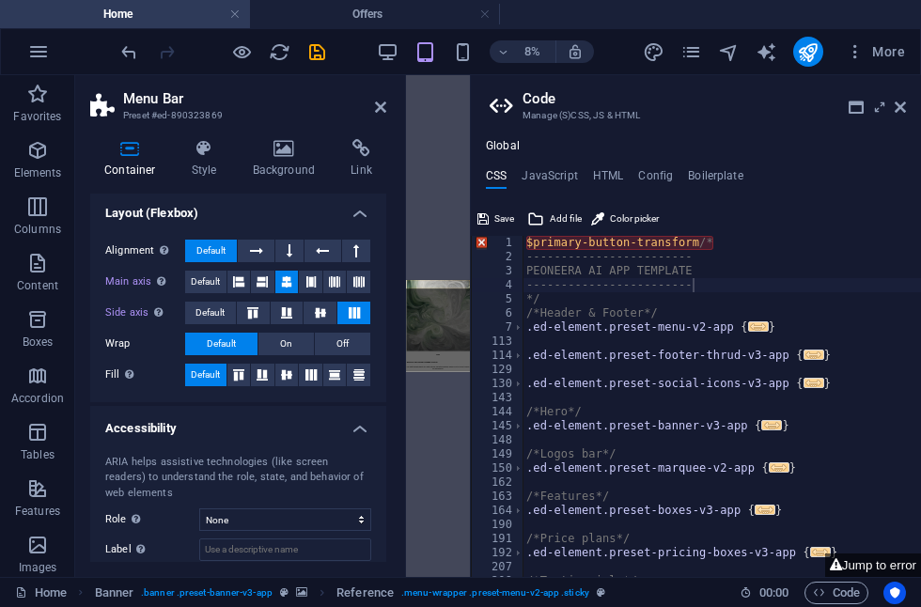
click at [906, 107] on aside "Code Manage (S)CSS, JS & HTML Global CSS JavaScript HTML Config Boilerplate abc…" at bounding box center [695, 326] width 451 height 502
click at [899, 108] on icon at bounding box center [900, 107] width 11 height 15
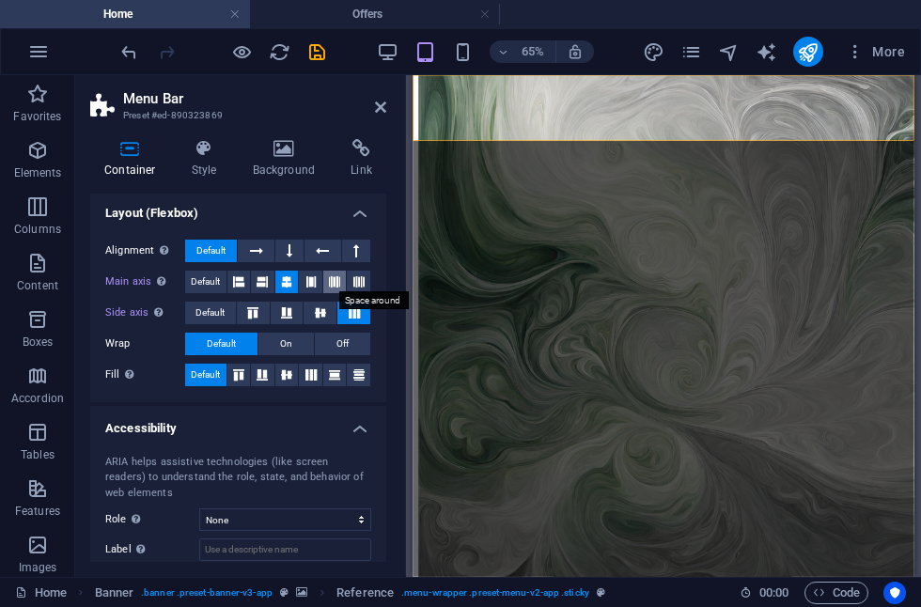
click at [336, 281] on icon at bounding box center [334, 282] width 11 height 23
click at [358, 284] on icon at bounding box center [358, 282] width 11 height 23
click at [329, 281] on icon at bounding box center [334, 282] width 11 height 23
click at [315, 282] on icon at bounding box center [310, 282] width 11 height 23
click at [327, 313] on icon at bounding box center [320, 312] width 23 height 11
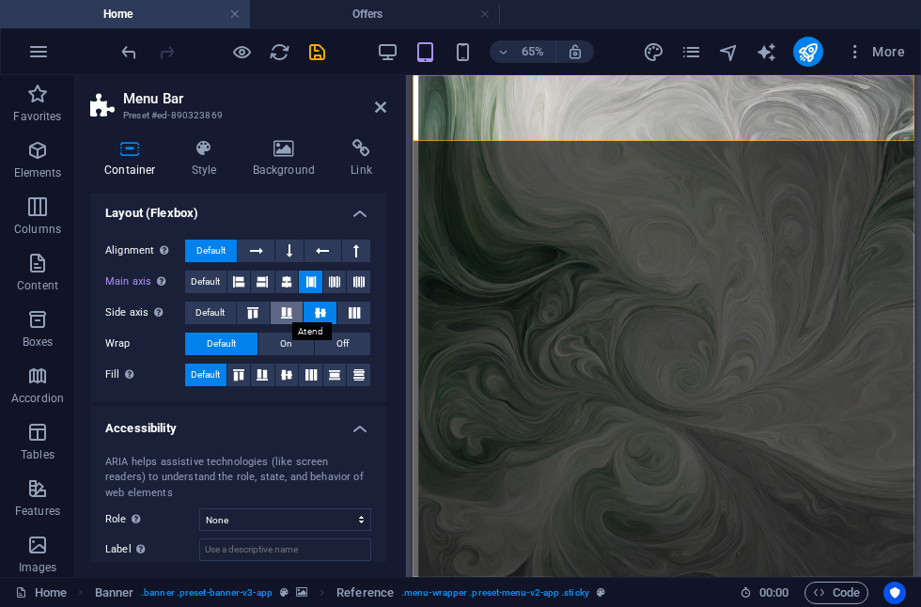
click at [291, 317] on button at bounding box center [287, 313] width 33 height 23
click at [320, 315] on icon at bounding box center [320, 312] width 23 height 11
click at [247, 315] on icon at bounding box center [253, 312] width 23 height 11
click at [323, 312] on icon at bounding box center [320, 312] width 23 height 11
click at [290, 255] on icon at bounding box center [290, 251] width 6 height 23
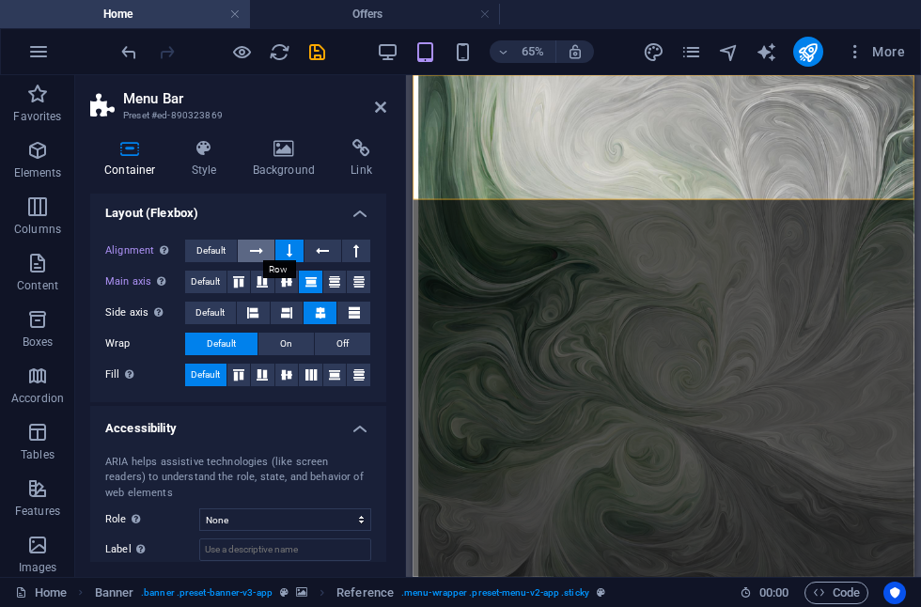
click at [267, 251] on button at bounding box center [256, 251] width 36 height 23
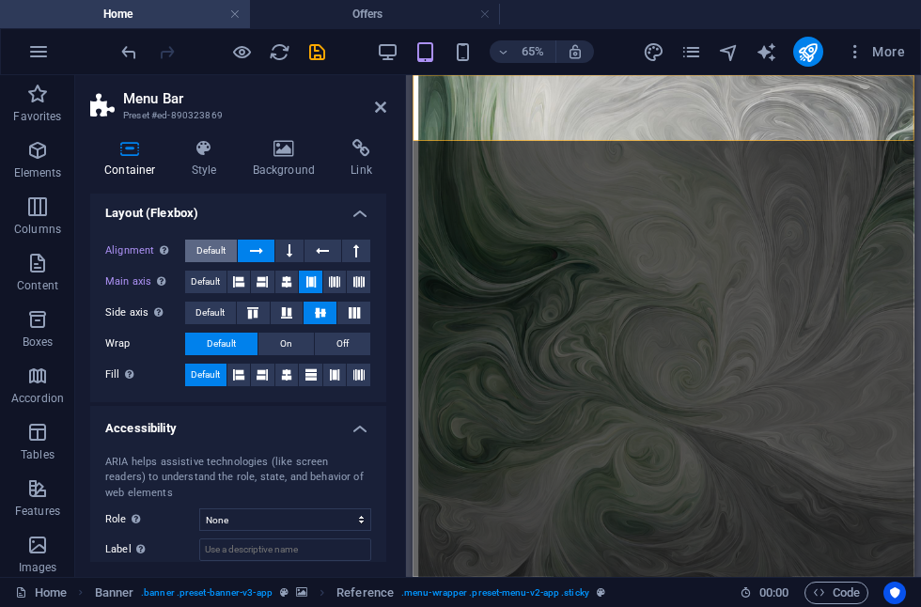
click at [221, 248] on span "Default" at bounding box center [210, 251] width 29 height 23
click at [351, 254] on button at bounding box center [356, 251] width 28 height 23
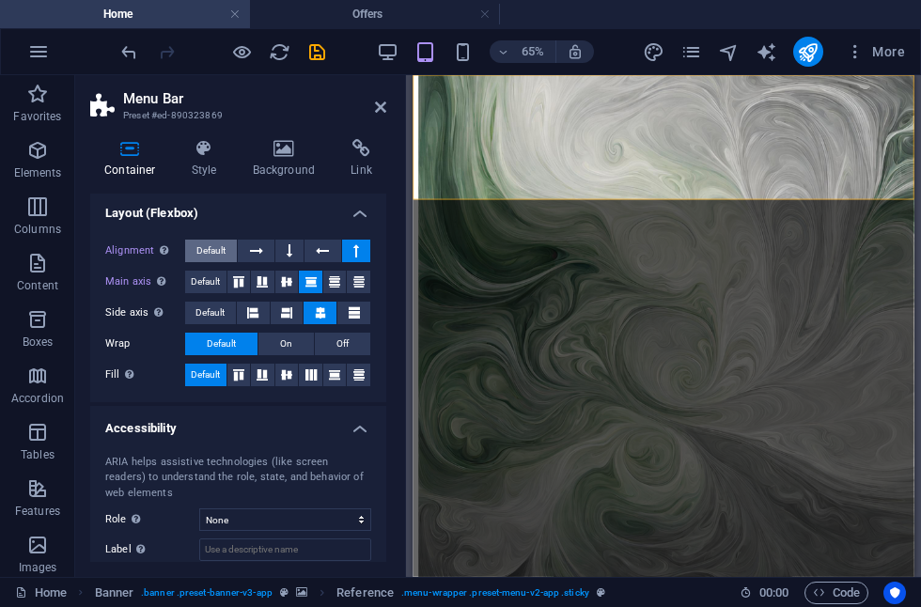
click at [201, 251] on span "Default" at bounding box center [210, 251] width 29 height 23
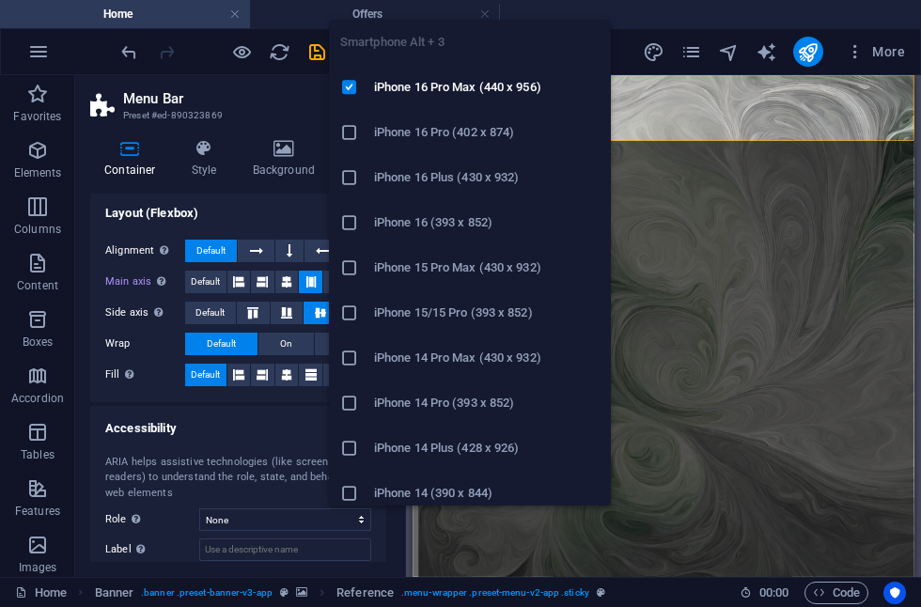
click at [435, 130] on h6 "iPhone 16 Pro (402 x 874)" at bounding box center [487, 132] width 226 height 23
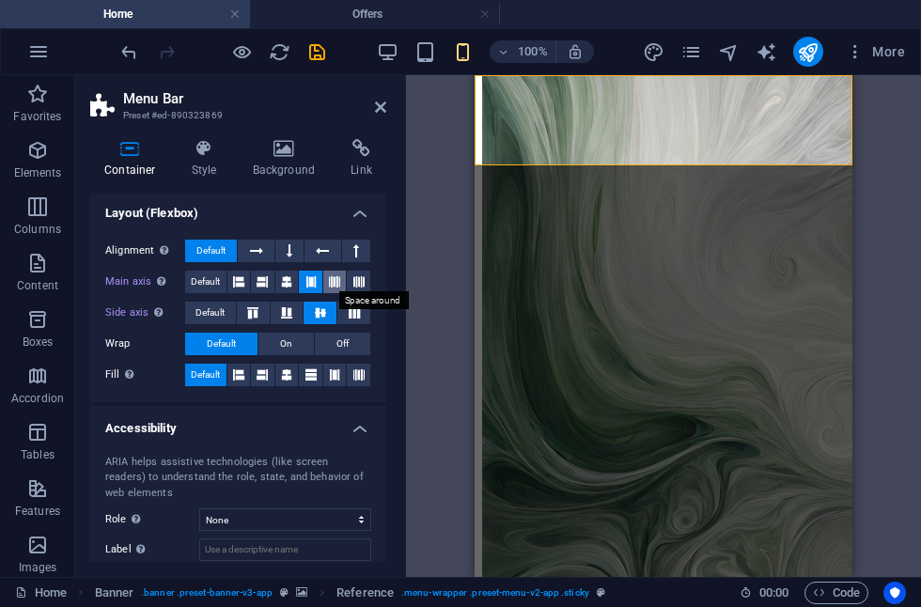
click at [333, 283] on icon at bounding box center [334, 282] width 11 height 23
click at [354, 282] on icon at bounding box center [358, 282] width 11 height 23
click at [197, 280] on span "Default" at bounding box center [205, 282] width 29 height 23
click at [201, 278] on span "Default" at bounding box center [205, 282] width 29 height 23
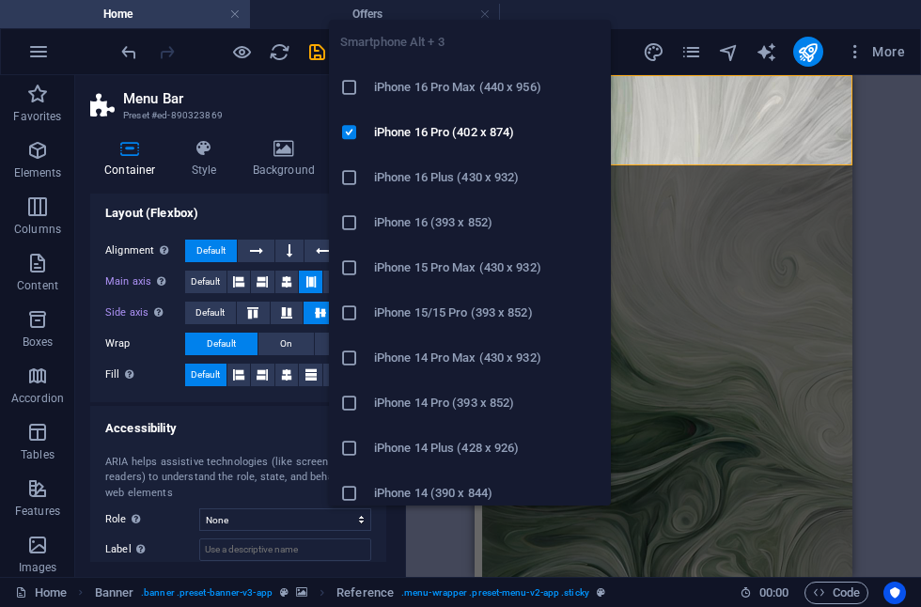
click at [451, 85] on h6 "iPhone 16 Pro Max (440 x 956)" at bounding box center [487, 87] width 226 height 23
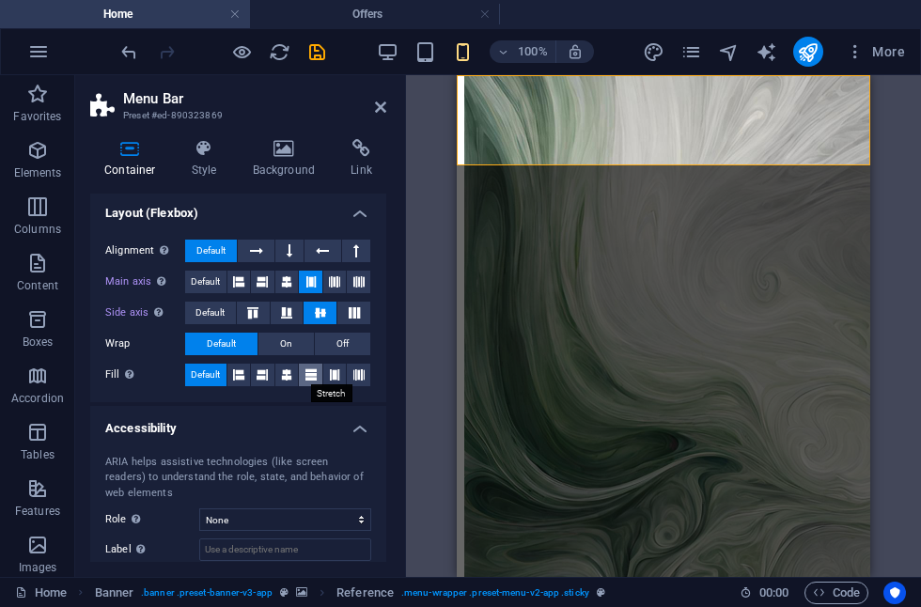
click at [310, 376] on icon at bounding box center [310, 375] width 11 height 23
click at [218, 378] on span "Default" at bounding box center [205, 375] width 29 height 23
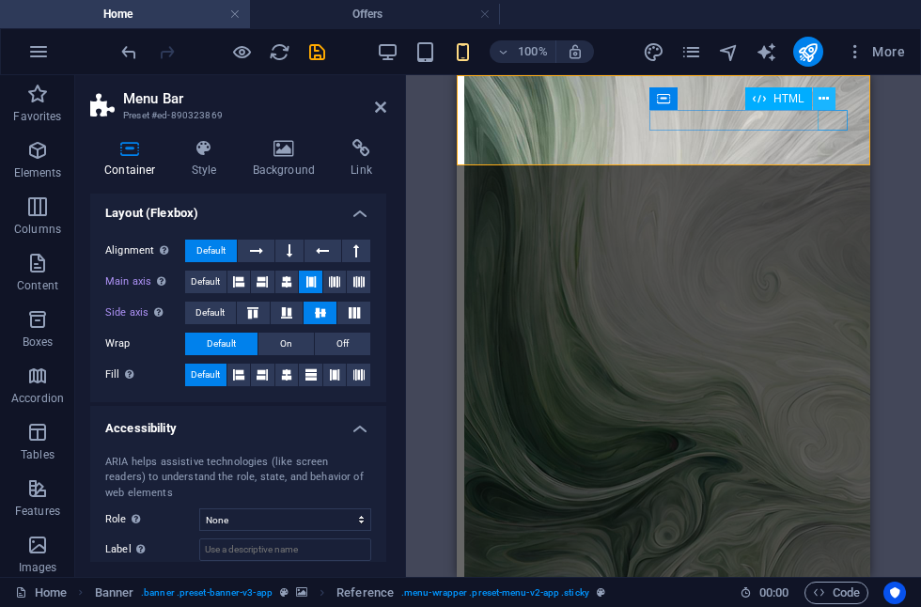
click at [825, 102] on icon at bounding box center [824, 99] width 10 height 20
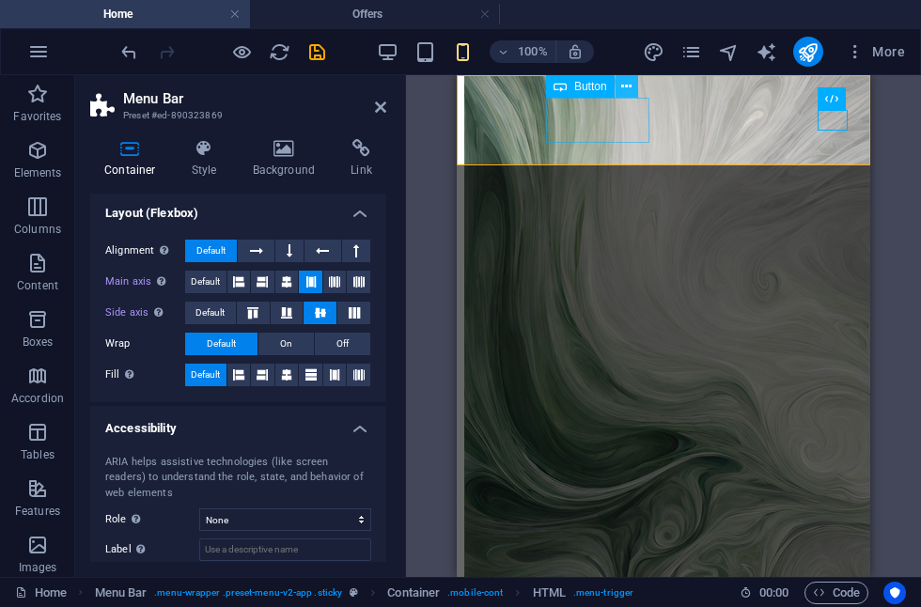
click at [627, 90] on icon at bounding box center [626, 87] width 10 height 20
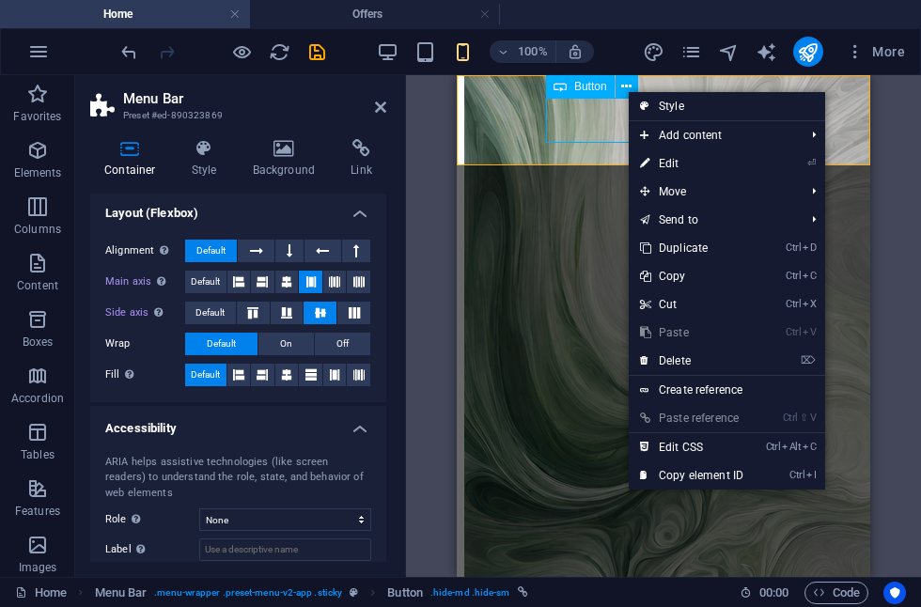
drag, startPoint x: 612, startPoint y: 127, endPoint x: 650, endPoint y: 125, distance: 38.6
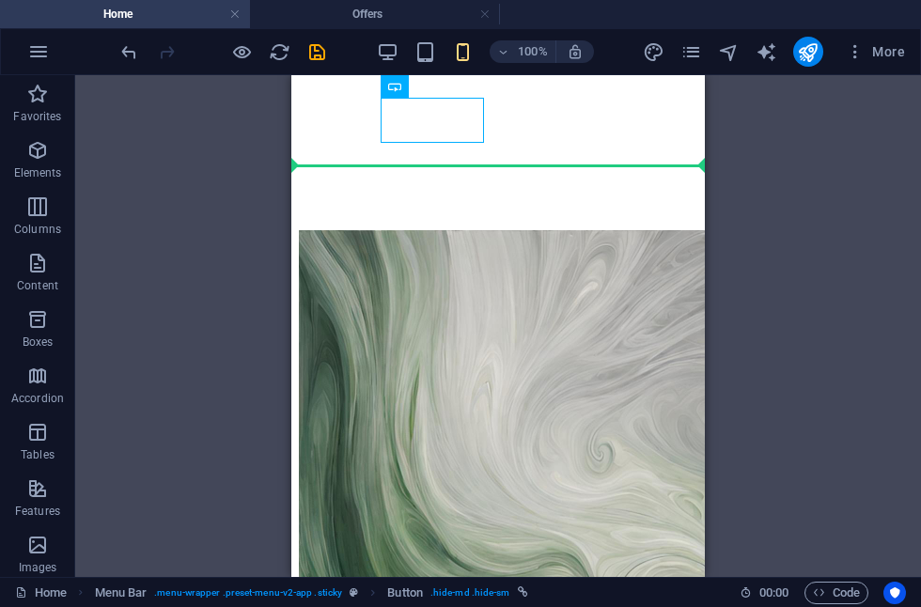
drag, startPoint x: 461, startPoint y: 127, endPoint x: 522, endPoint y: 133, distance: 61.4
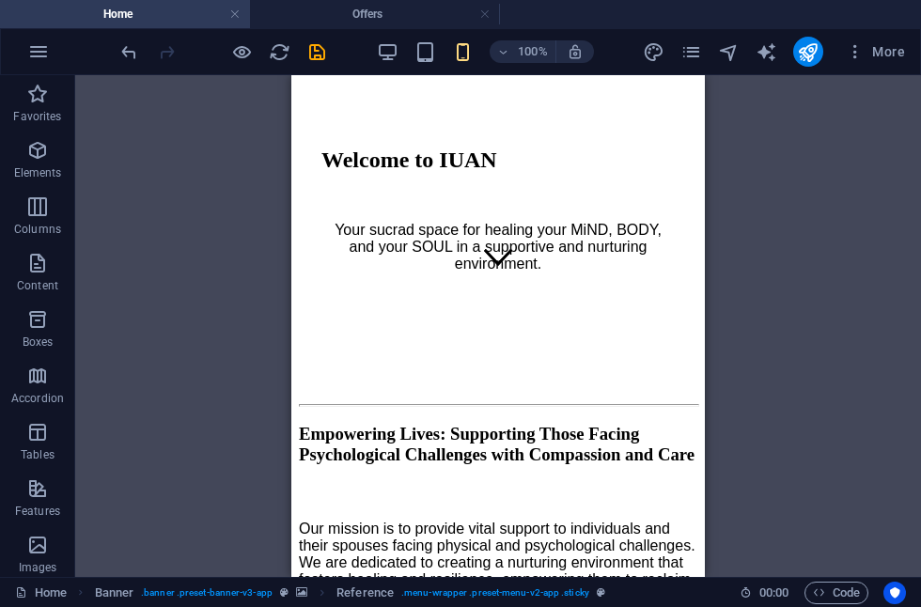
scroll to position [0, 0]
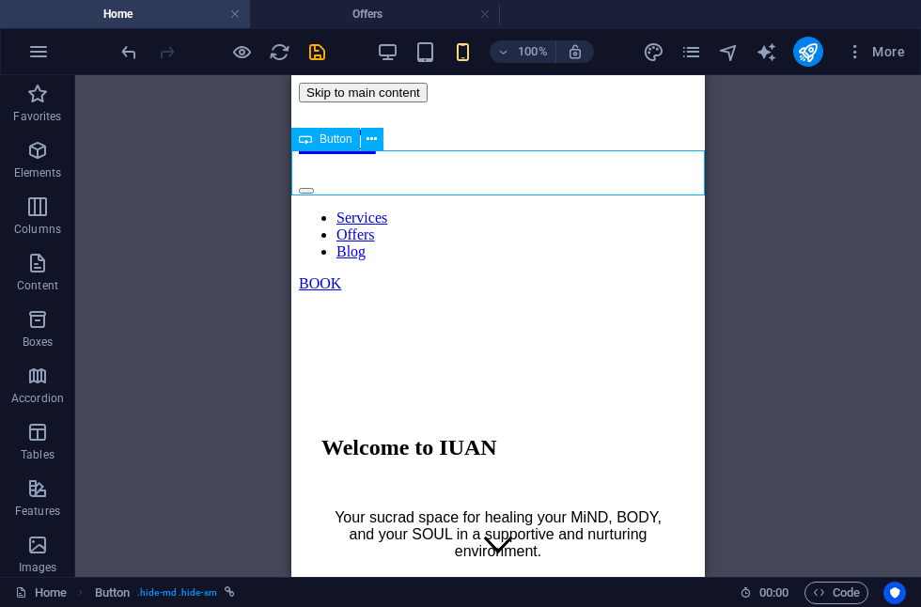
drag, startPoint x: 367, startPoint y: 175, endPoint x: 646, endPoint y: 168, distance: 279.2
click at [646, 275] on div "BOOK" at bounding box center [498, 283] width 399 height 17
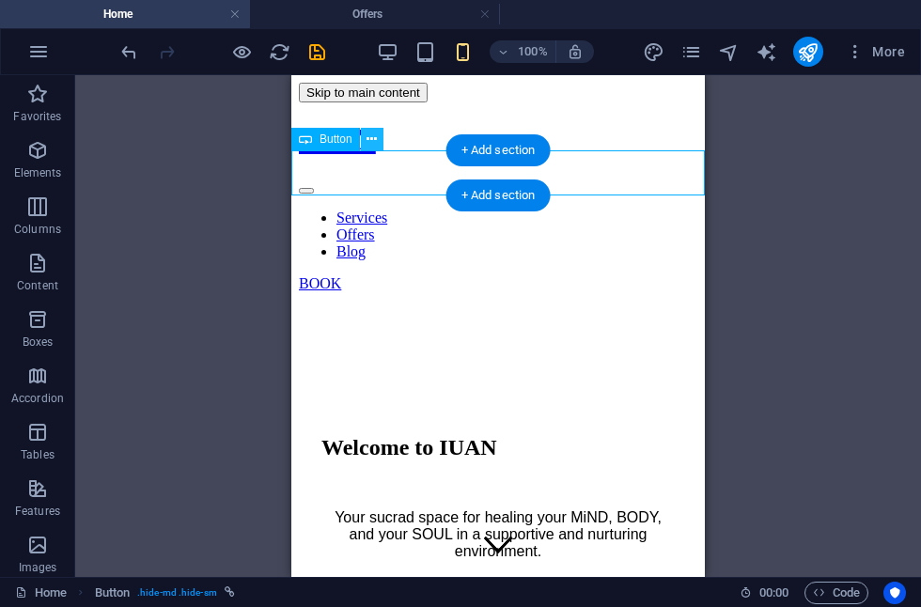
click at [373, 143] on icon at bounding box center [372, 140] width 10 height 20
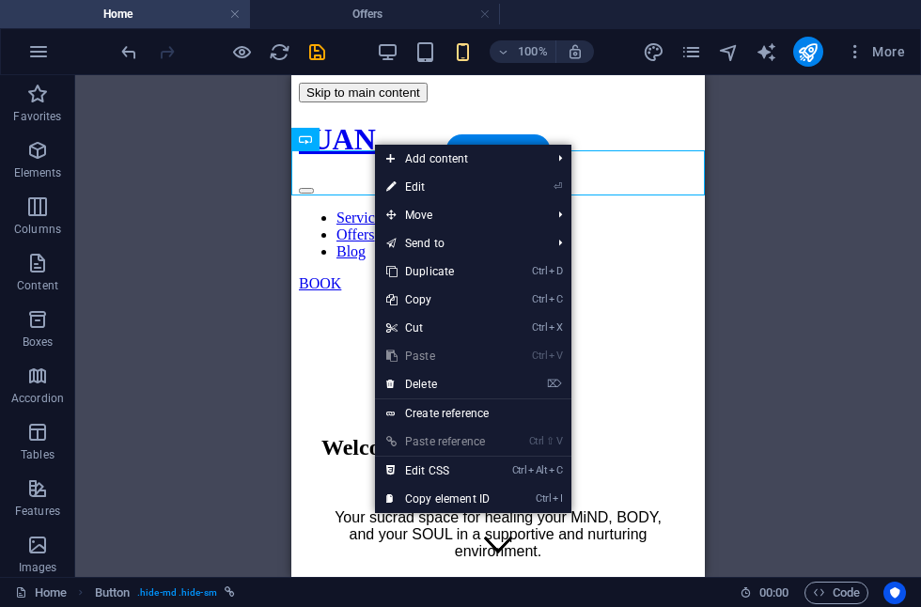
click at [420, 187] on link "⏎ Edit" at bounding box center [438, 187] width 126 height 28
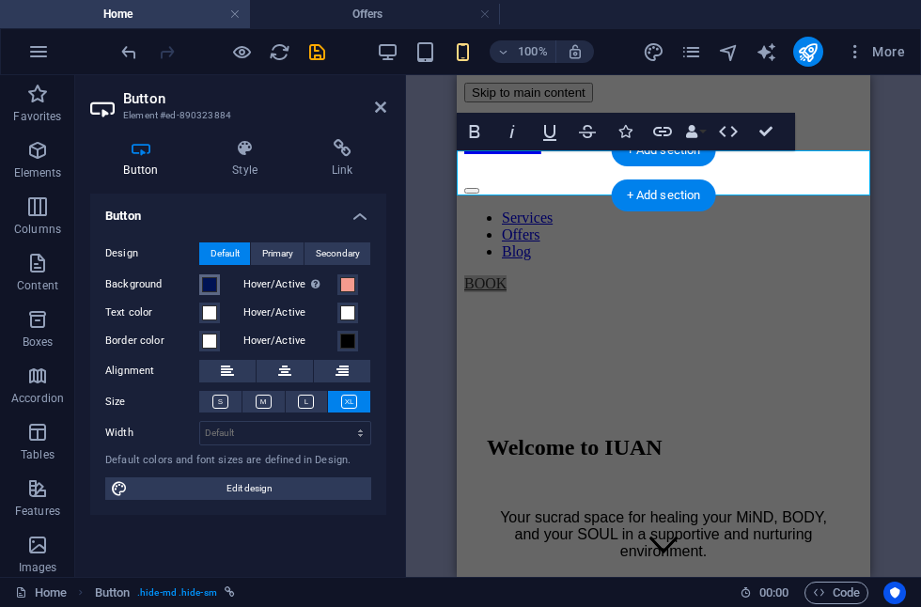
click at [210, 282] on span at bounding box center [209, 284] width 15 height 15
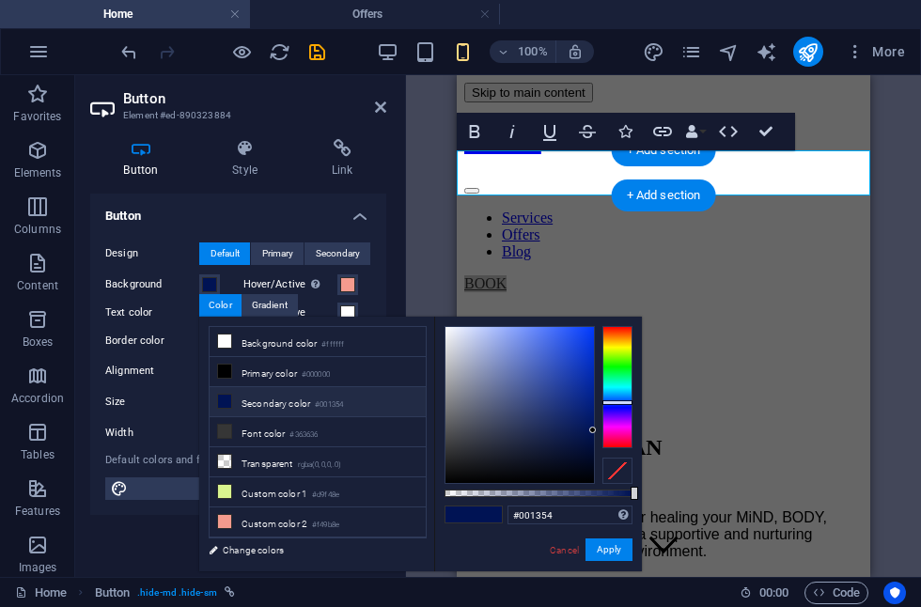
click at [223, 398] on icon at bounding box center [224, 401] width 13 height 13
click at [370, 285] on div "Hover/Active Switch to preview mode to test the active/hover state" at bounding box center [307, 285] width 129 height 23
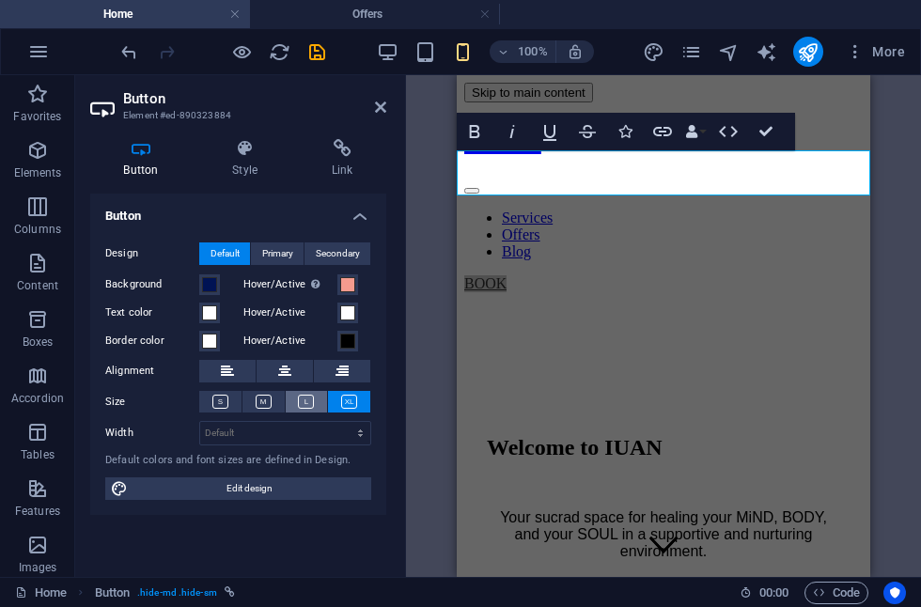
click at [309, 401] on icon at bounding box center [306, 402] width 16 height 14
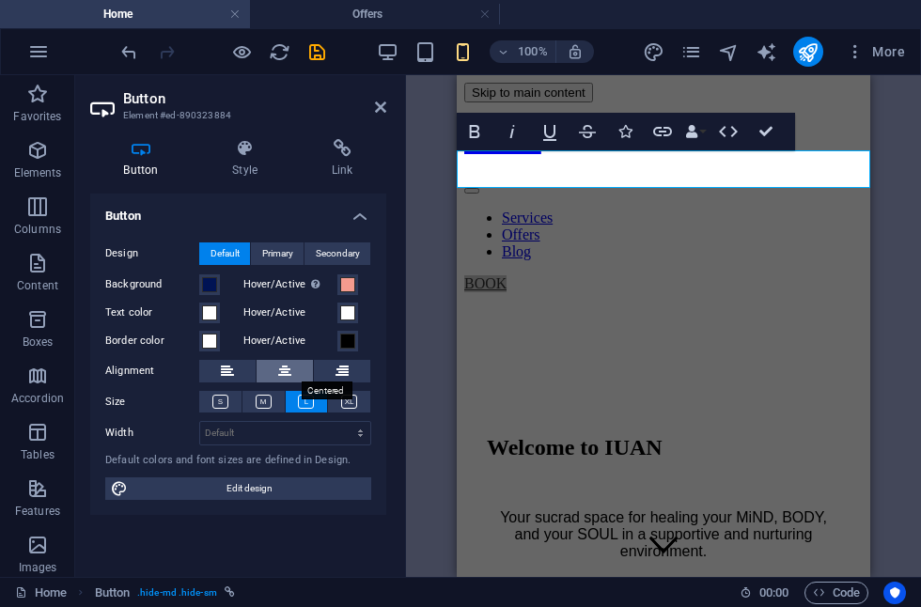
click at [293, 376] on button at bounding box center [285, 371] width 56 height 23
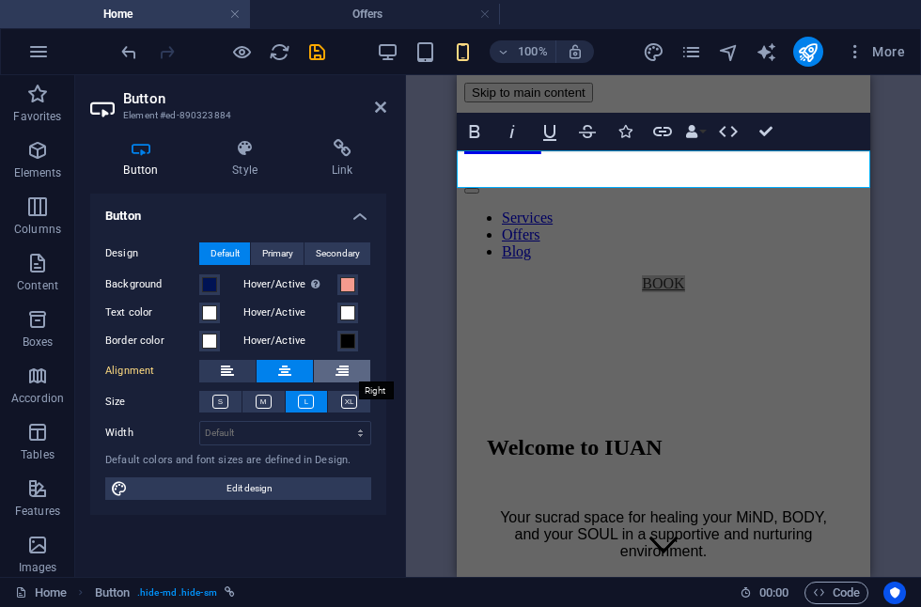
click at [346, 371] on icon at bounding box center [342, 371] width 13 height 23
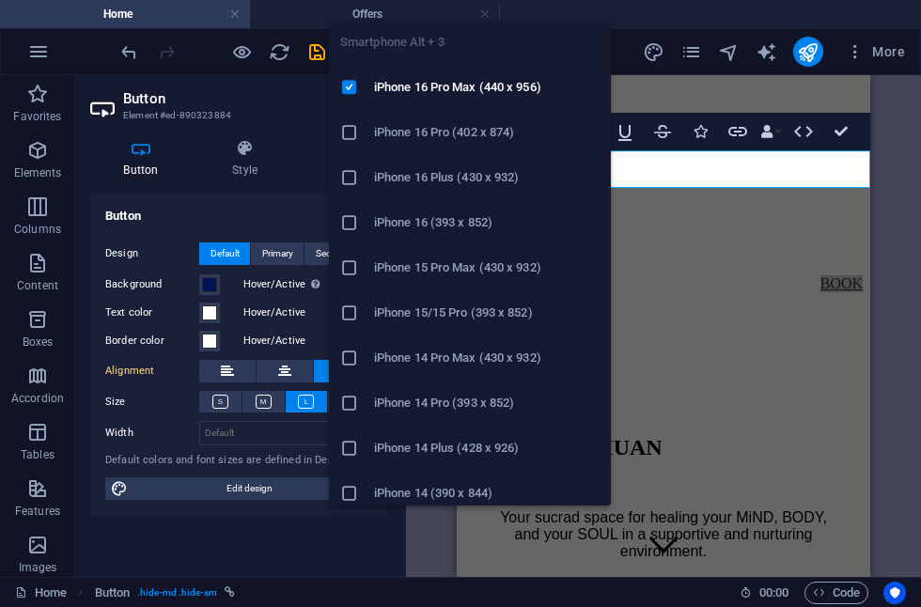
click at [440, 131] on h6 "iPhone 16 Pro (402 x 874)" at bounding box center [487, 132] width 226 height 23
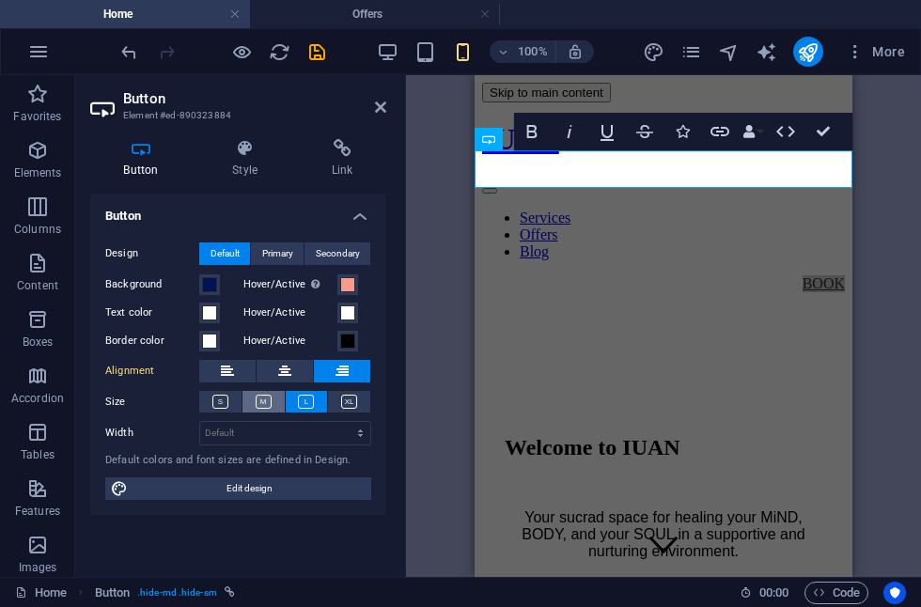
click at [266, 399] on icon at bounding box center [264, 402] width 16 height 14
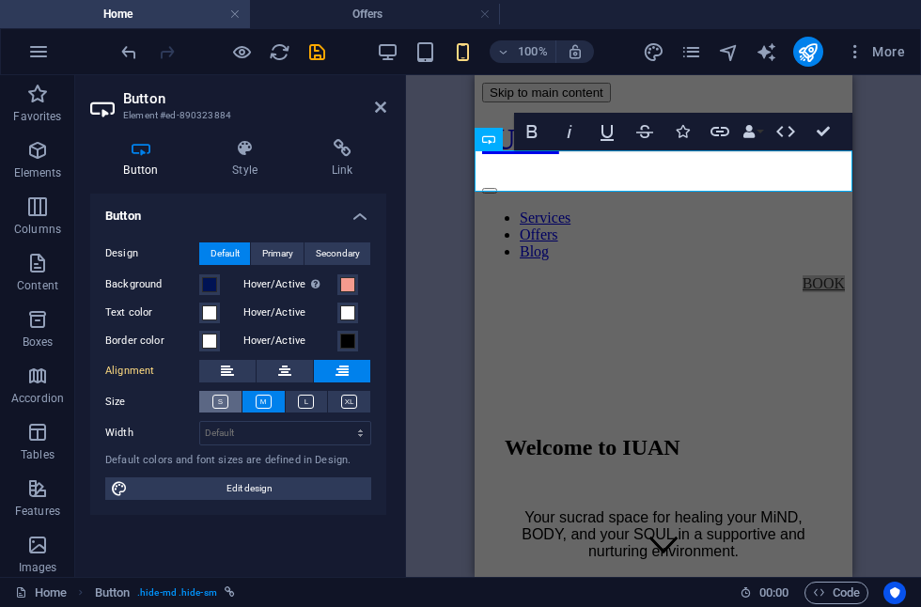
click at [230, 402] on button at bounding box center [220, 402] width 42 height 22
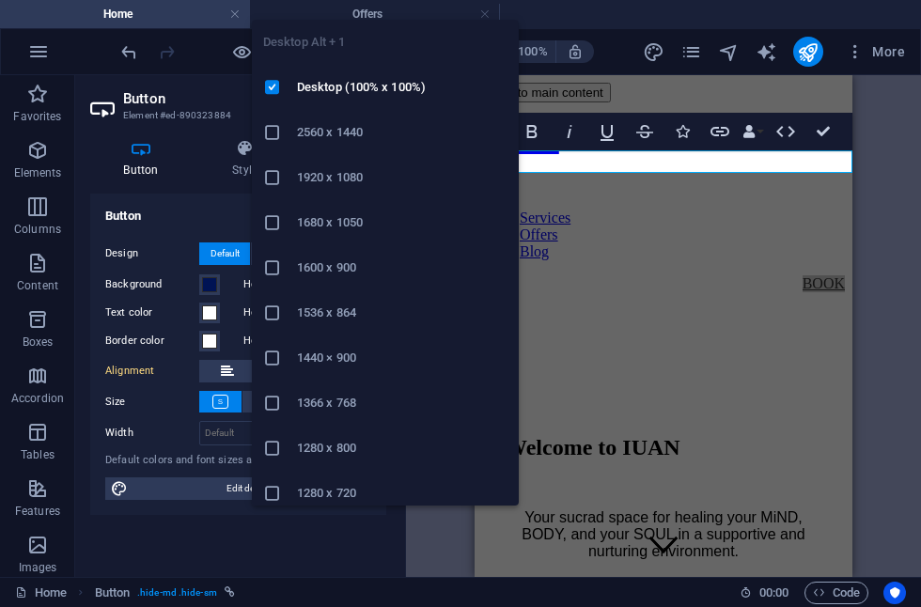
click at [388, 51] on ul "Desktop Alt + 1 Desktop (100% x 100%) 2560 x 1440 1920 x 1080 1680 x [PHONE_NUM…" at bounding box center [385, 313] width 267 height 586
click at [340, 144] on li "2560 x 1440" at bounding box center [385, 132] width 267 height 45
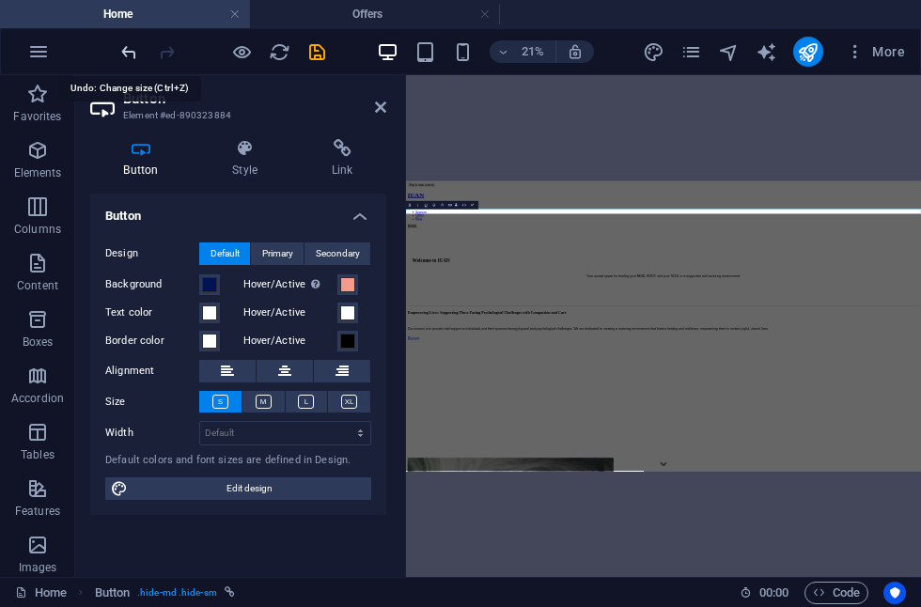
click at [128, 55] on icon "undo" at bounding box center [129, 52] width 22 height 22
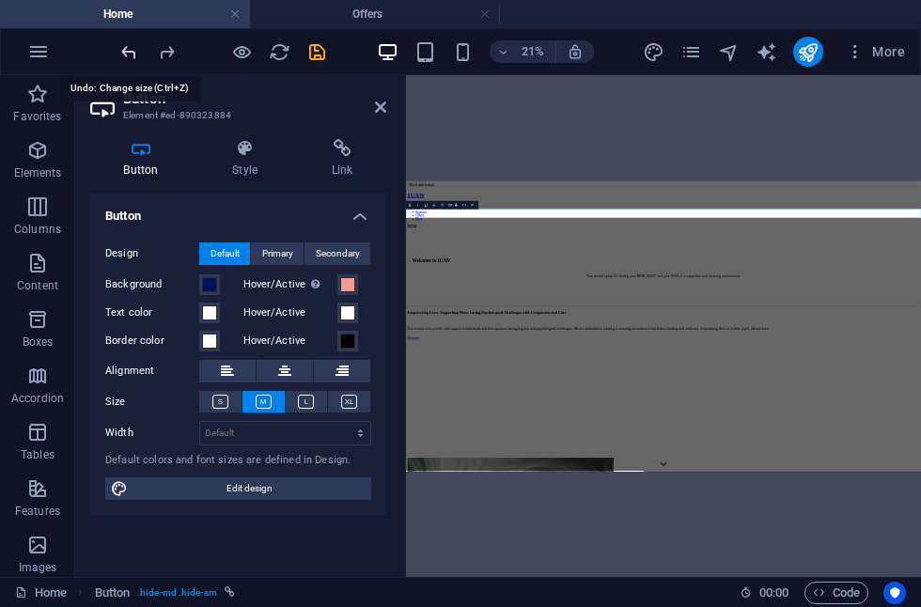
click at [129, 55] on icon "undo" at bounding box center [129, 52] width 22 height 22
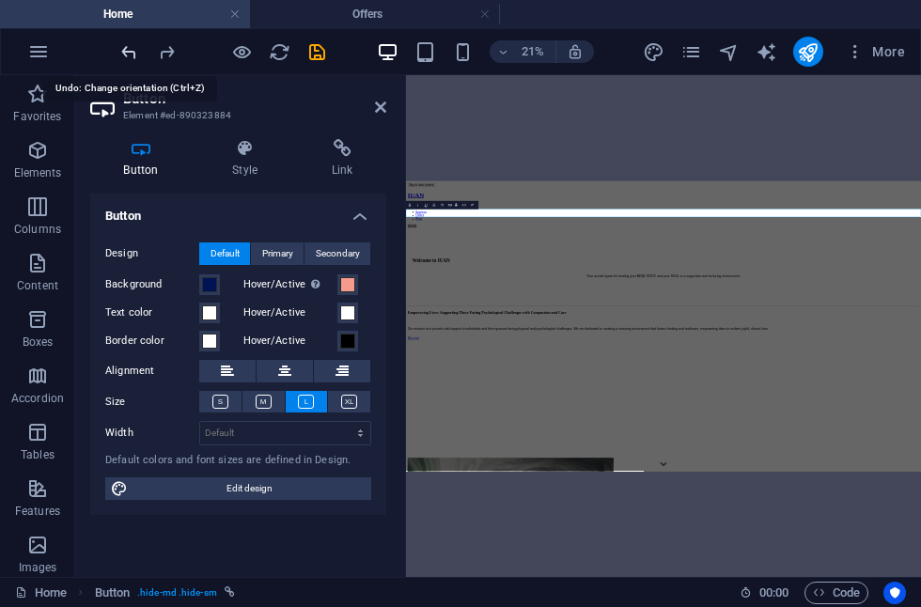
click at [129, 55] on icon "undo" at bounding box center [129, 52] width 22 height 22
click at [129, 56] on icon "undo" at bounding box center [129, 52] width 22 height 22
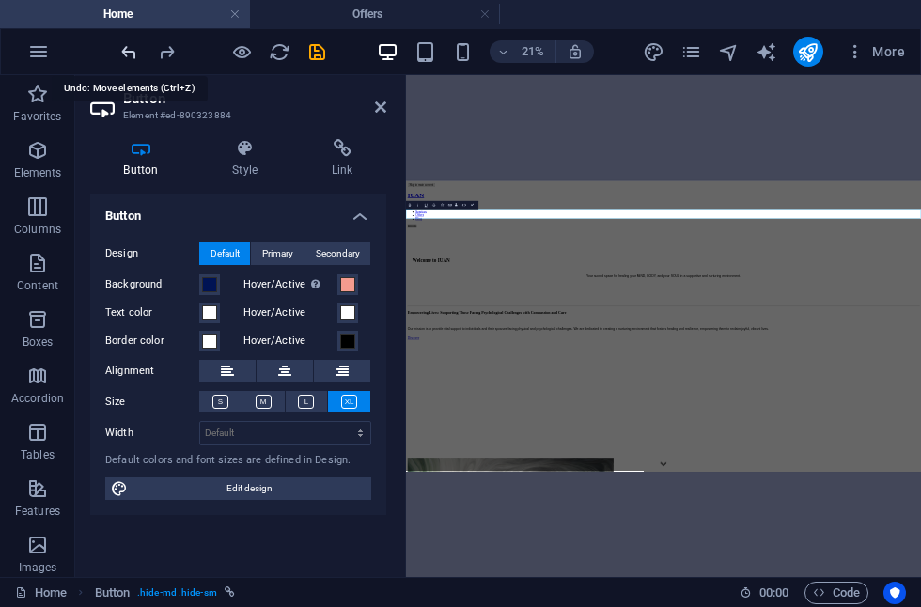
click at [129, 55] on icon "undo" at bounding box center [129, 52] width 22 height 22
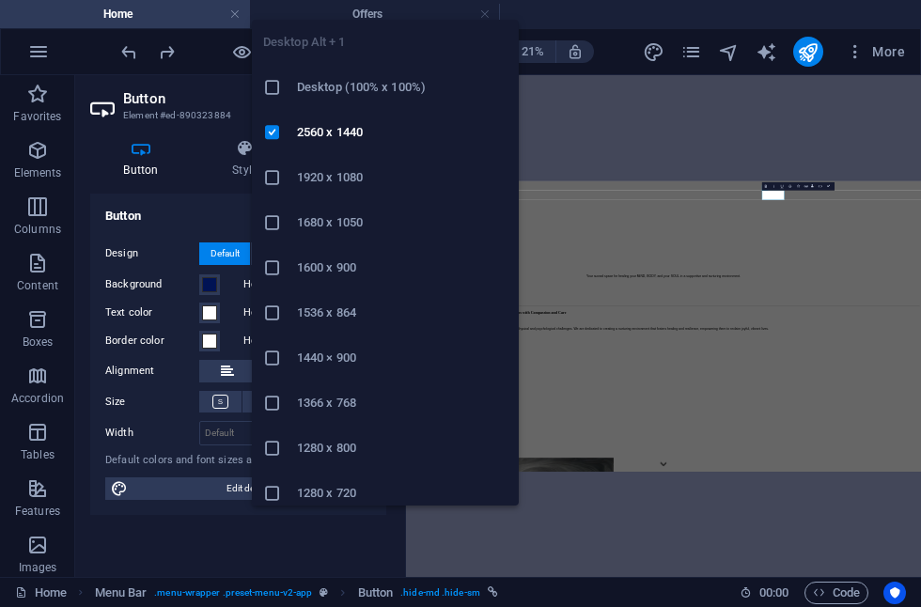
click at [386, 59] on ul "Desktop Alt + 1 Desktop (100% x 100%) 2560 x 1440 1920 x 1080 1680 x [PHONE_NUM…" at bounding box center [385, 313] width 267 height 586
click at [334, 179] on h6 "1920 x 1080" at bounding box center [402, 177] width 211 height 23
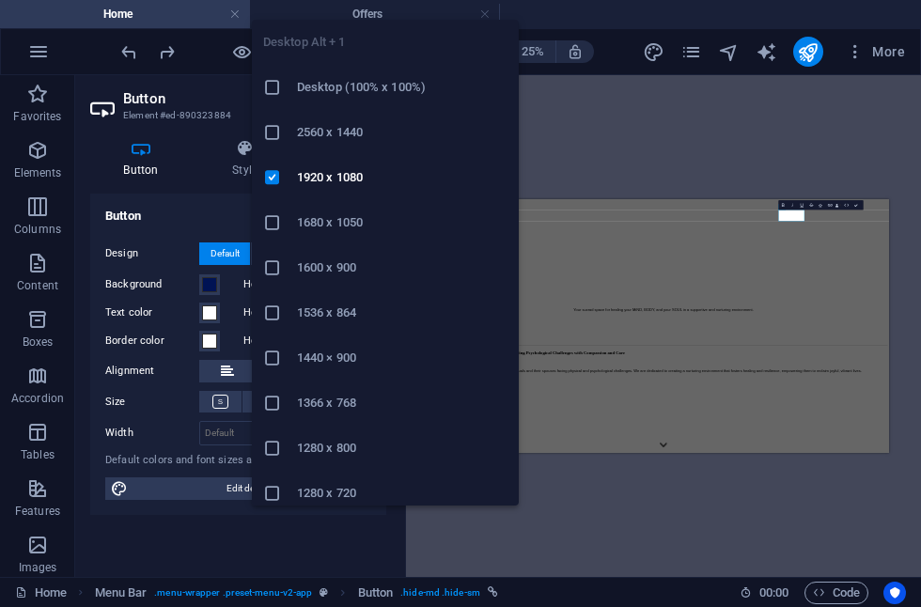
click at [387, 50] on ul "Desktop Alt + 1 Desktop (100% x 100%) 2560 x 1440 1920 x 1080 1680 x [PHONE_NUM…" at bounding box center [385, 313] width 267 height 586
click at [368, 87] on h6 "Desktop (100% x 100%)" at bounding box center [402, 87] width 211 height 23
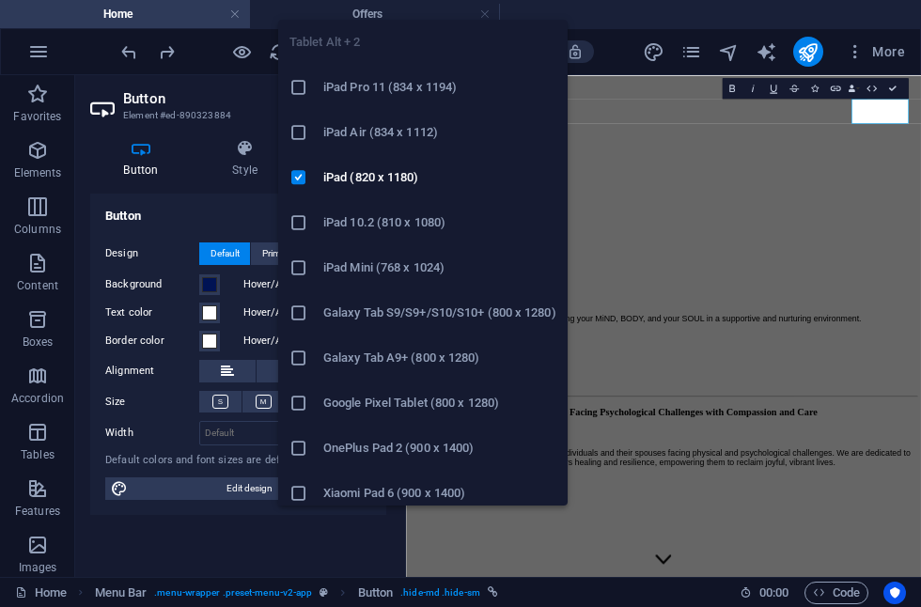
click at [431, 55] on ul "Tablet Alt + 2 iPad Pro 11 (834 x 1194) iPad Air (834 x 1112) iPad (820 x 1180)…" at bounding box center [422, 358] width 289 height 677
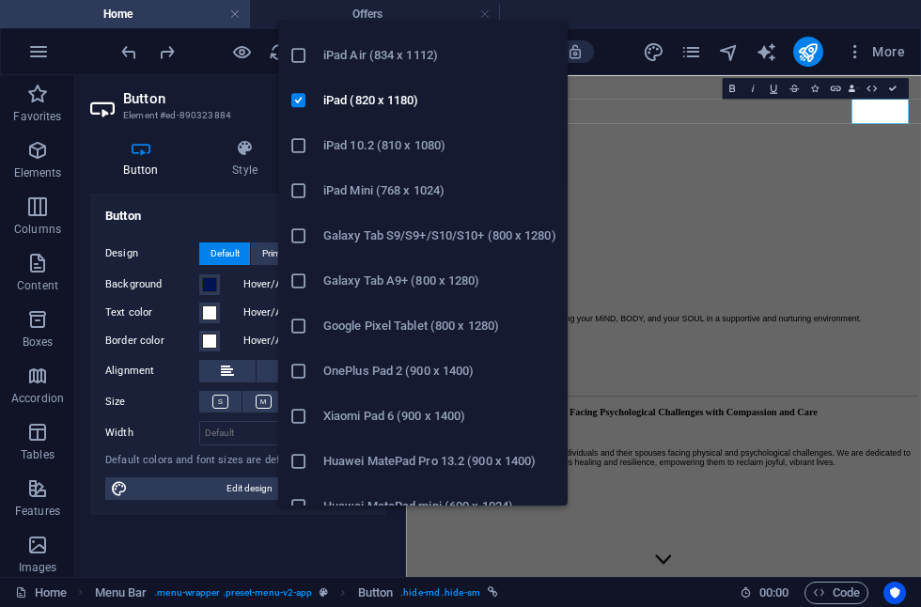
scroll to position [76, 0]
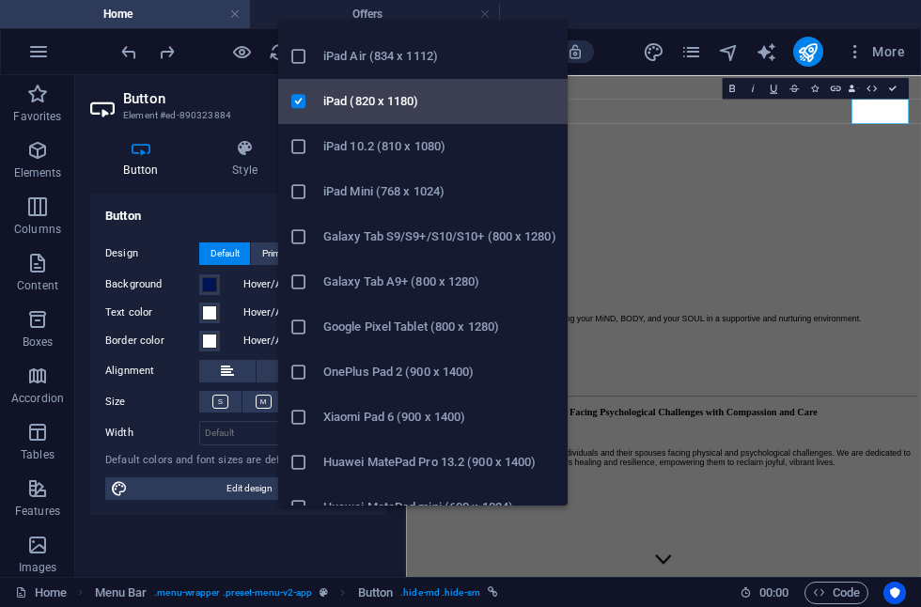
click at [345, 102] on h6 "iPad (820 x 1180)" at bounding box center [439, 101] width 233 height 23
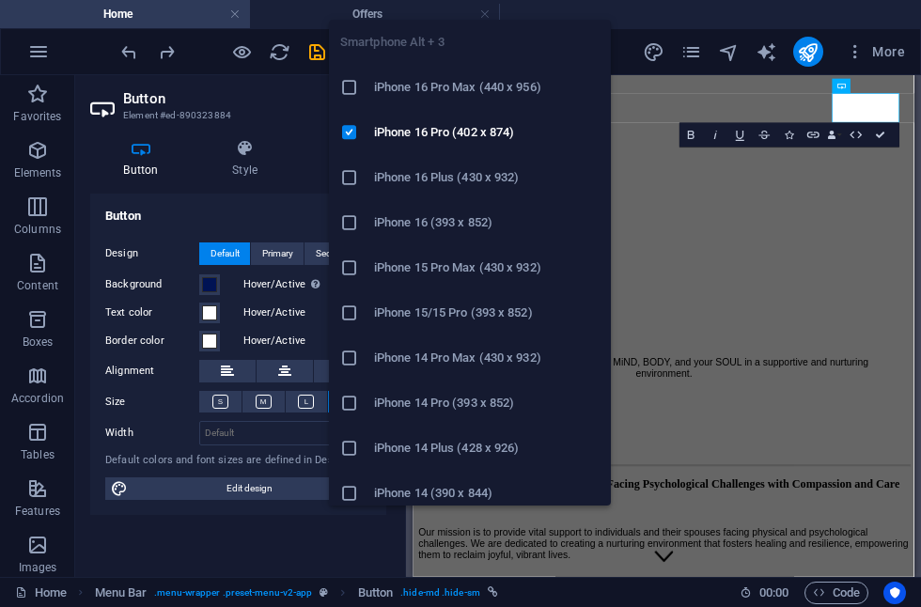
click at [444, 90] on h6 "iPhone 16 Pro Max (440 x 956)" at bounding box center [487, 87] width 226 height 23
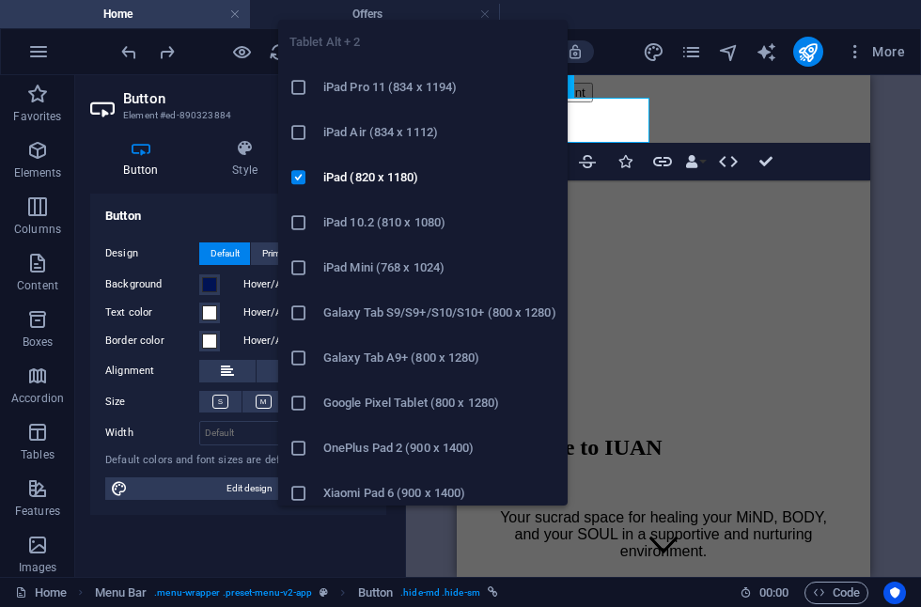
click at [427, 51] on ul "Tablet Alt + 2 iPad Pro 11 (834 x 1194) iPad Air (834 x 1112) iPad (820 x 1180)…" at bounding box center [422, 358] width 289 height 677
click at [368, 263] on h6 "iPad Mini (768 x 1024)" at bounding box center [439, 268] width 233 height 23
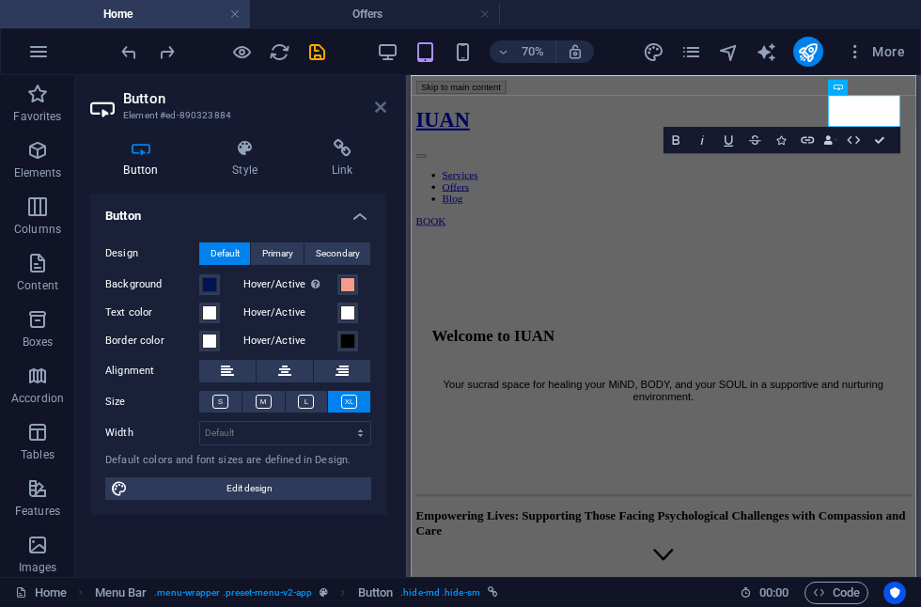
click at [378, 106] on icon at bounding box center [380, 107] width 11 height 15
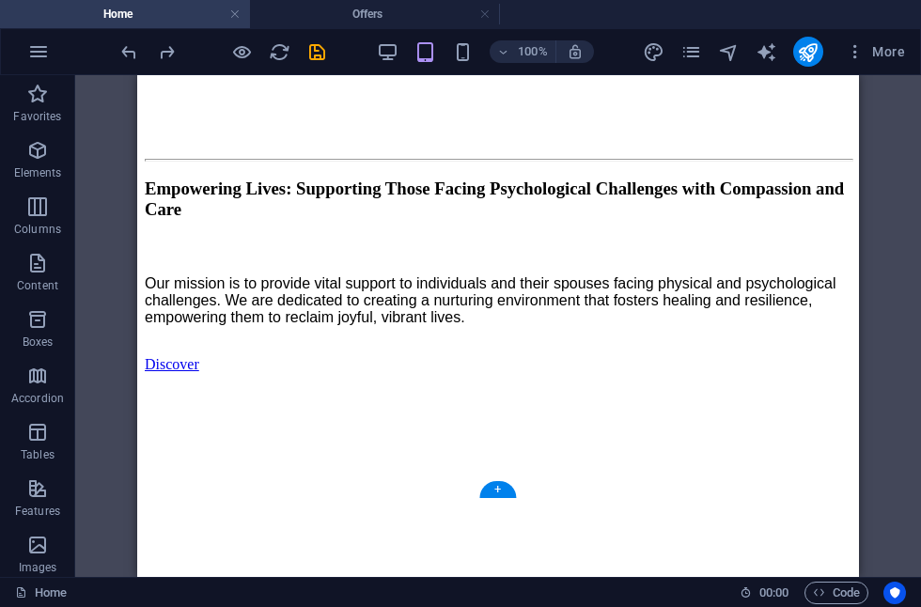
scroll to position [517, 0]
click at [661, 372] on figure at bounding box center [498, 372] width 707 height 0
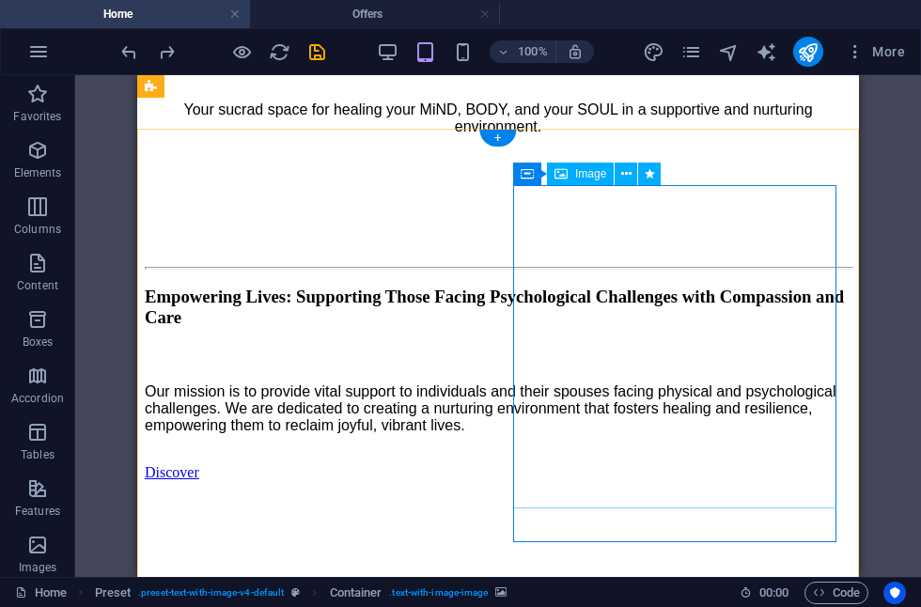
scroll to position [407, 0]
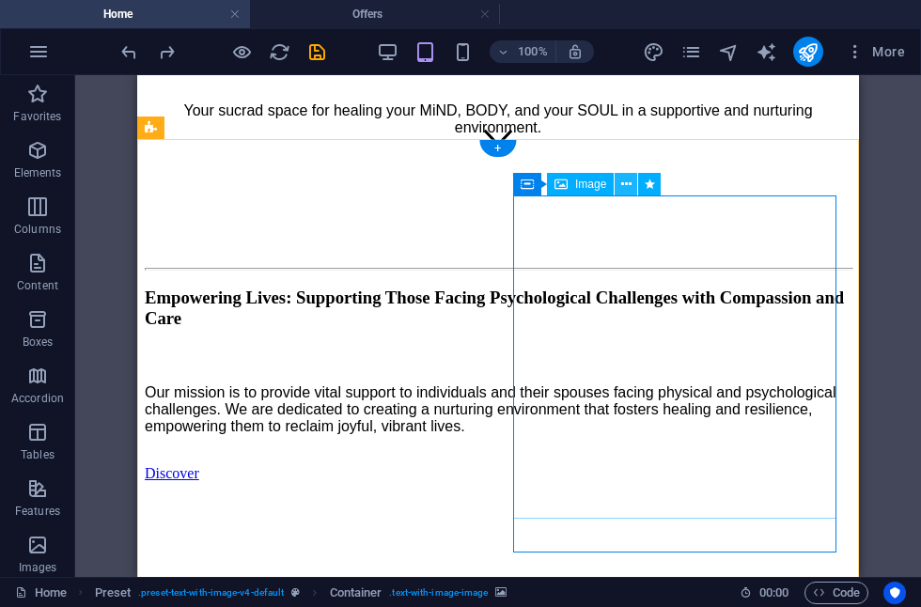
click at [625, 190] on icon at bounding box center [626, 185] width 10 height 20
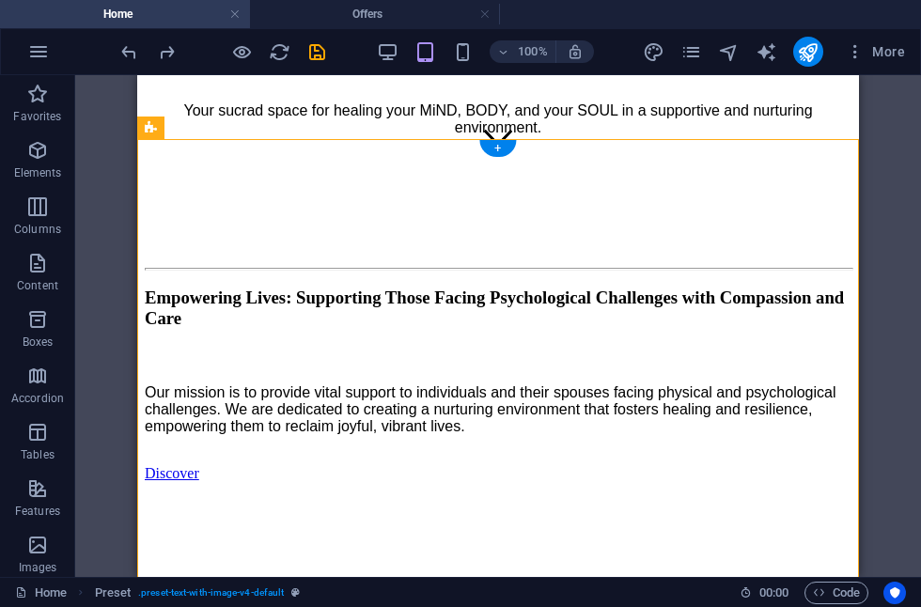
click at [537, 482] on figure at bounding box center [498, 482] width 707 height 0
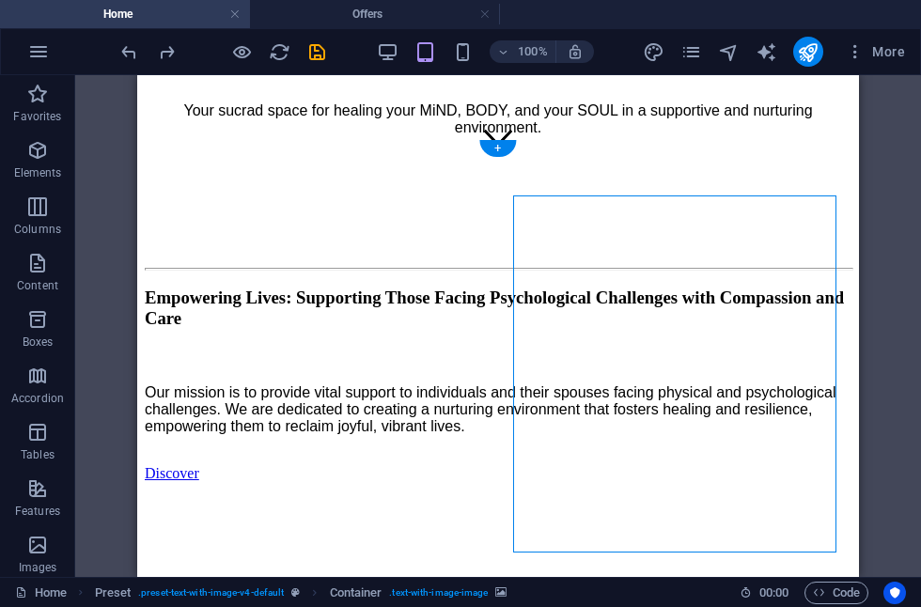
click at [553, 482] on figure at bounding box center [498, 482] width 707 height 0
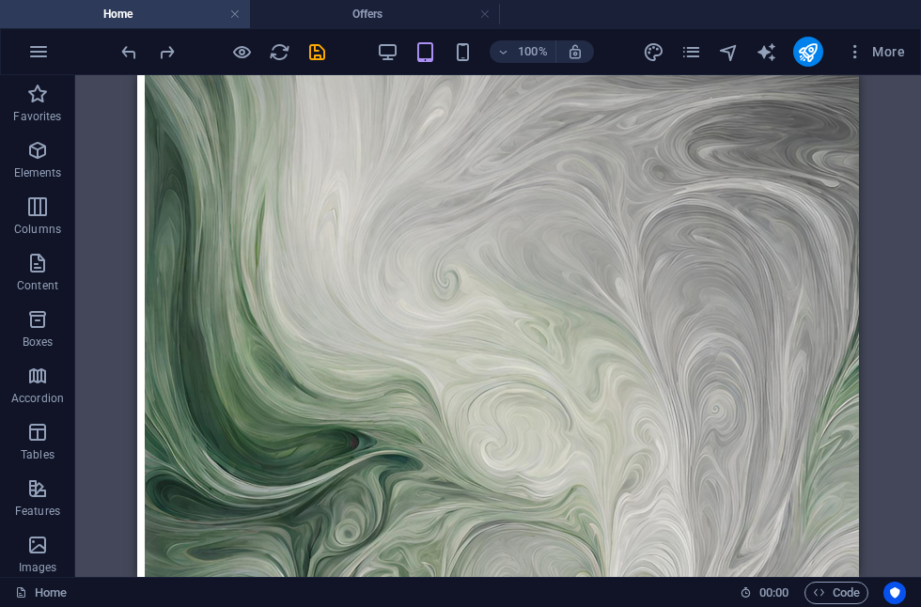
scroll to position [1190, 0]
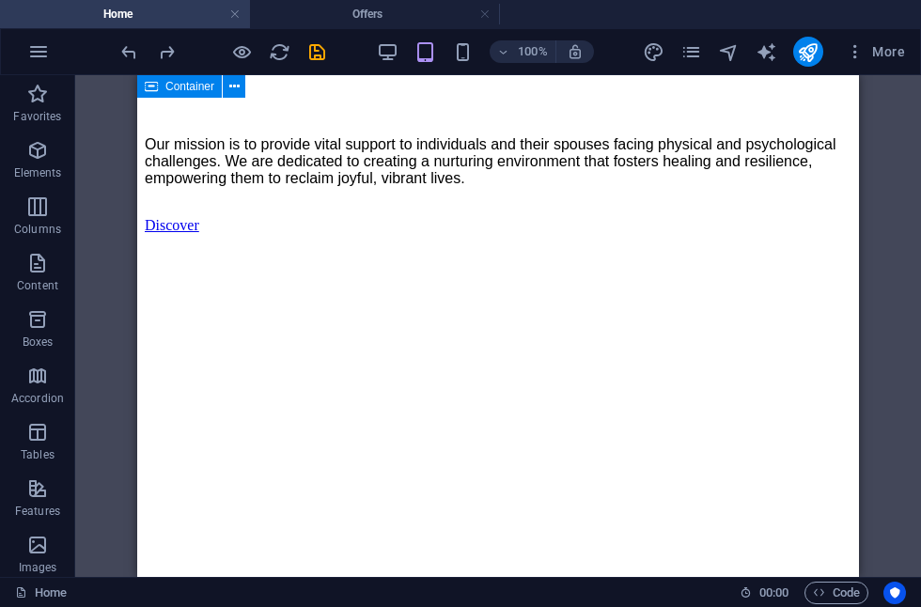
scroll to position [399, 0]
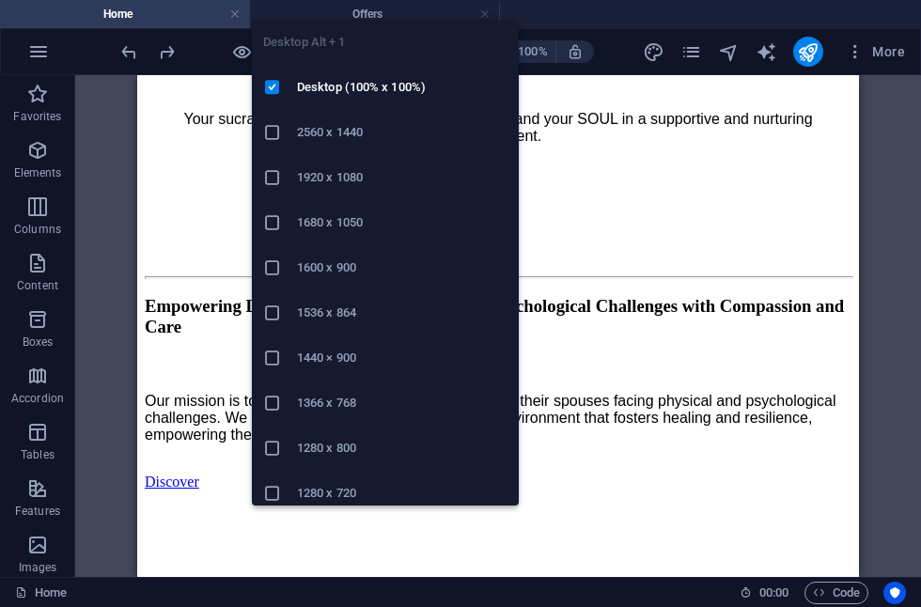
click at [387, 53] on ul "Desktop Alt + 1 Desktop (100% x 100%) 2560 x 1440 1920 x 1080 1680 x [PHONE_NUM…" at bounding box center [385, 313] width 267 height 586
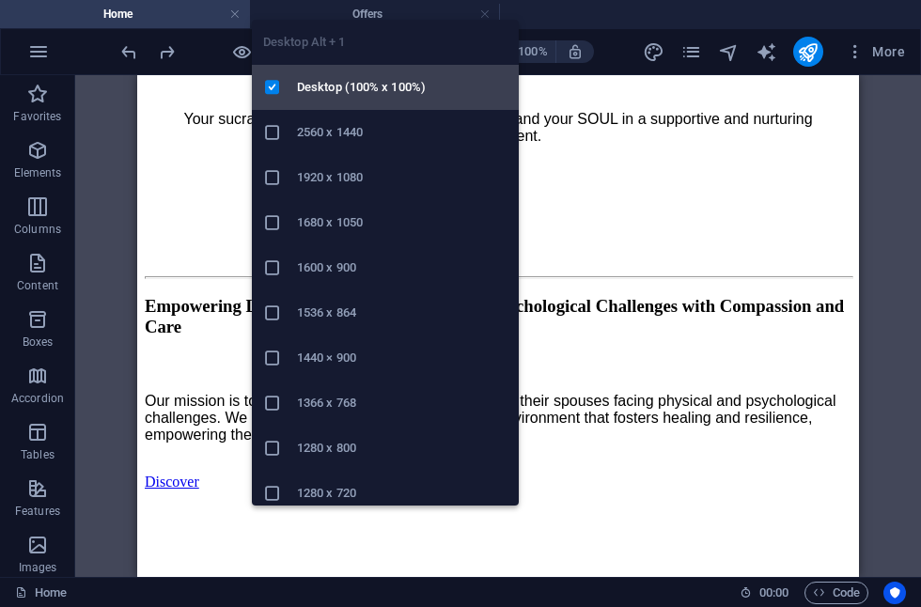
click at [377, 85] on h6 "Desktop (100% x 100%)" at bounding box center [402, 87] width 211 height 23
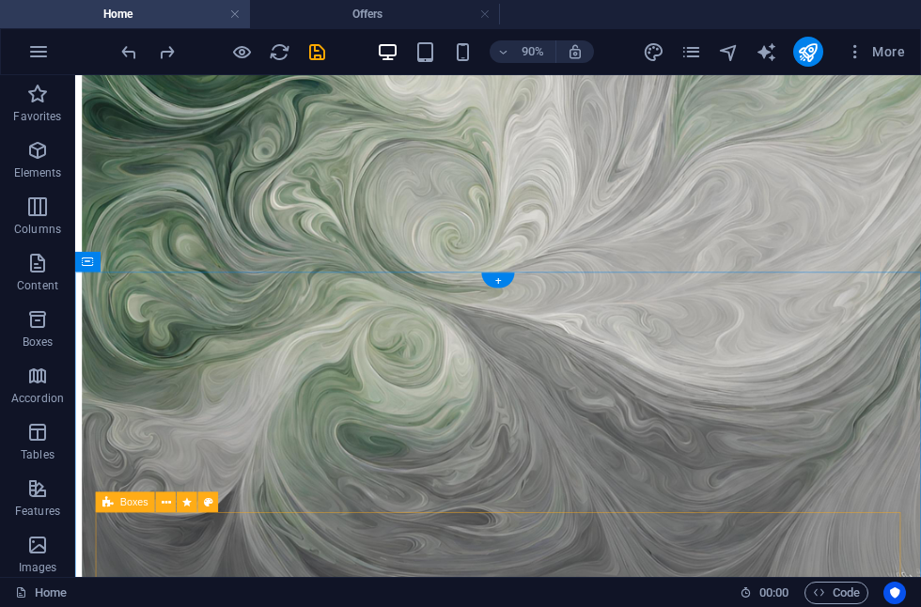
scroll to position [1636, 0]
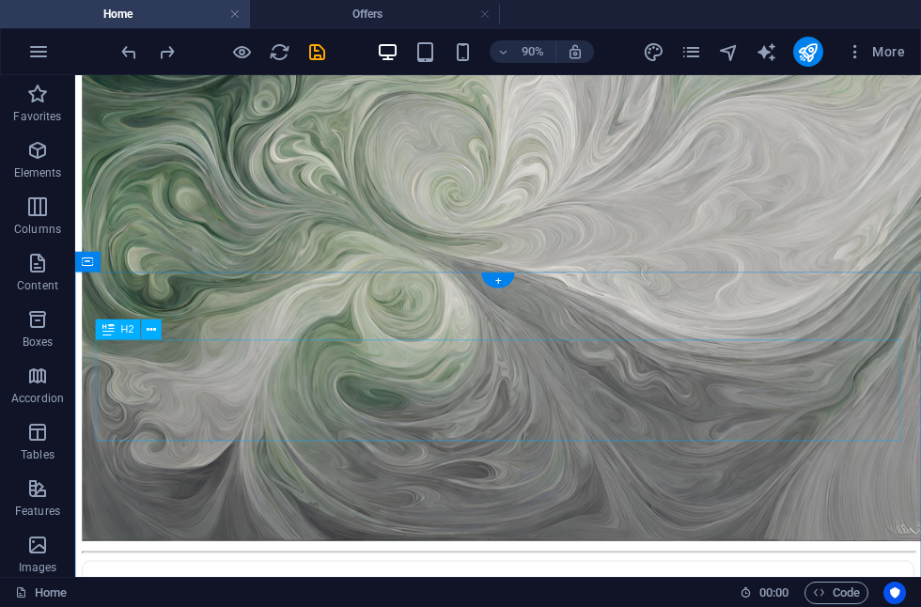
click at [153, 333] on icon at bounding box center [151, 329] width 9 height 18
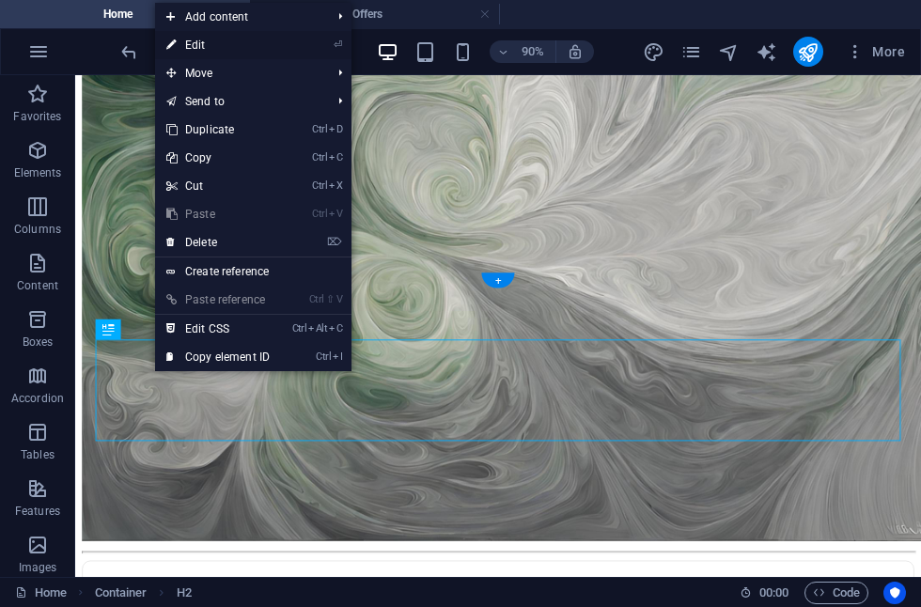
click at [227, 54] on link "⏎ Edit" at bounding box center [218, 45] width 126 height 28
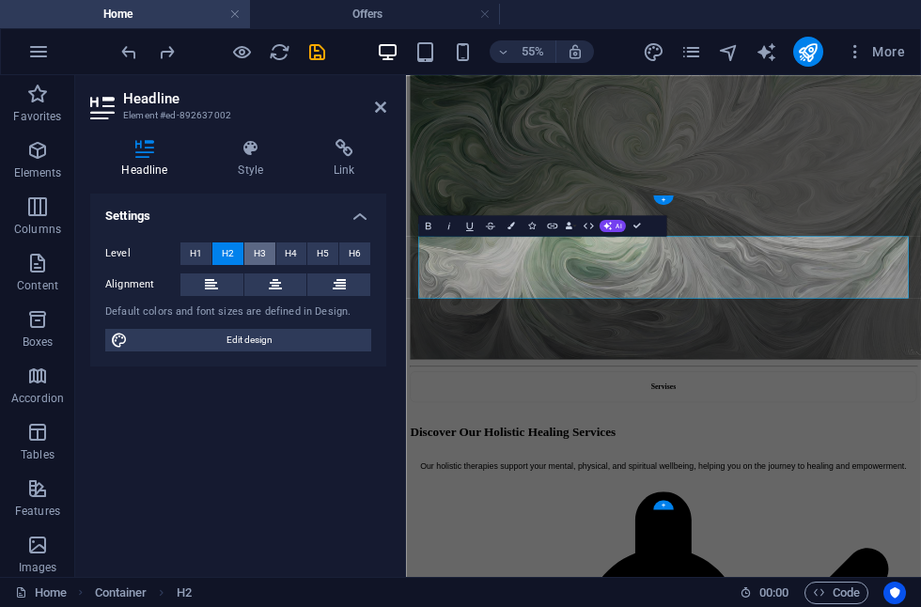
click at [264, 257] on span "H3" at bounding box center [260, 253] width 12 height 23
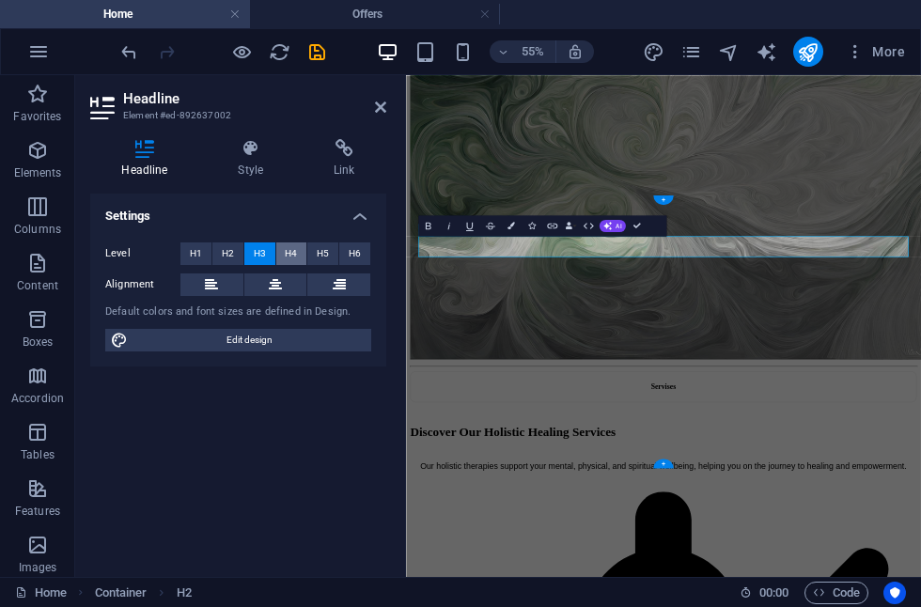
click at [290, 256] on span "H4" at bounding box center [291, 253] width 12 height 23
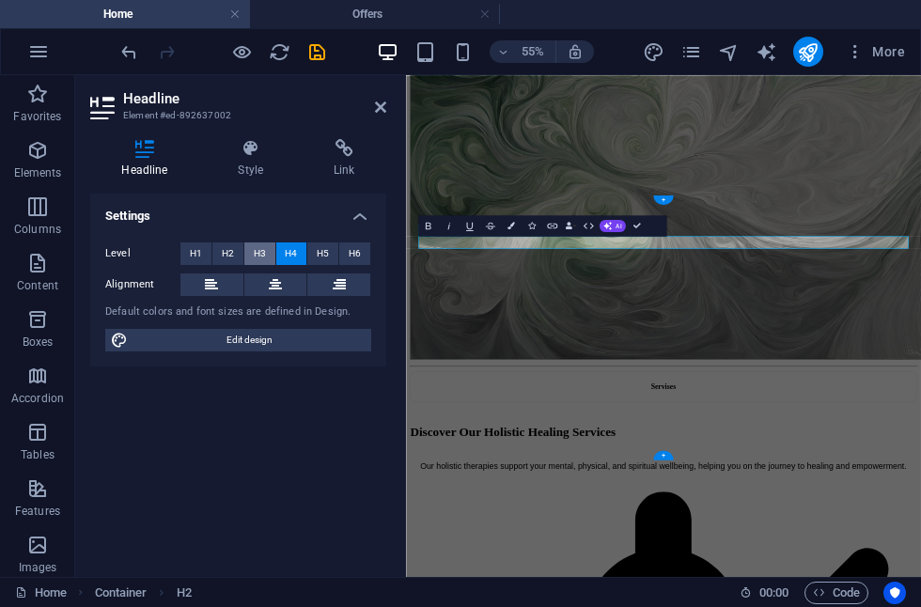
click at [263, 254] on span "H3" at bounding box center [260, 253] width 12 height 23
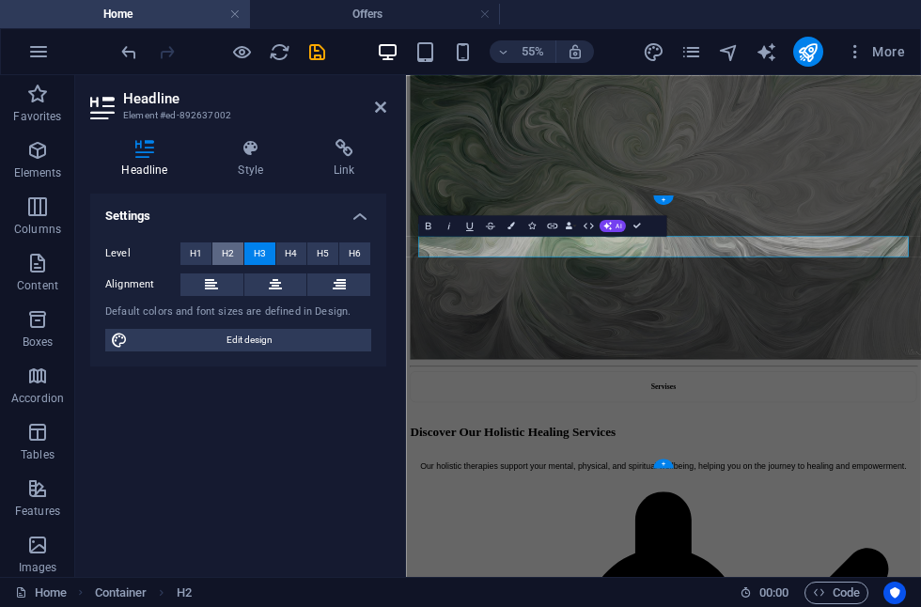
click at [238, 255] on button "H2" at bounding box center [227, 253] width 31 height 23
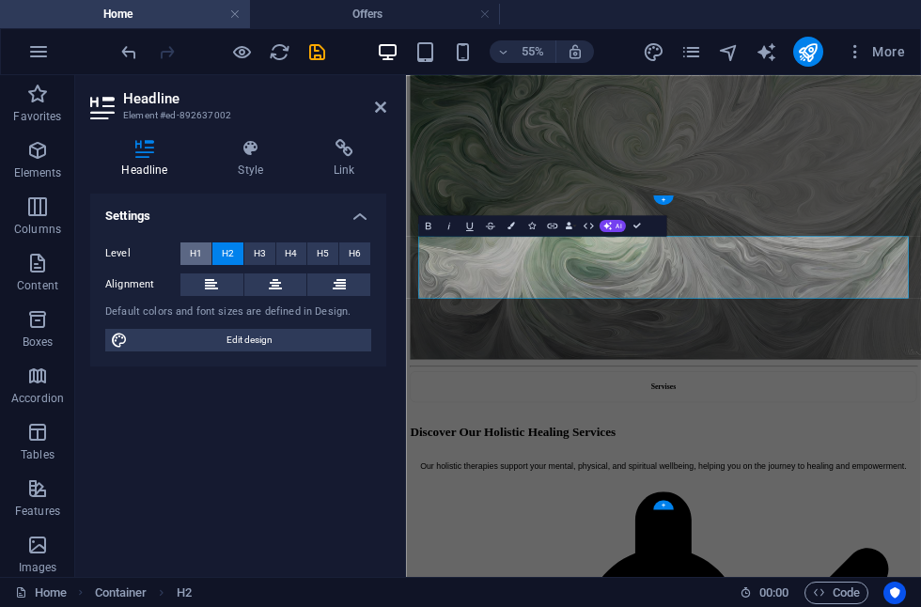
click at [200, 258] on span "H1" at bounding box center [196, 253] width 12 height 23
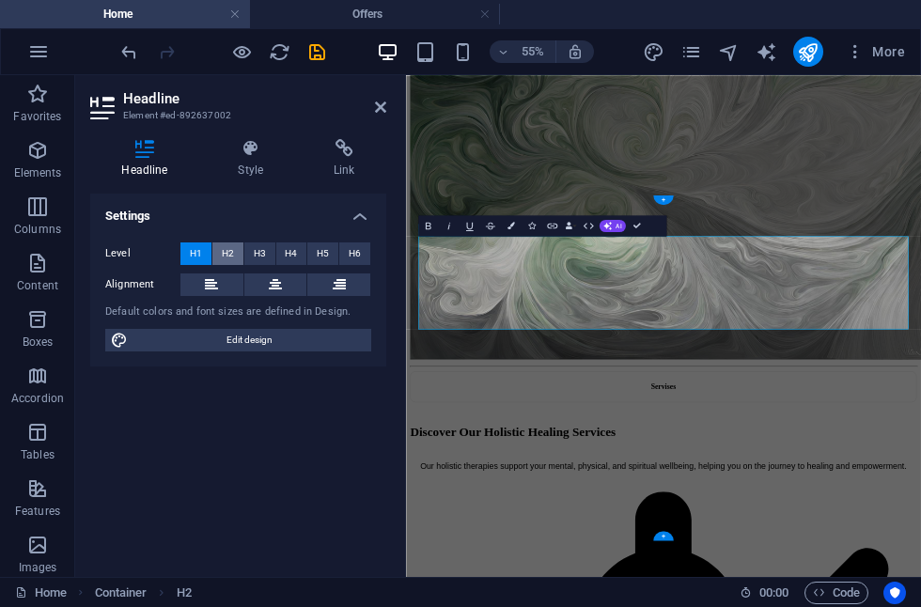
click at [225, 258] on span "H2" at bounding box center [228, 253] width 12 height 23
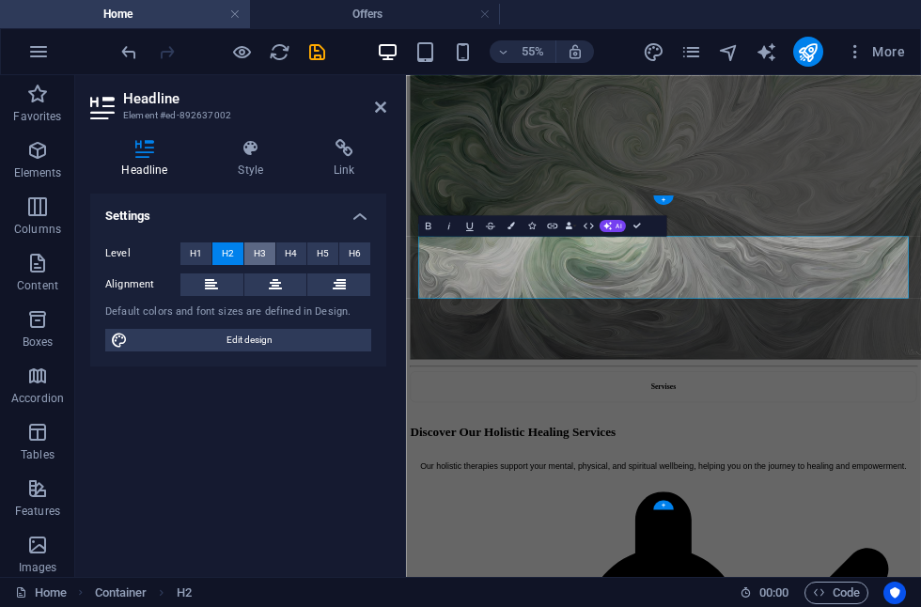
click at [250, 256] on button "H3" at bounding box center [259, 253] width 31 height 23
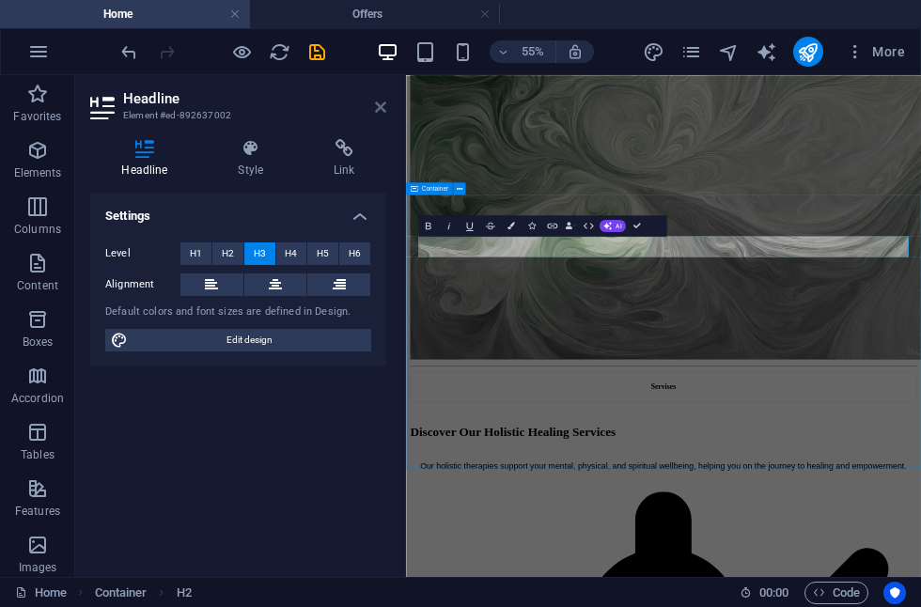
click at [382, 110] on icon at bounding box center [380, 107] width 11 height 15
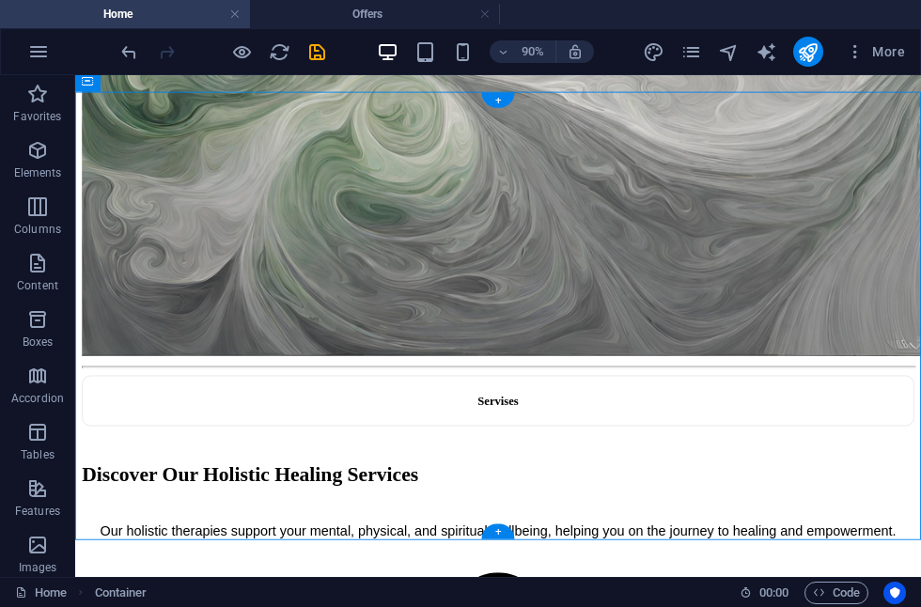
scroll to position [1765, 0]
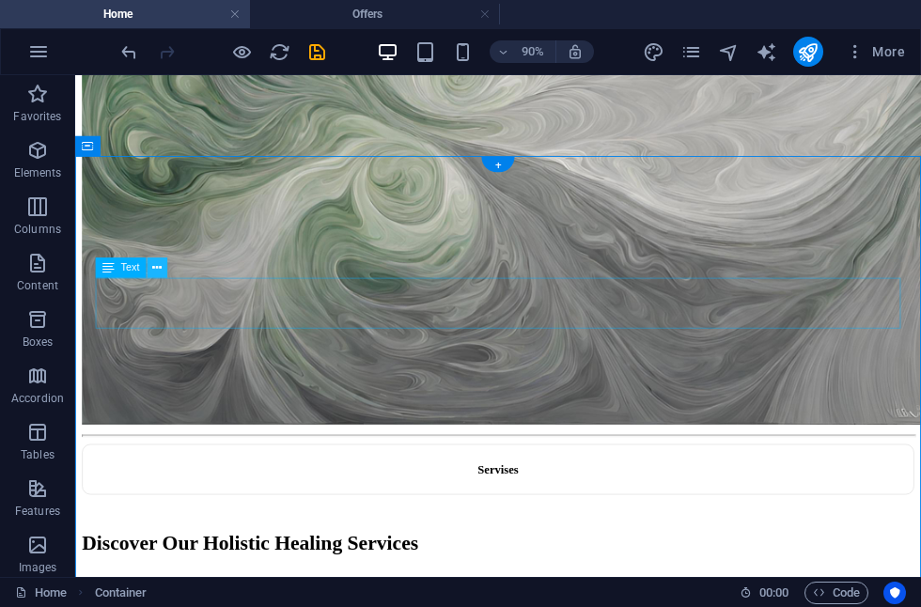
click at [163, 274] on button at bounding box center [158, 268] width 21 height 21
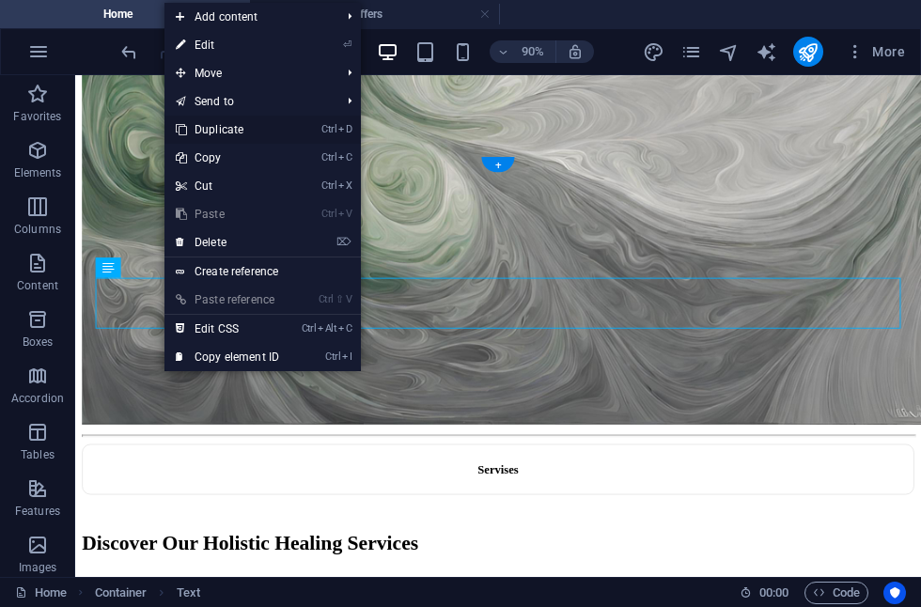
drag, startPoint x: 227, startPoint y: 131, endPoint x: 169, endPoint y: 62, distance: 90.0
click at [227, 131] on link "Ctrl D Duplicate" at bounding box center [227, 130] width 126 height 28
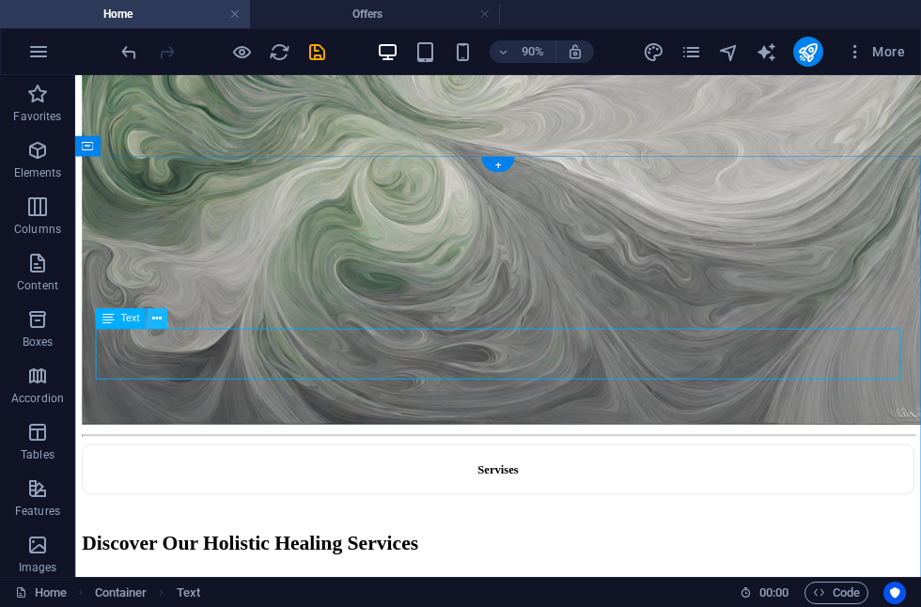
click at [157, 321] on icon at bounding box center [156, 319] width 9 height 18
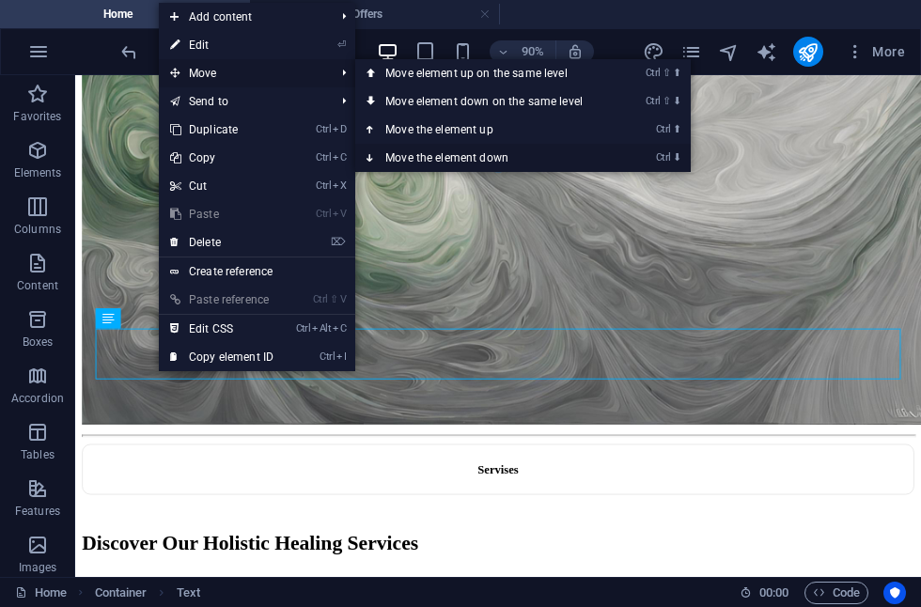
click at [462, 160] on link "Ctrl ⬇ Move the element down" at bounding box center [487, 158] width 265 height 28
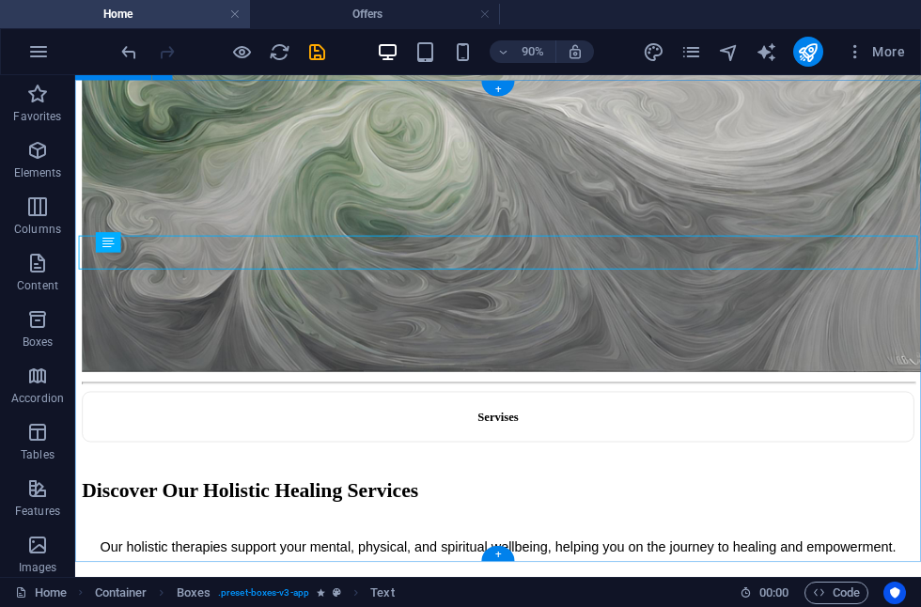
scroll to position [1852, 0]
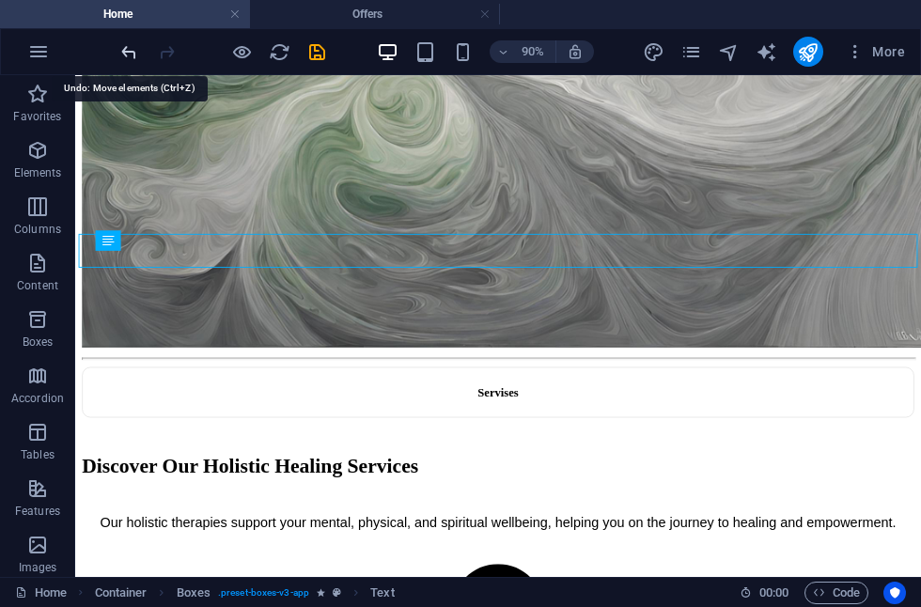
click at [131, 54] on icon "undo" at bounding box center [129, 52] width 22 height 22
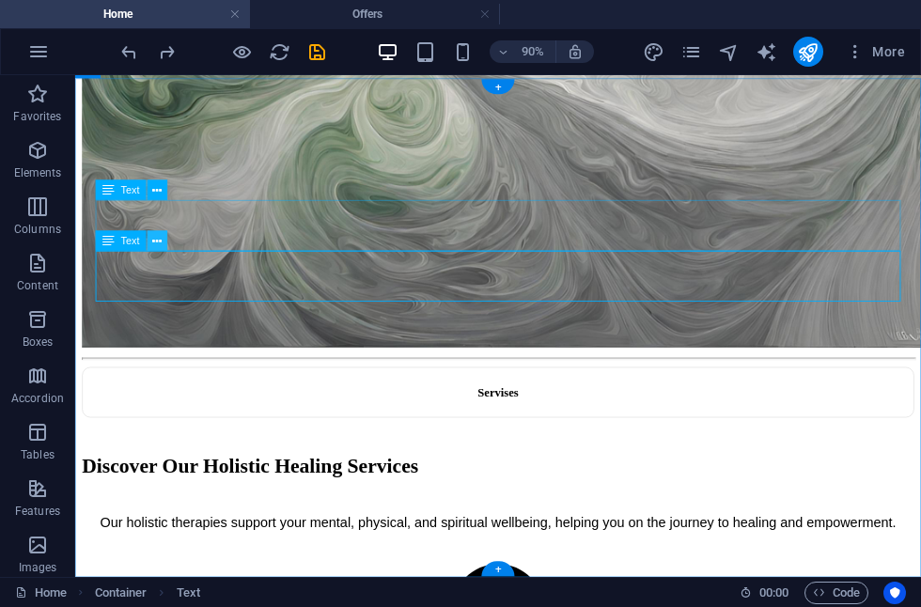
click at [157, 245] on icon at bounding box center [156, 241] width 9 height 18
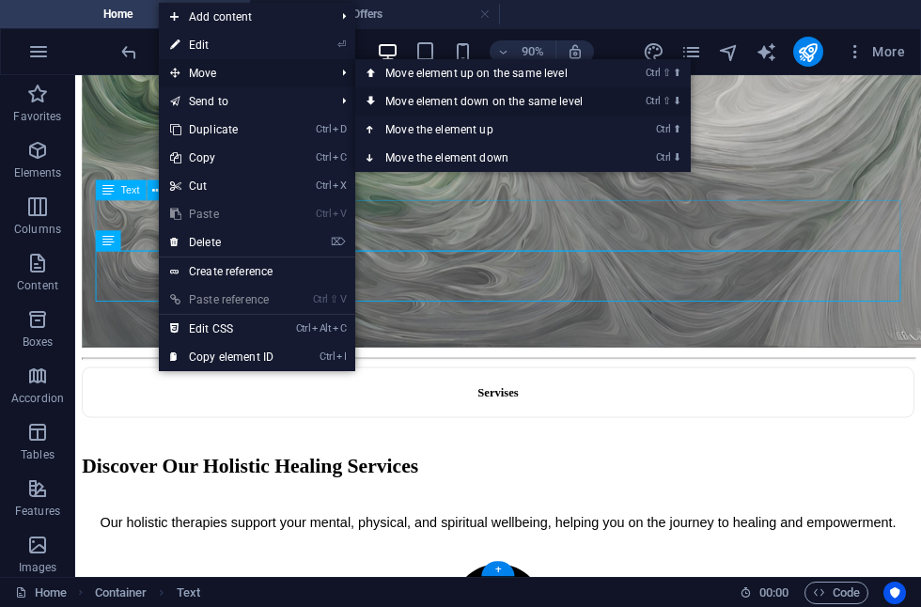
click at [432, 102] on link "Ctrl ⇧ ⬇ Move element down on the same level" at bounding box center [487, 101] width 265 height 28
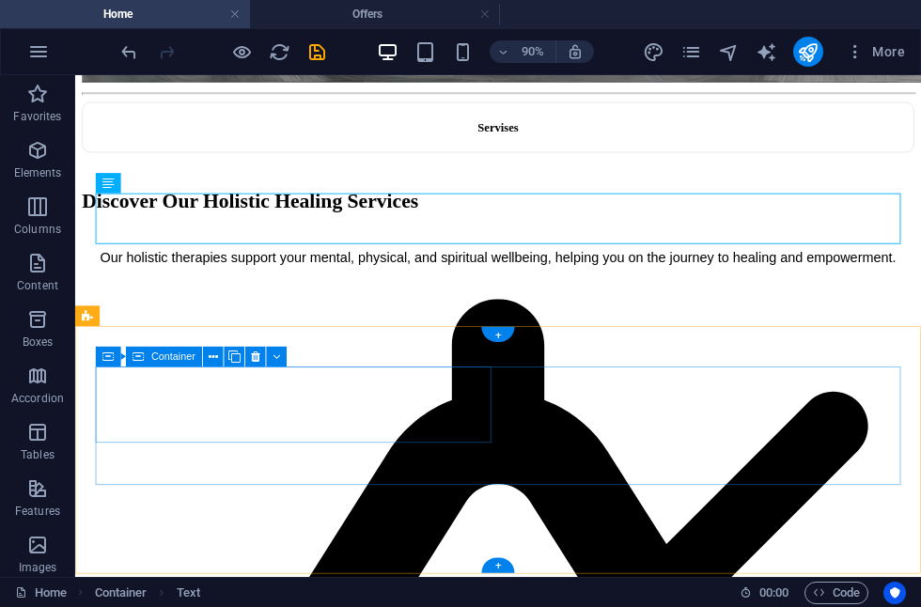
scroll to position [2144, 0]
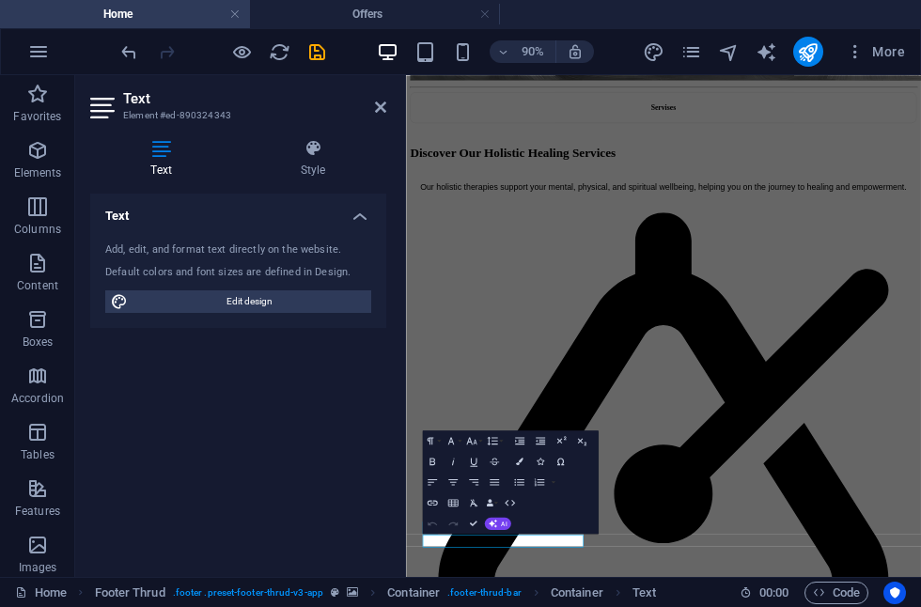
scroll to position [1787, 0]
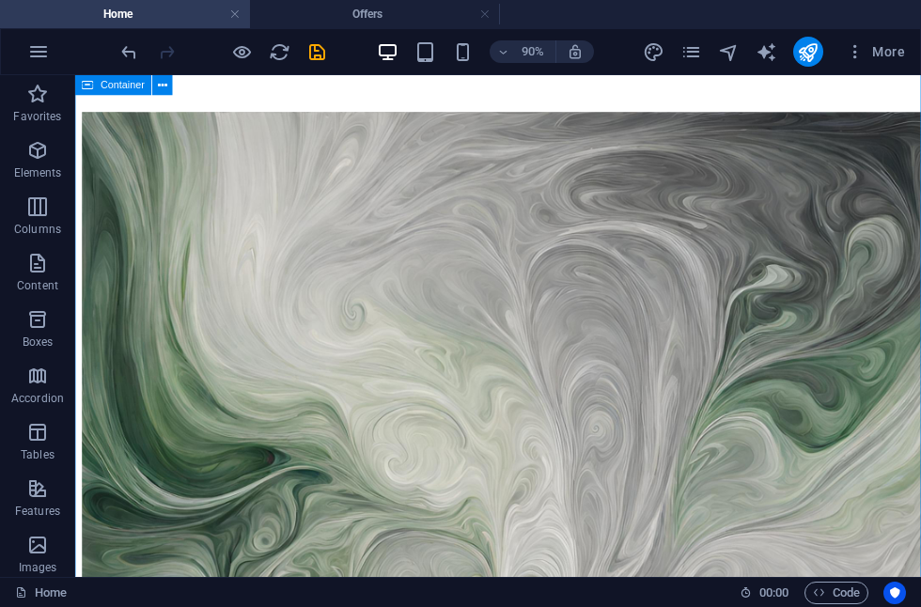
scroll to position [1133, 0]
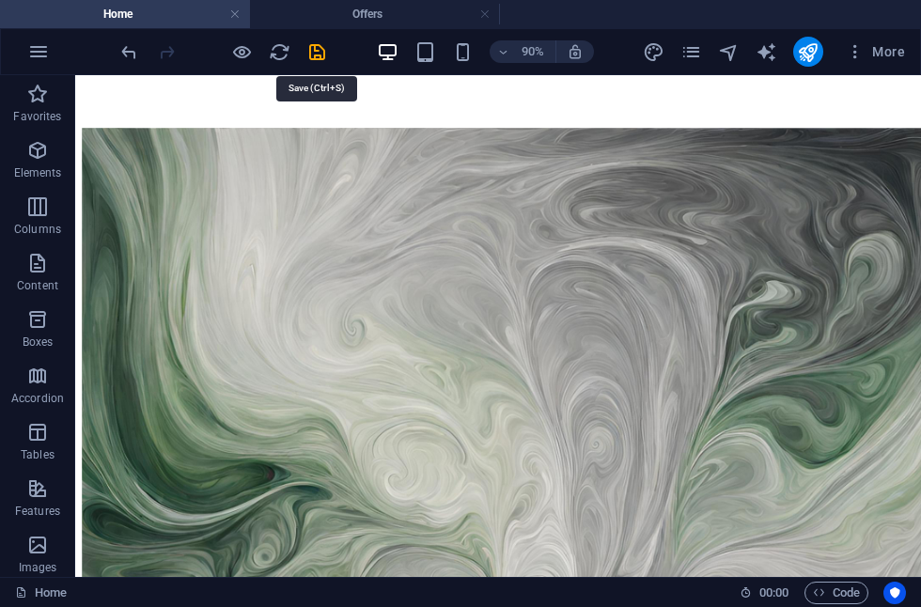
click at [319, 54] on icon "save" at bounding box center [317, 52] width 22 height 22
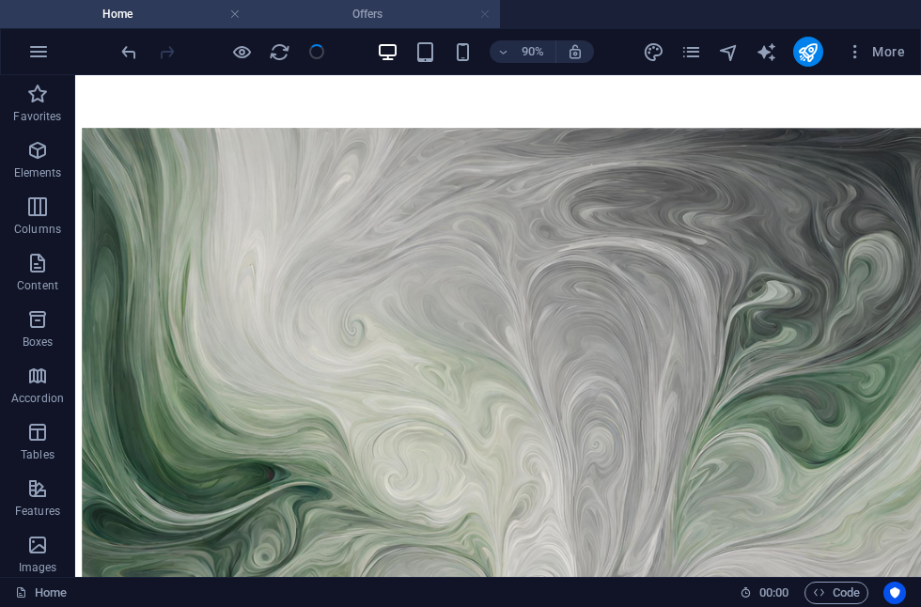
click at [486, 16] on link at bounding box center [484, 15] width 11 height 18
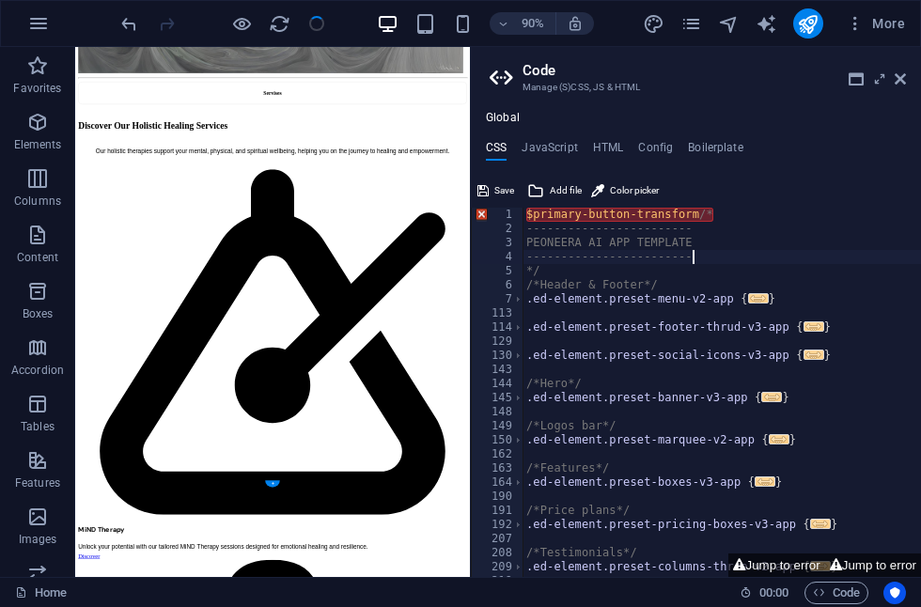
scroll to position [1343, 0]
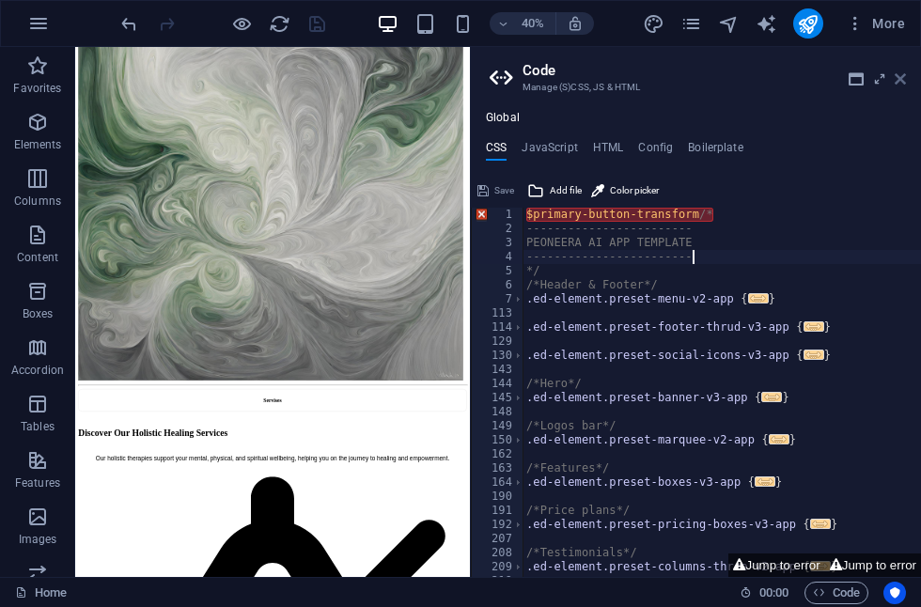
click at [903, 82] on icon at bounding box center [900, 78] width 11 height 15
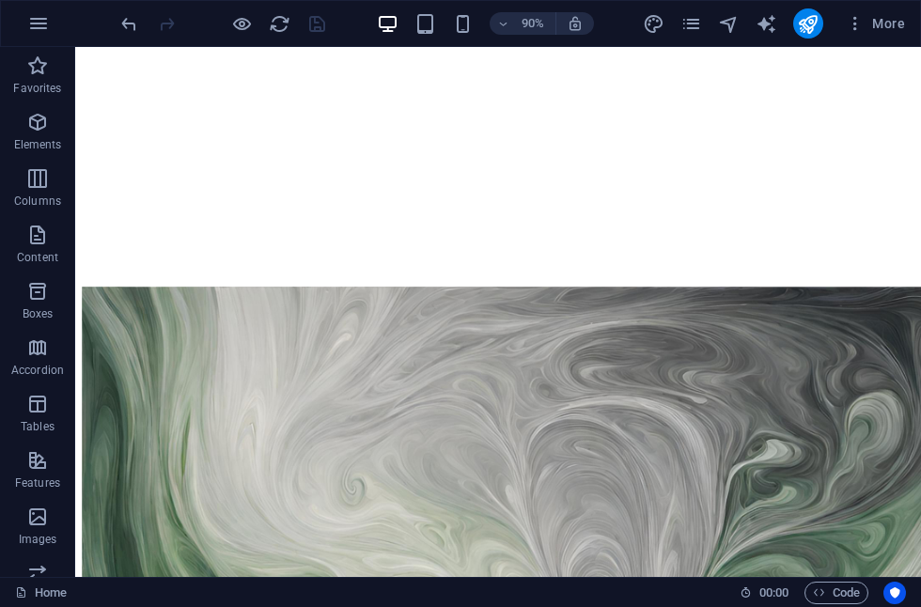
scroll to position [928, 0]
